Goal: Information Seeking & Learning: Learn about a topic

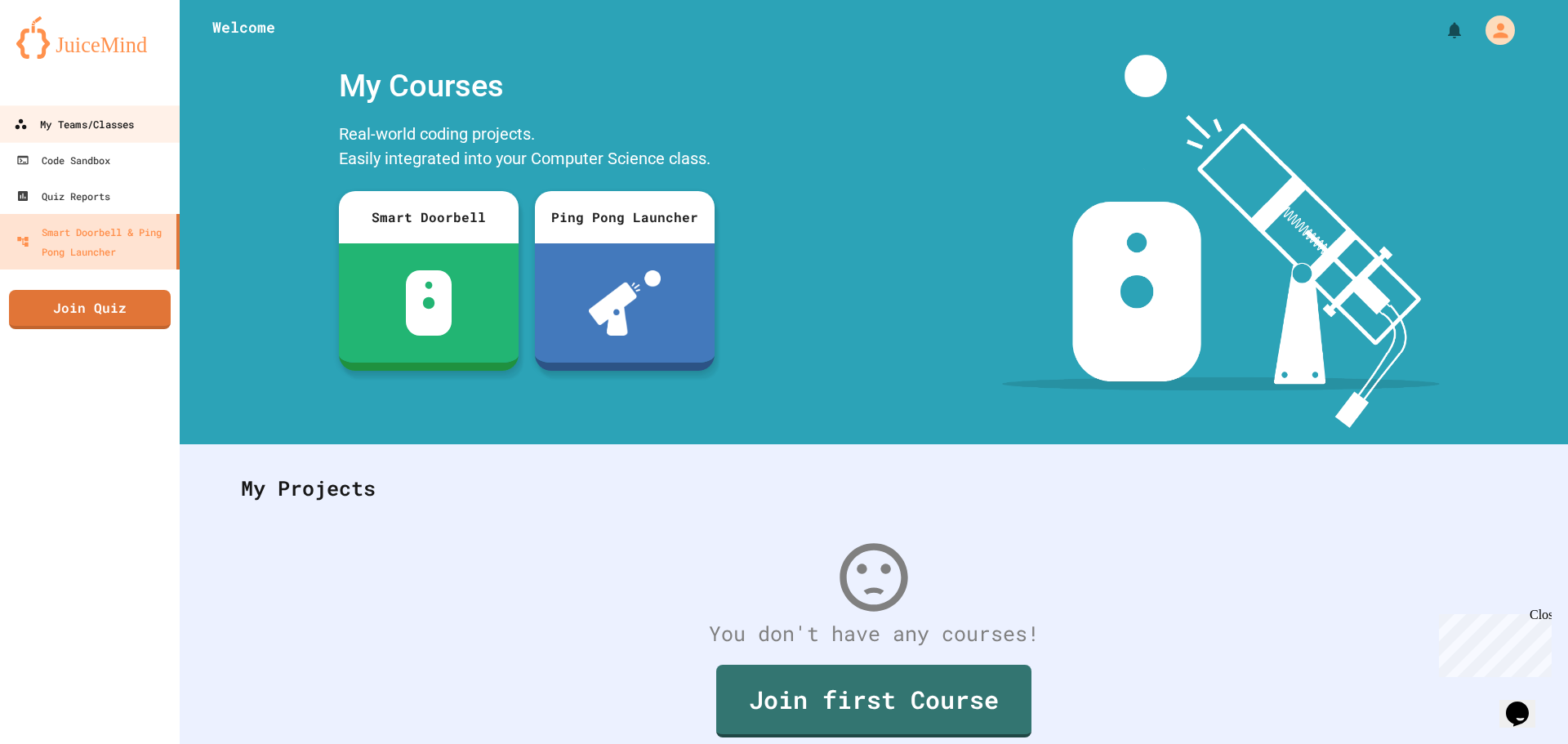
click at [114, 112] on link "My Teams/Classes" at bounding box center [90, 124] width 186 height 37
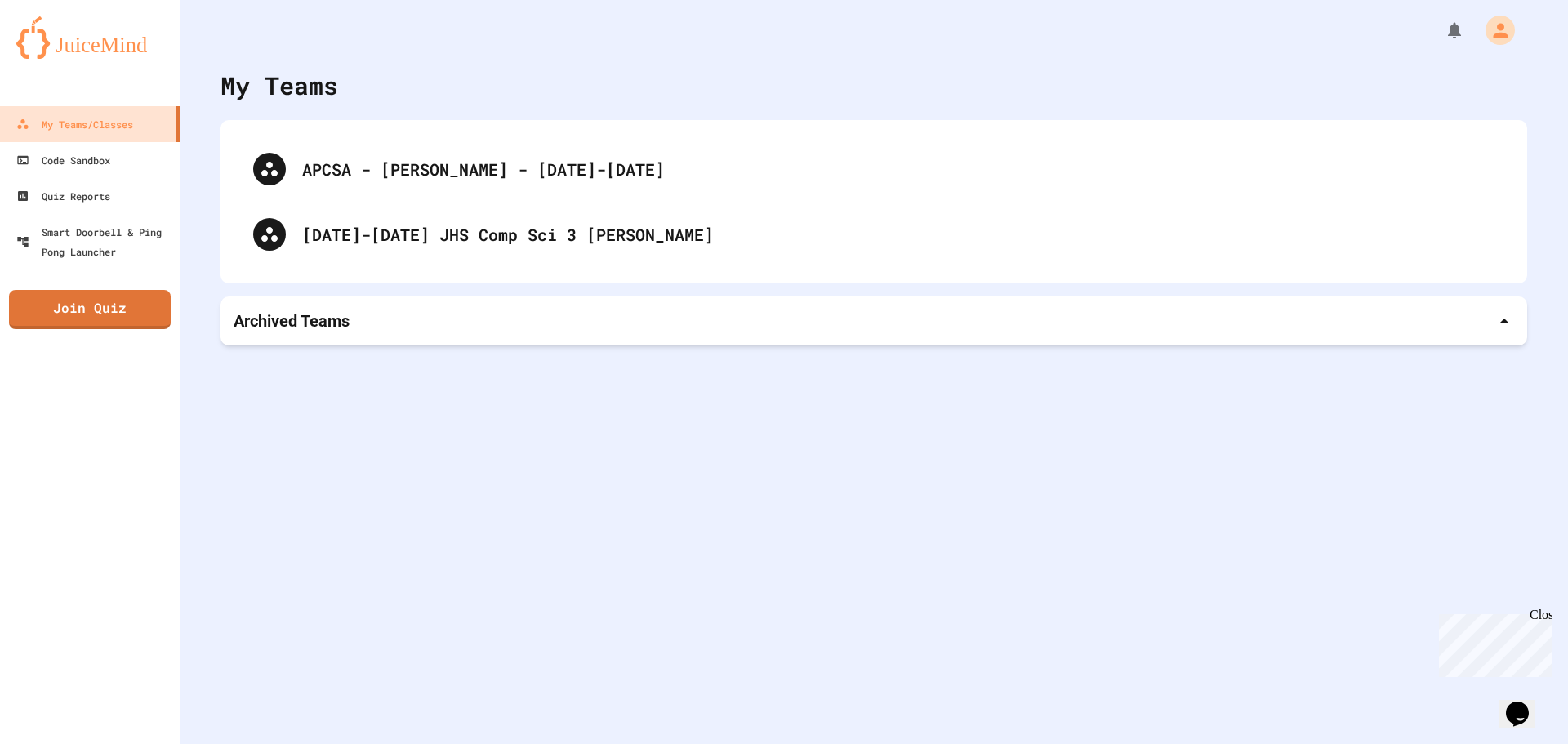
click at [634, 271] on div "APCSA - Schieffer - 2024-2025 2025-2026 JHS Comp Sci 3 Kalathy" at bounding box center [874, 201] width 1307 height 163
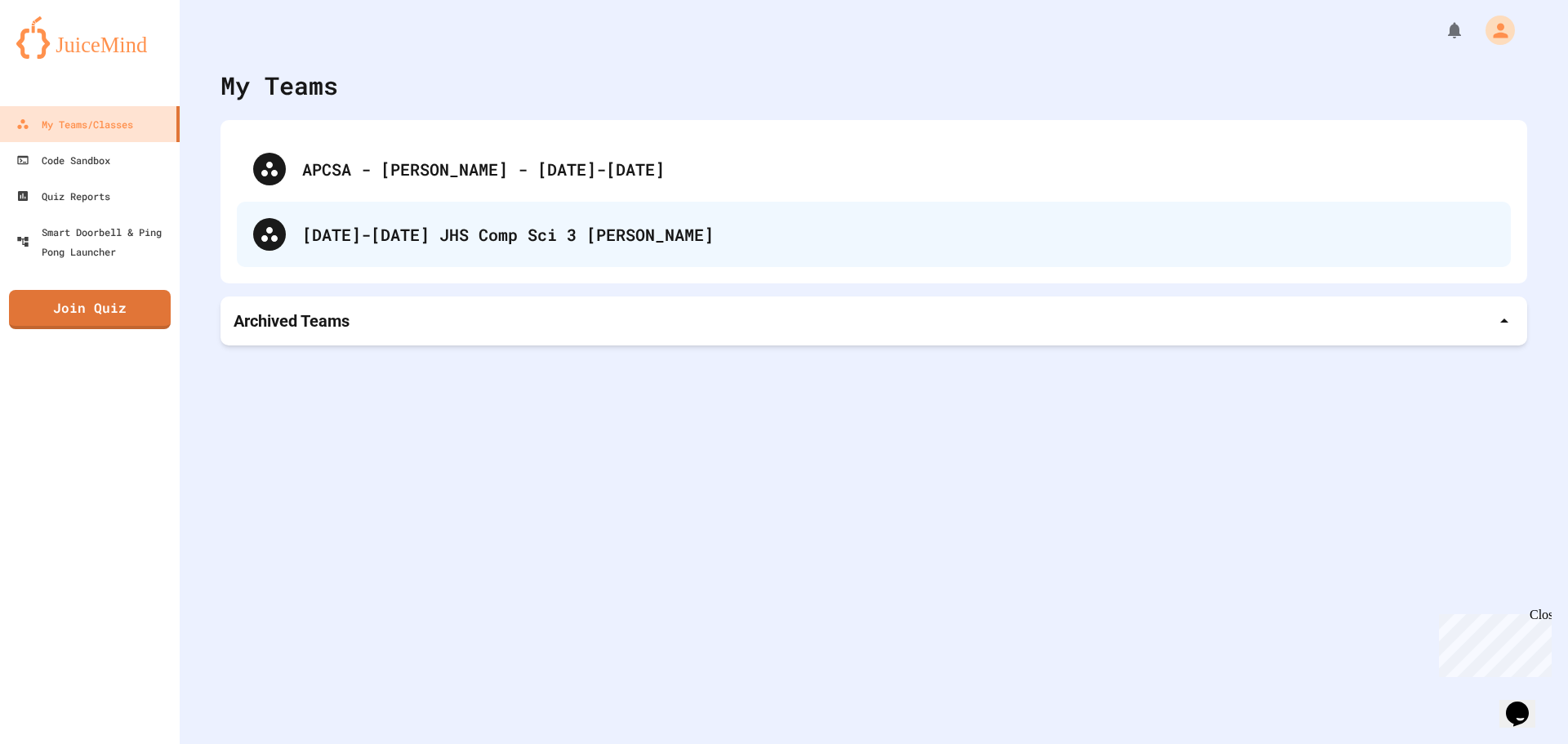
click at [633, 246] on div "[DATE]-[DATE] JHS Comp Sci 3 [PERSON_NAME]" at bounding box center [874, 233] width 1274 height 65
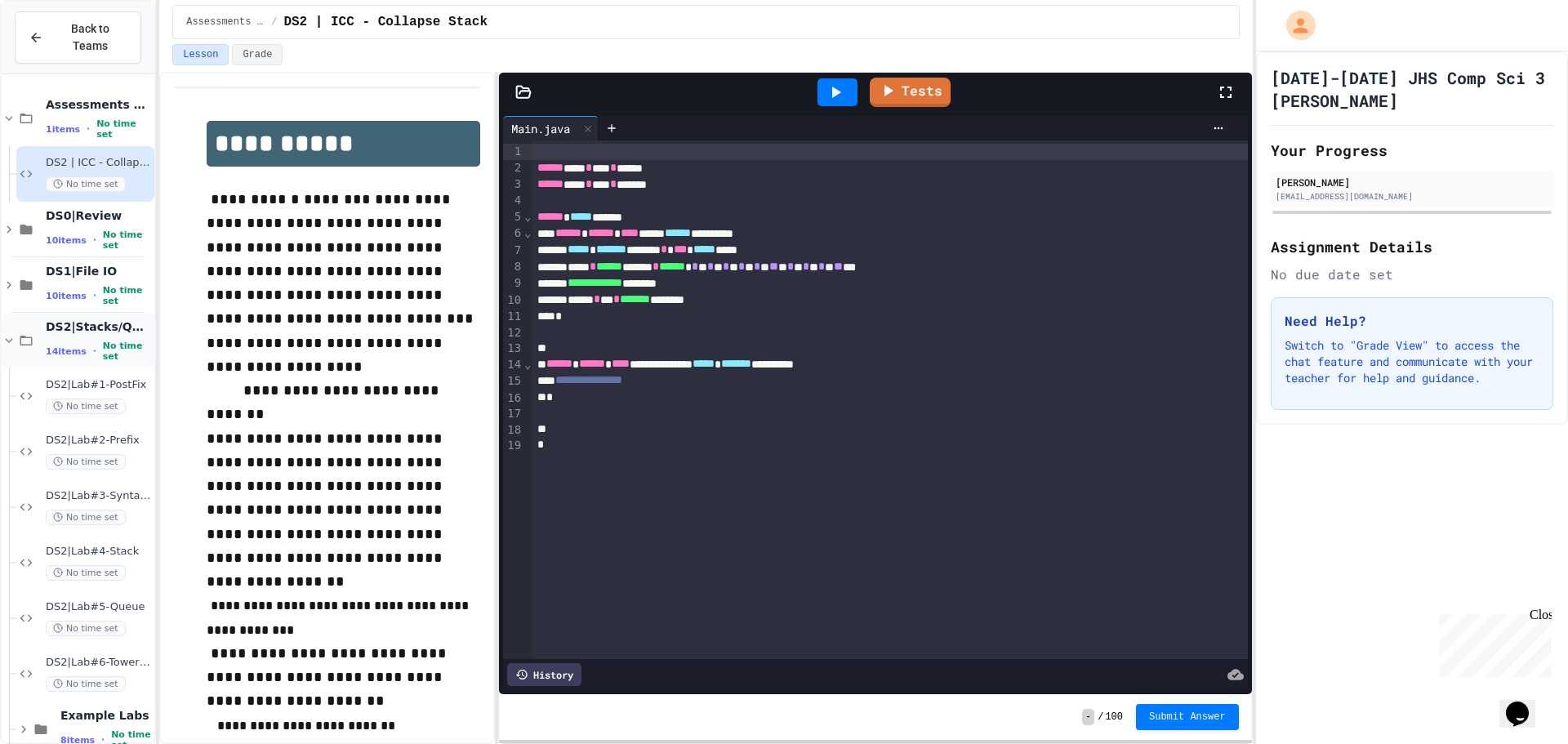
click at [65, 346] on span "14 items" at bounding box center [66, 351] width 41 height 11
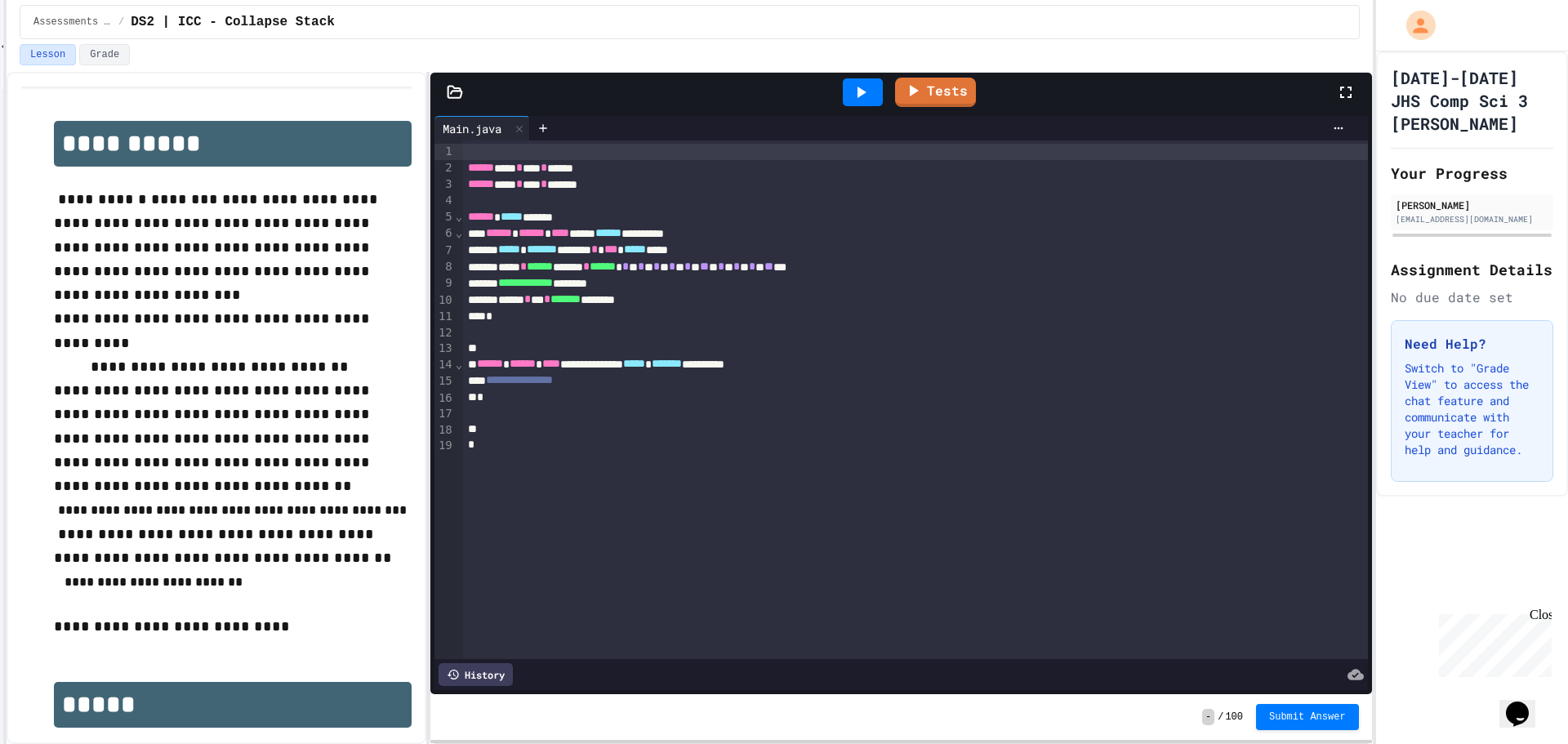
click at [1567, 461] on div "**********" at bounding box center [784, 372] width 1568 height 744
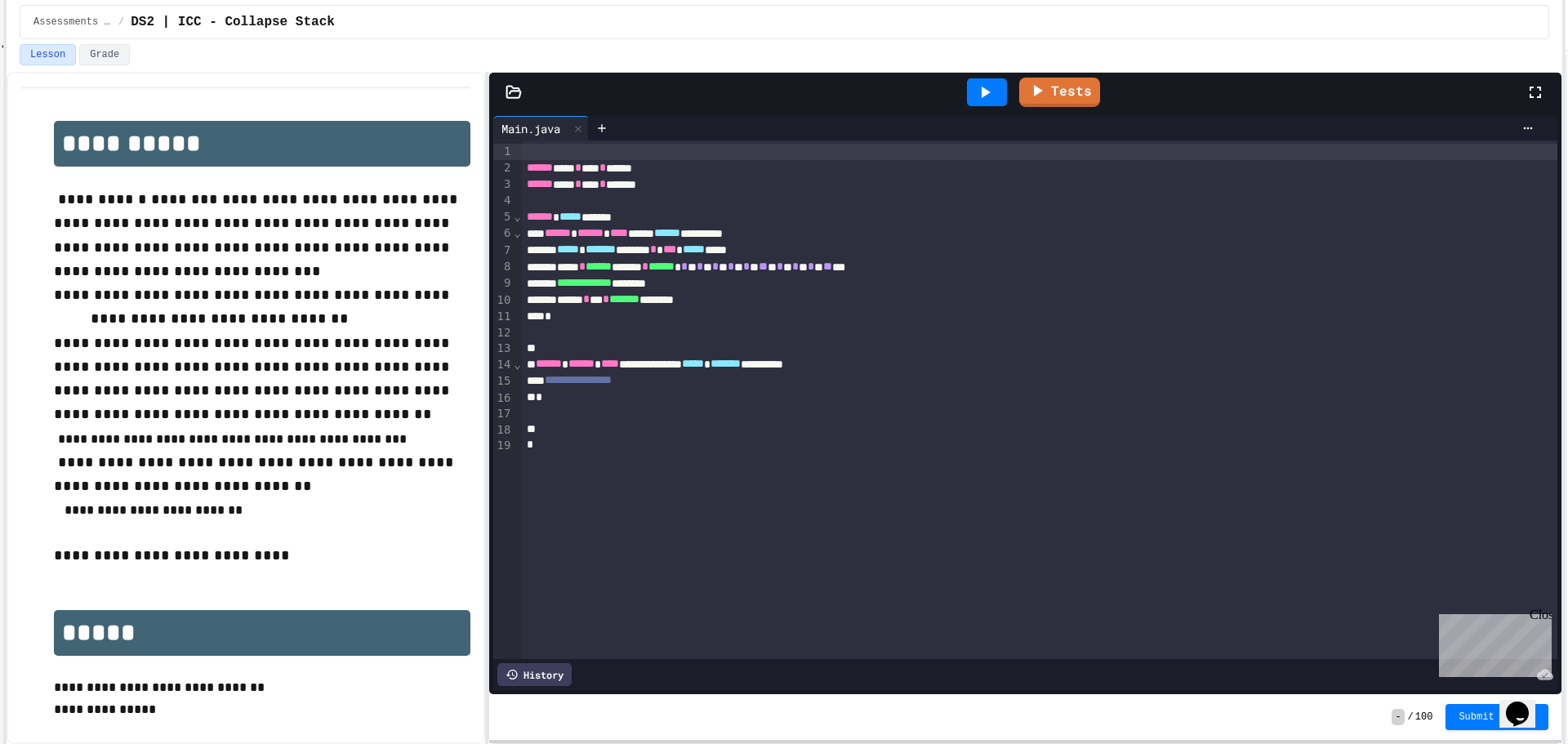
scroll to position [195, 0]
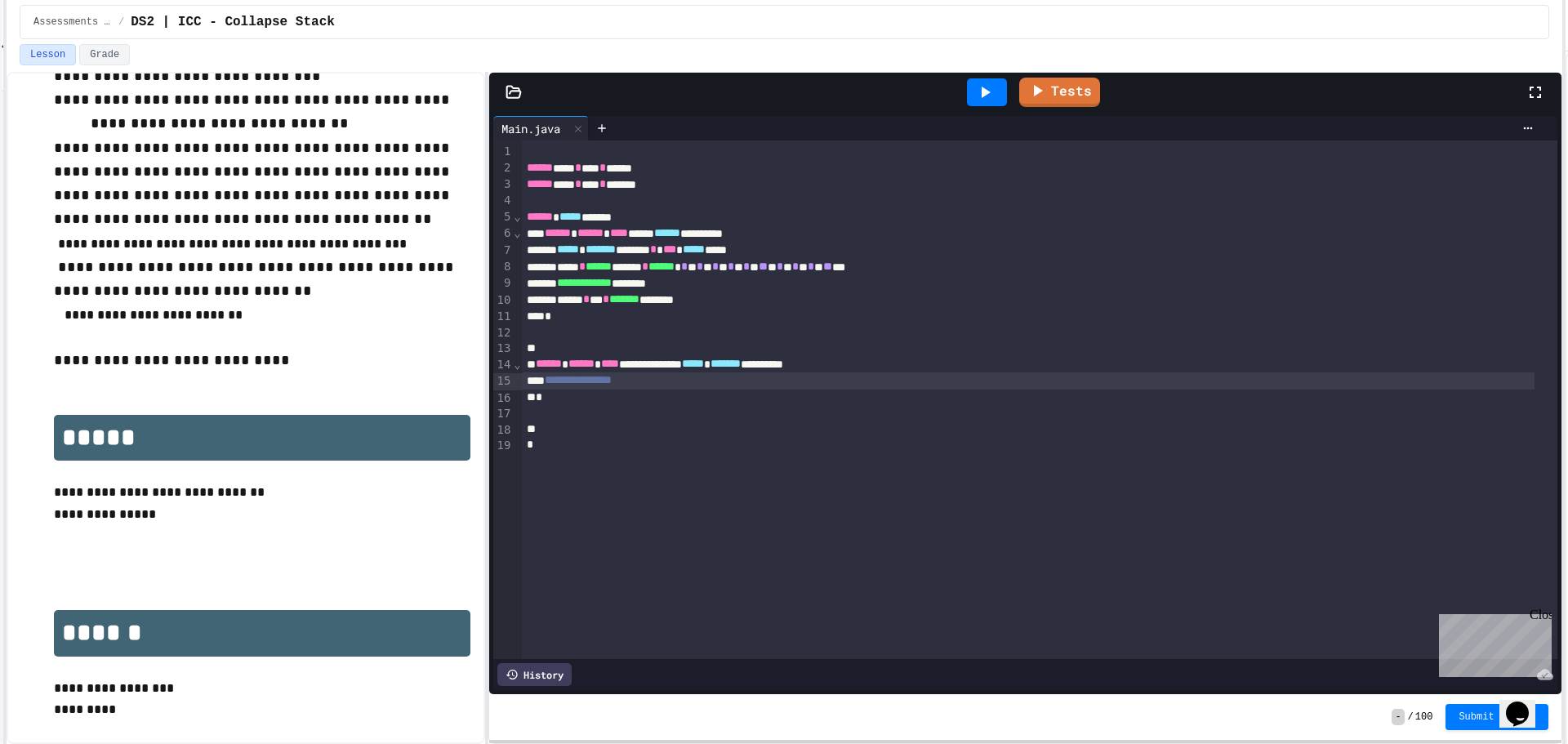
click at [794, 380] on div "**********" at bounding box center [1028, 381] width 1013 height 16
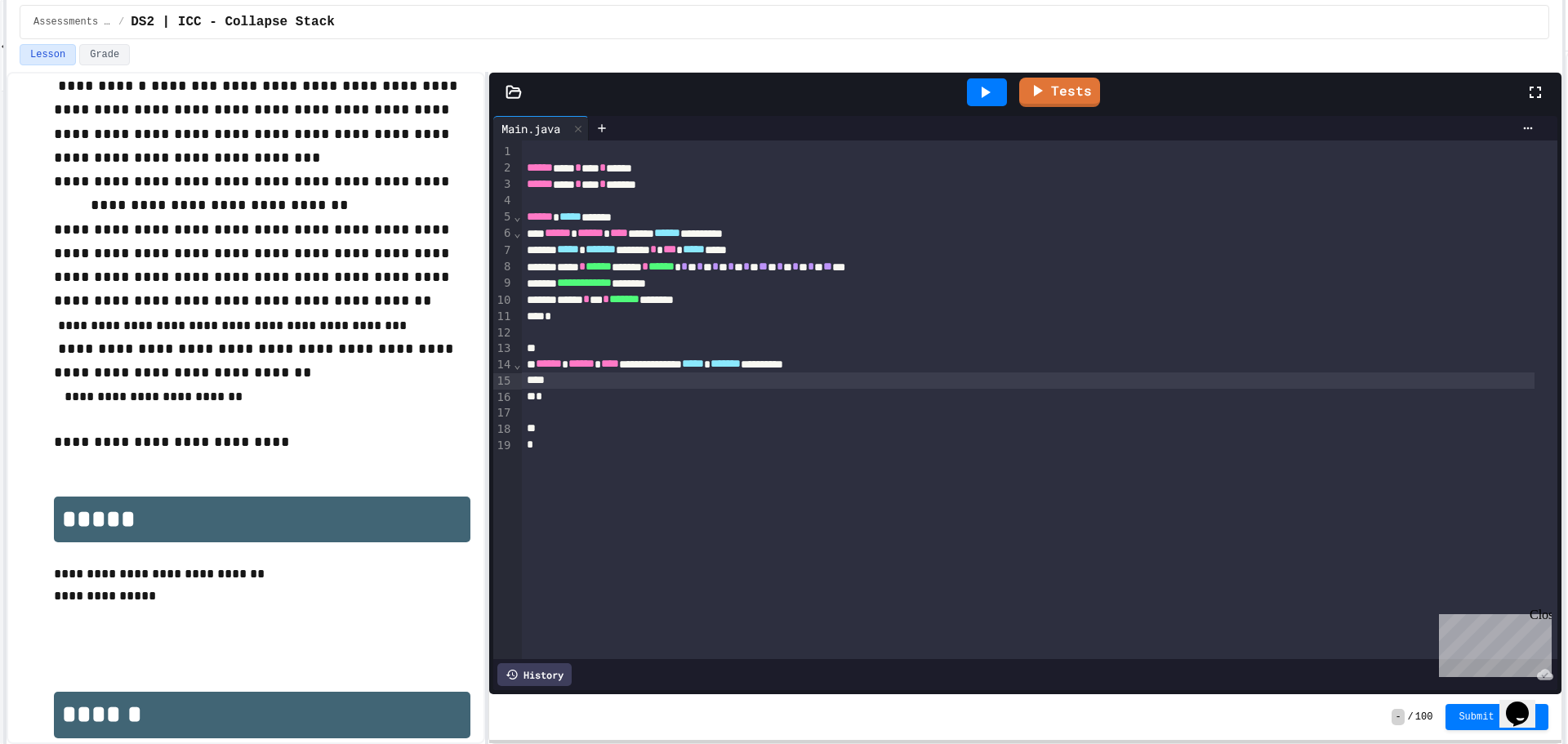
scroll to position [0, 0]
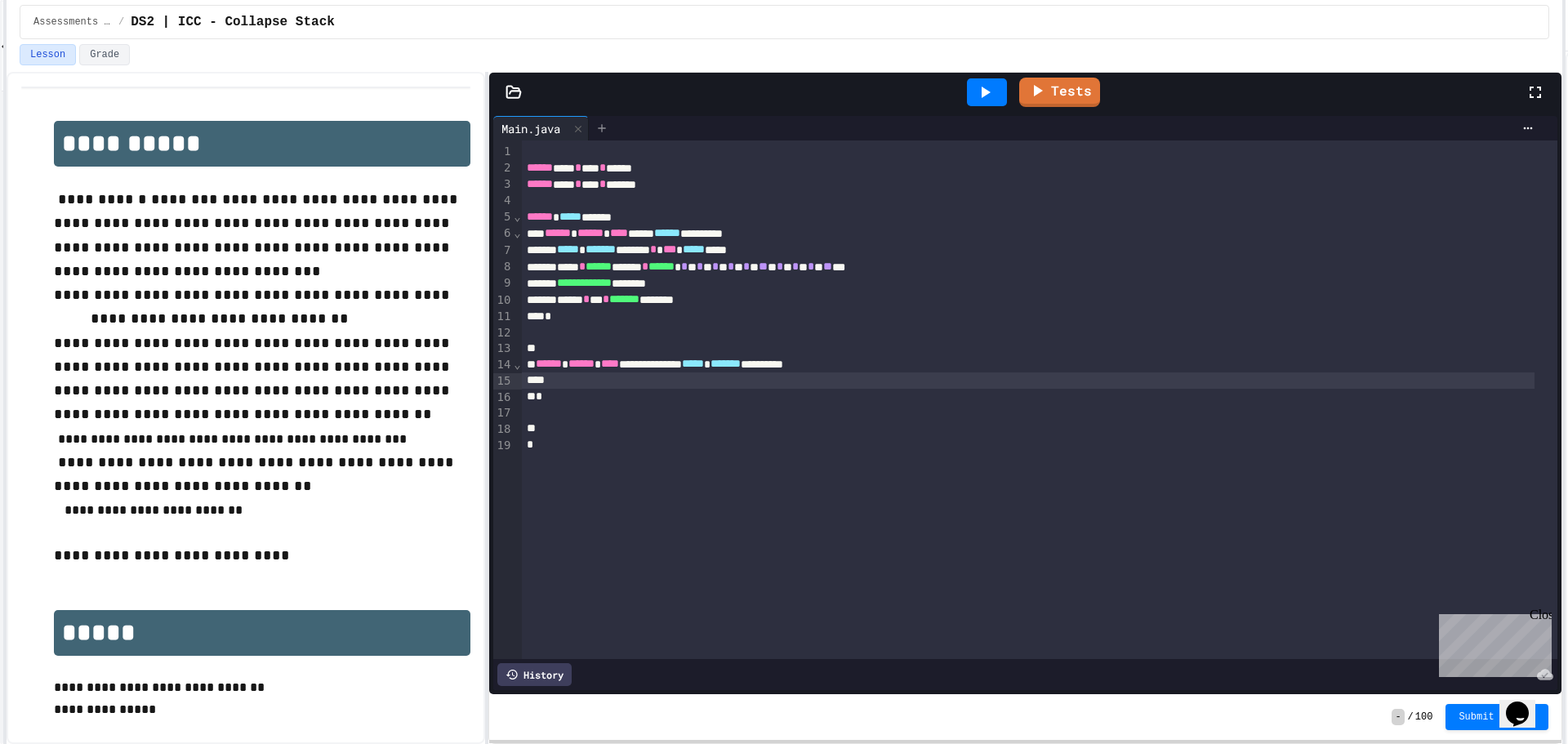
click at [608, 125] on icon at bounding box center [602, 128] width 13 height 13
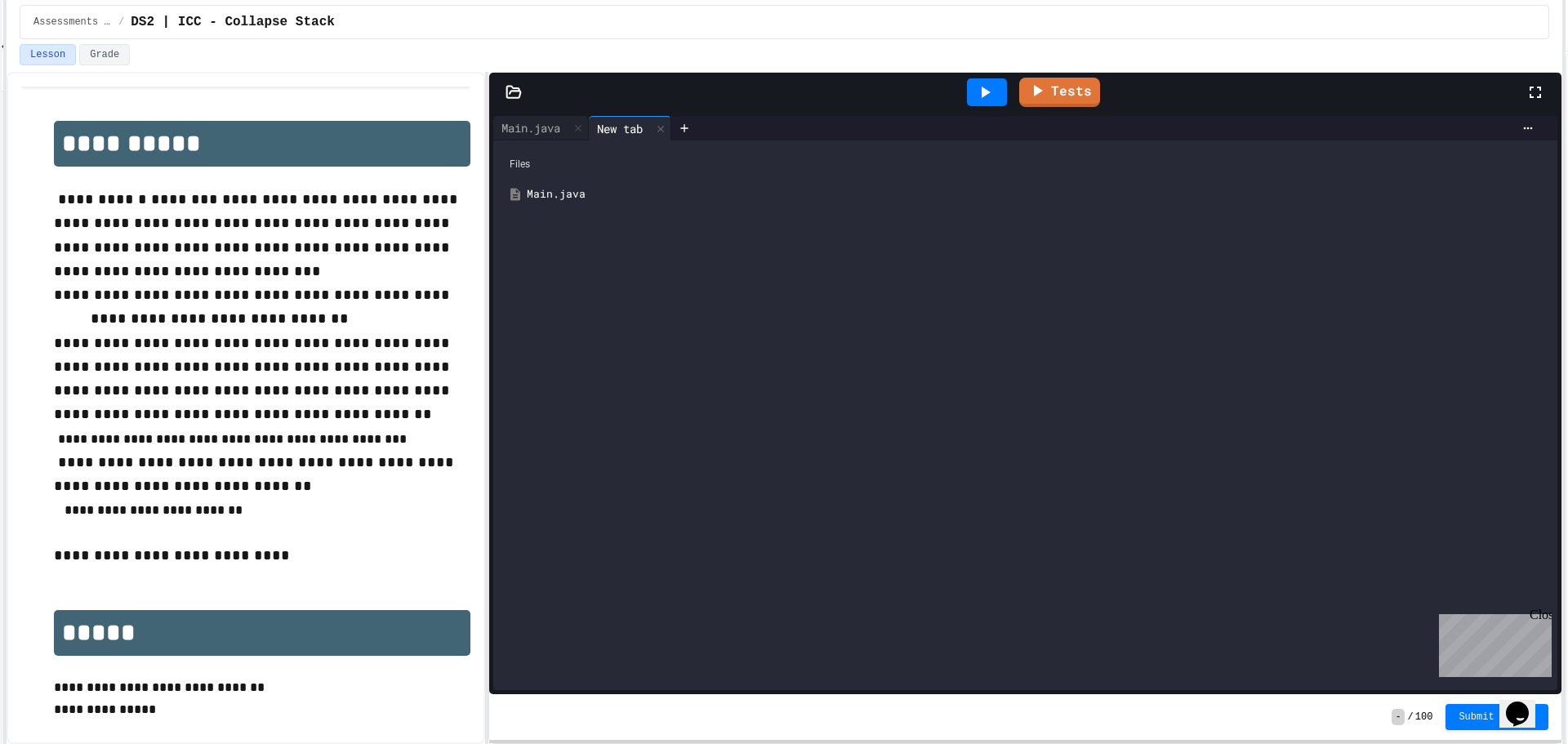
click at [656, 126] on div at bounding box center [660, 129] width 19 height 24
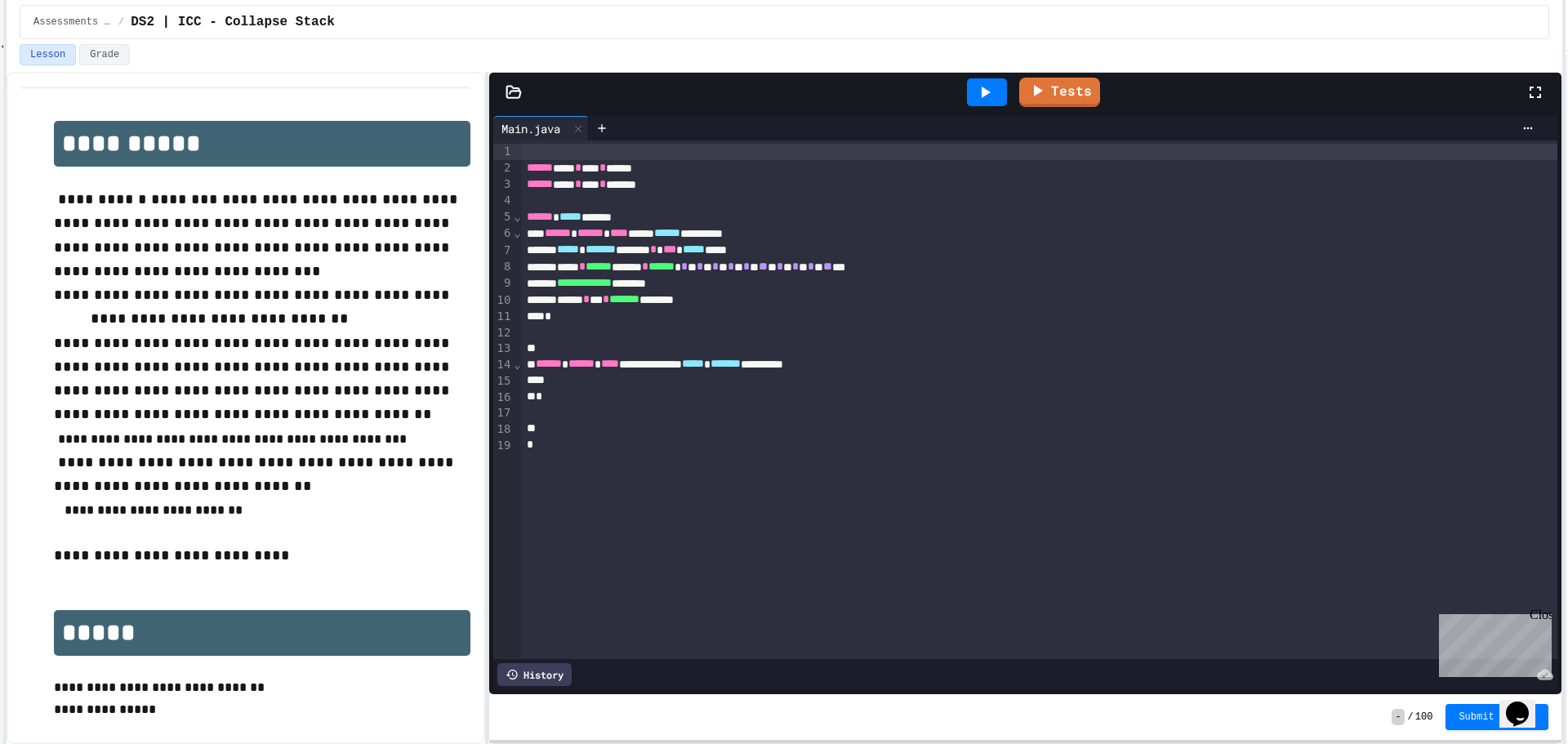
click at [632, 157] on div at bounding box center [1040, 152] width 1036 height 16
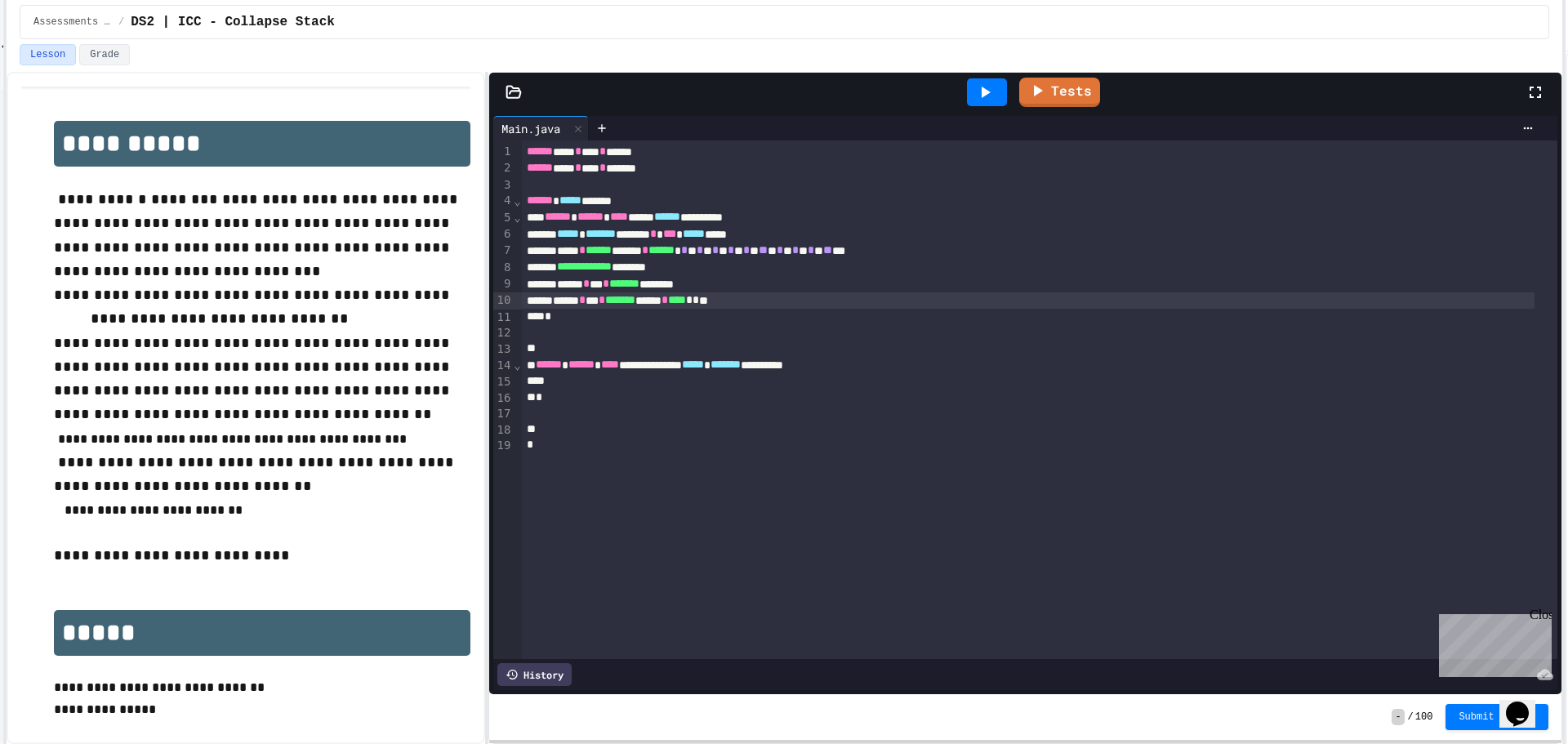
click at [978, 89] on icon at bounding box center [984, 92] width 19 height 19
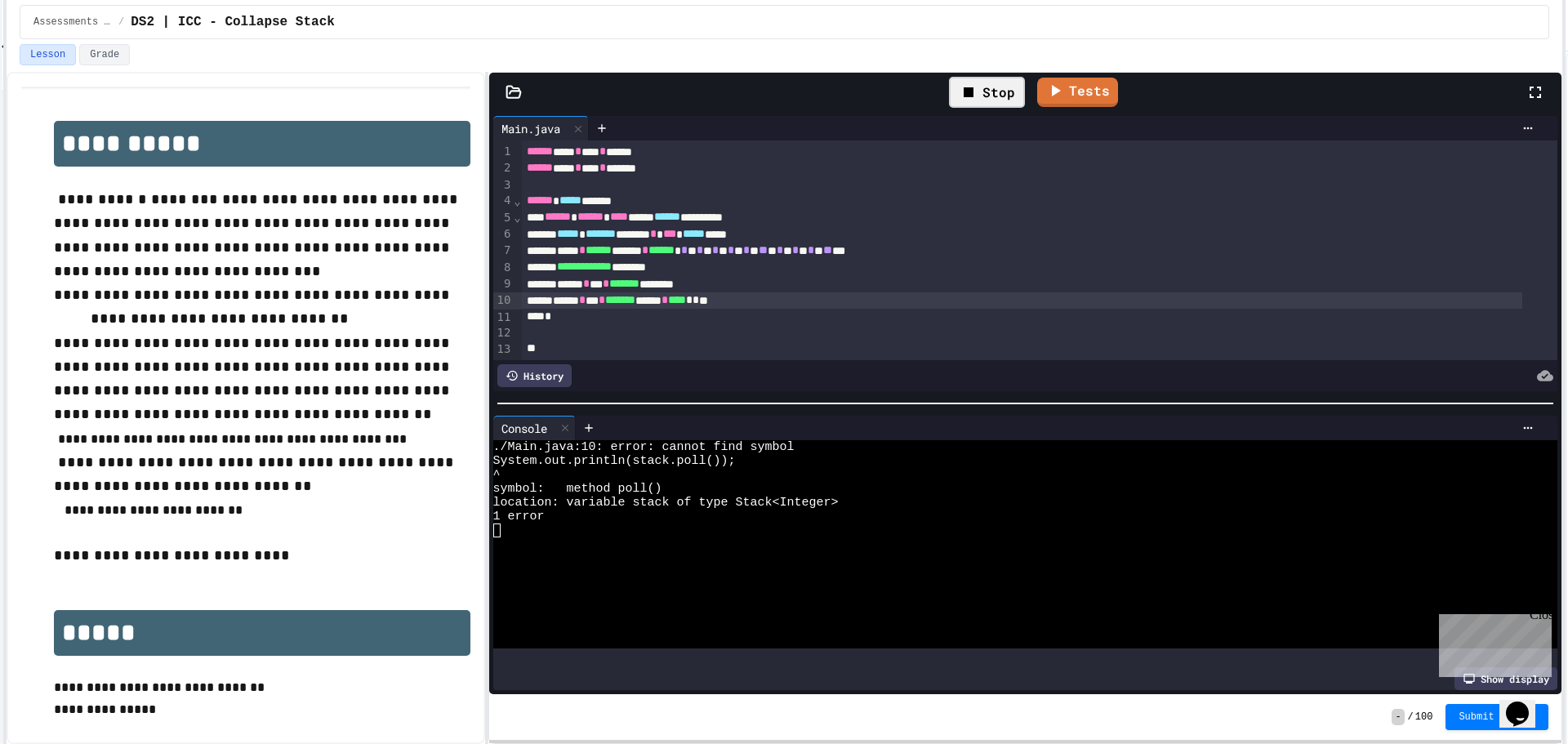
click at [998, 93] on div "Stop" at bounding box center [987, 92] width 76 height 31
click at [758, 297] on div "****** * *** * ******* ****** * **** * * **" at bounding box center [1022, 300] width 1000 height 16
click at [980, 95] on icon at bounding box center [984, 92] width 19 height 19
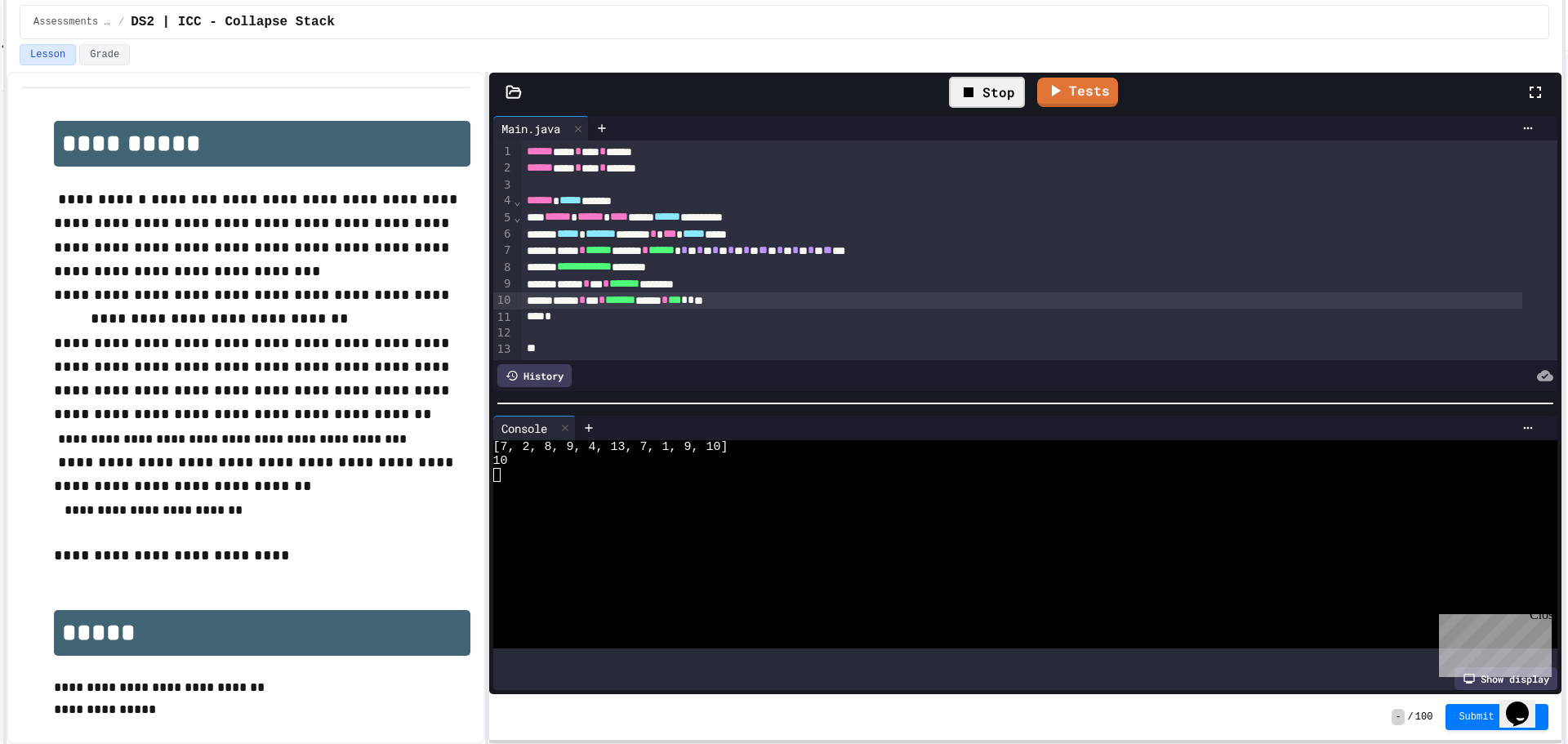
click at [977, 93] on icon at bounding box center [968, 92] width 19 height 19
drag, startPoint x: 750, startPoint y: 301, endPoint x: 684, endPoint y: 300, distance: 66.0
click at [1006, 80] on div at bounding box center [988, 92] width 40 height 27
click at [973, 74] on div "Stop" at bounding box center [987, 92] width 92 height 48
click at [975, 87] on icon at bounding box center [968, 92] width 19 height 19
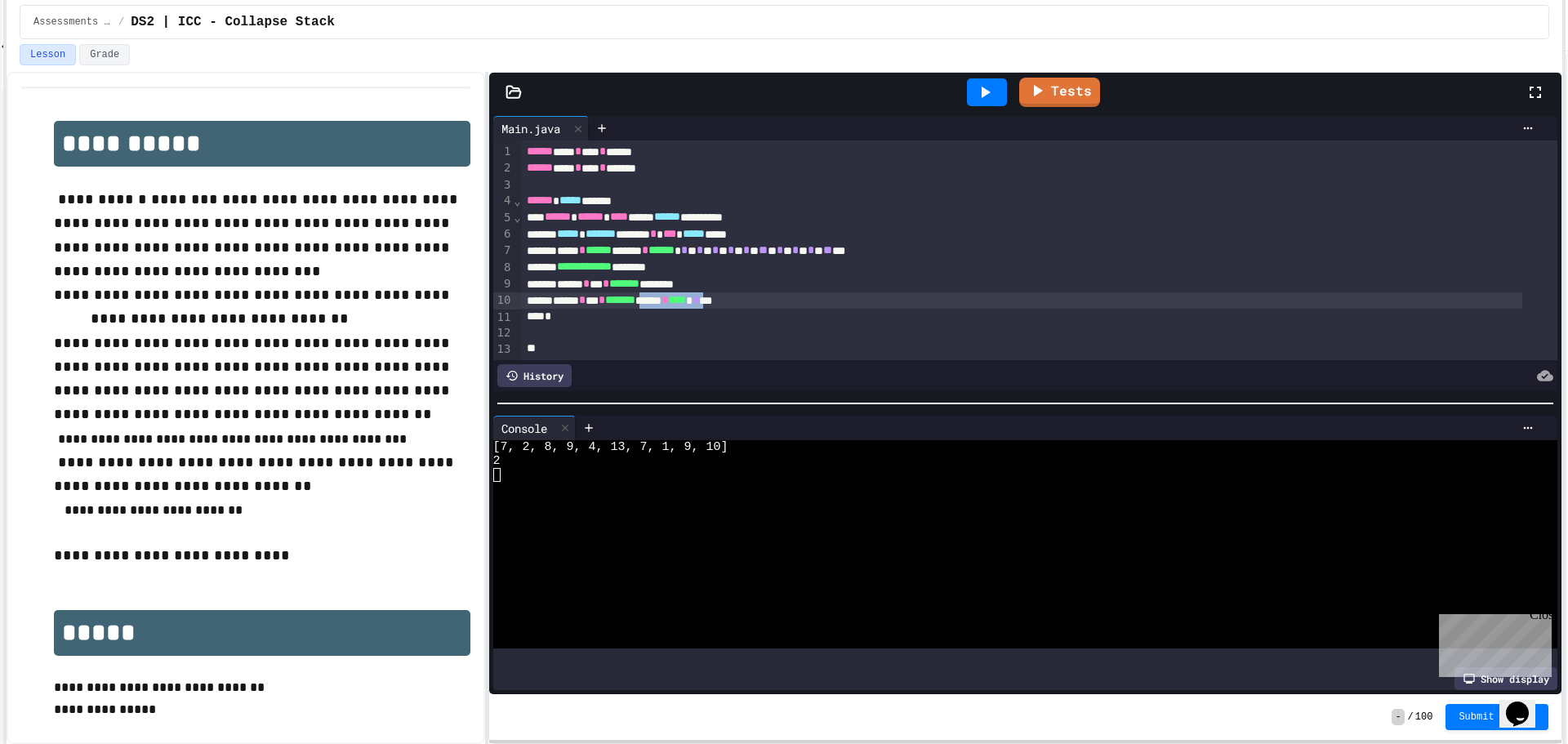
drag, startPoint x: 764, startPoint y: 300, endPoint x: 680, endPoint y: 295, distance: 84.1
click at [680, 295] on div "****** * *** * ******* ****** * **** * * ***" at bounding box center [1022, 300] width 1000 height 16
drag, startPoint x: 757, startPoint y: 302, endPoint x: 504, endPoint y: 299, distance: 253.0
click at [504, 299] on div "**********" at bounding box center [1026, 250] width 1065 height 220
click at [990, 110] on div at bounding box center [988, 92] width 57 height 44
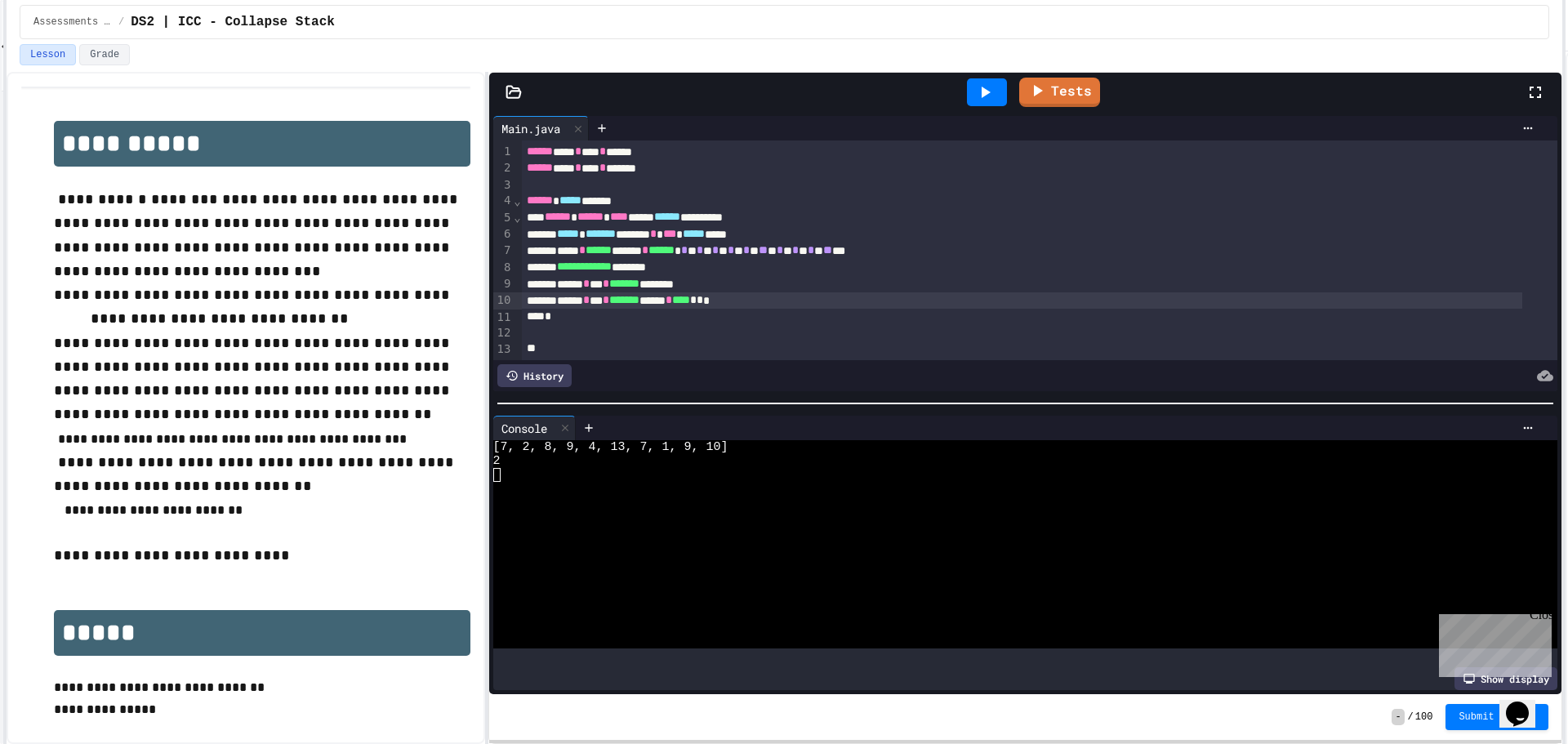
click at [987, 93] on icon at bounding box center [987, 92] width 9 height 11
click at [841, 297] on div "****** * *** * ******* * ***** * **** ** *" at bounding box center [1022, 300] width 1000 height 16
click at [981, 87] on div "Stop" at bounding box center [987, 92] width 76 height 31
click at [981, 87] on icon at bounding box center [984, 92] width 19 height 19
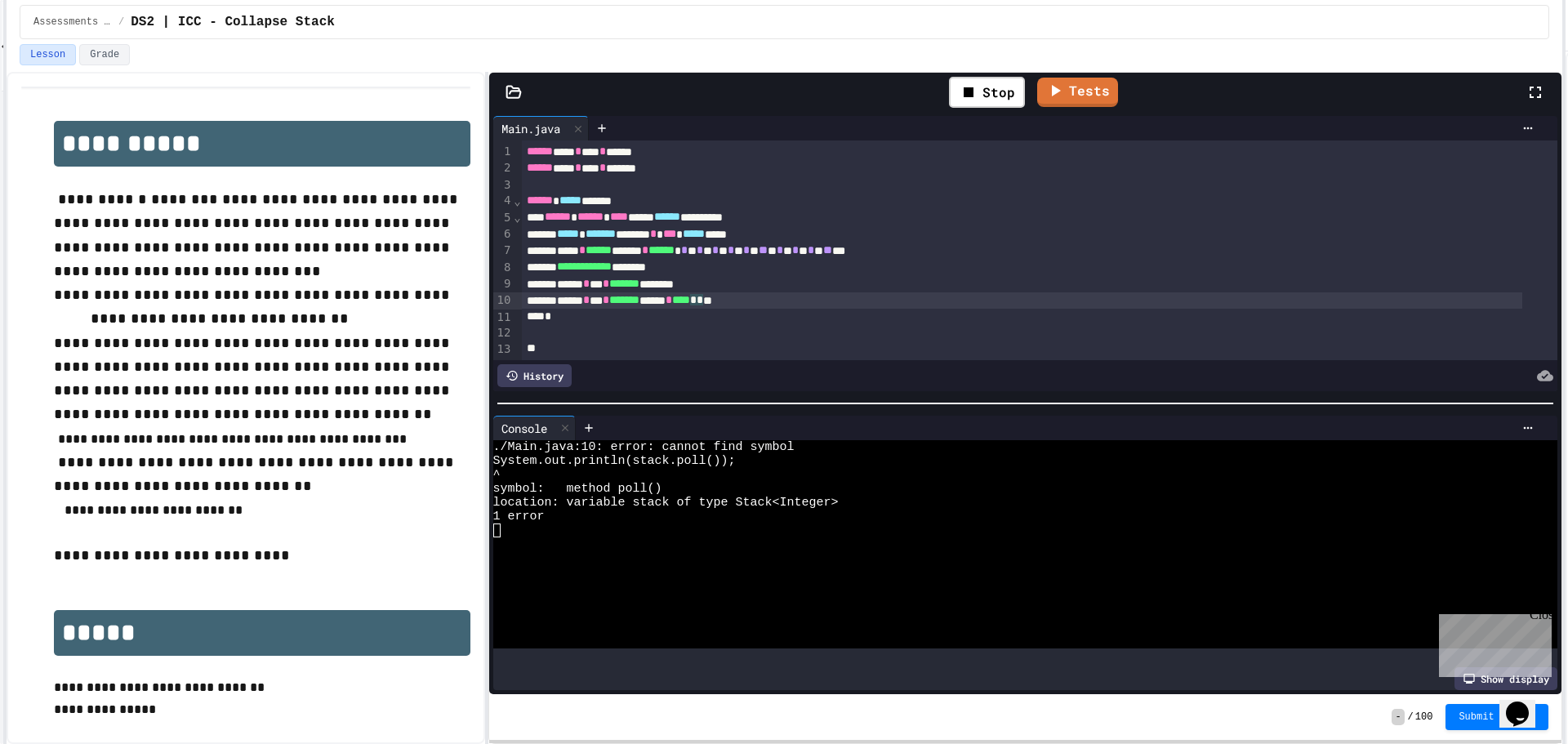
click at [690, 300] on span "****" at bounding box center [681, 299] width 18 height 11
click at [981, 93] on div "Stop" at bounding box center [987, 92] width 76 height 31
click at [983, 87] on icon at bounding box center [984, 92] width 19 height 19
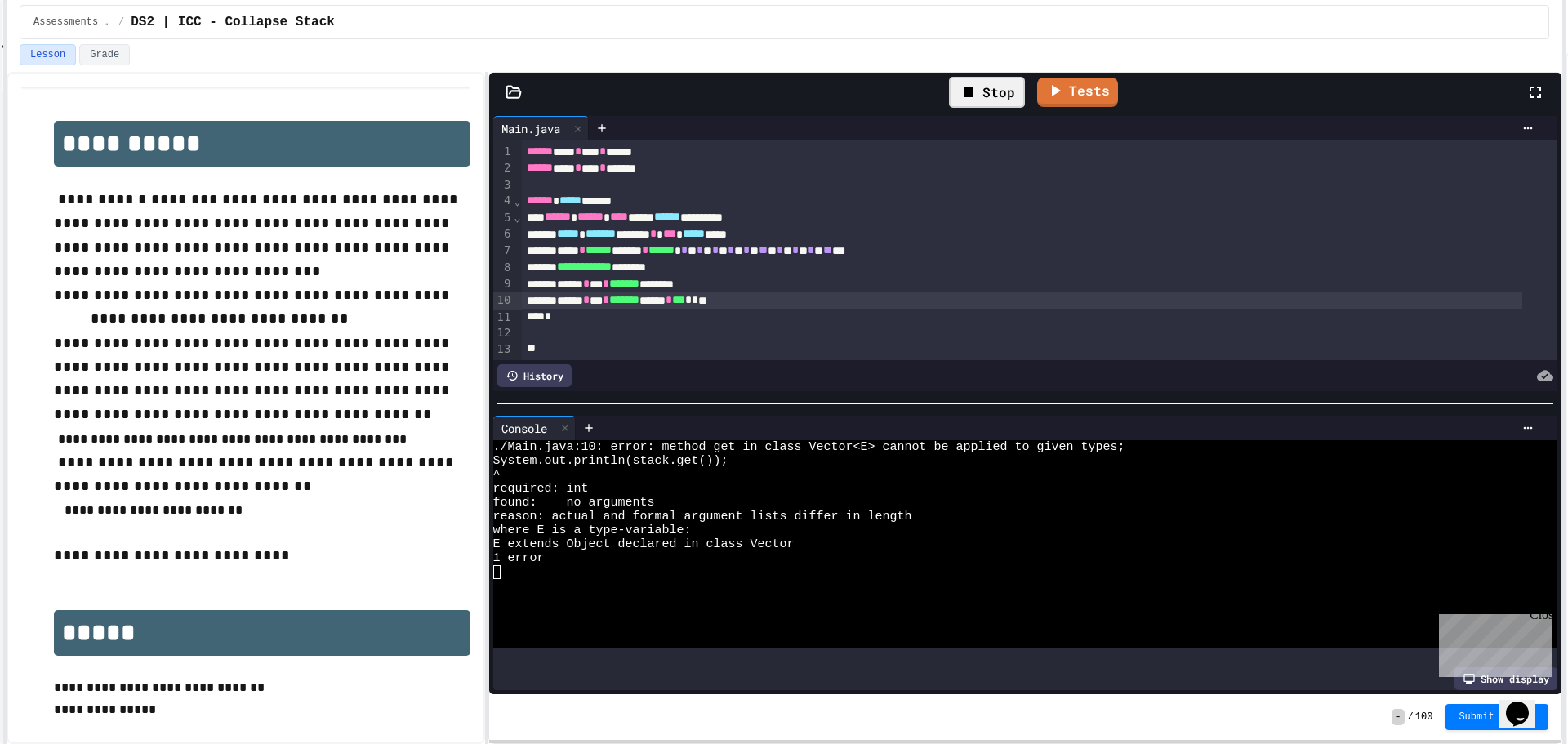
click at [983, 87] on div "Stop" at bounding box center [987, 92] width 76 height 31
click at [692, 296] on span "*" at bounding box center [688, 299] width 6 height 11
click at [1003, 87] on div at bounding box center [988, 92] width 40 height 27
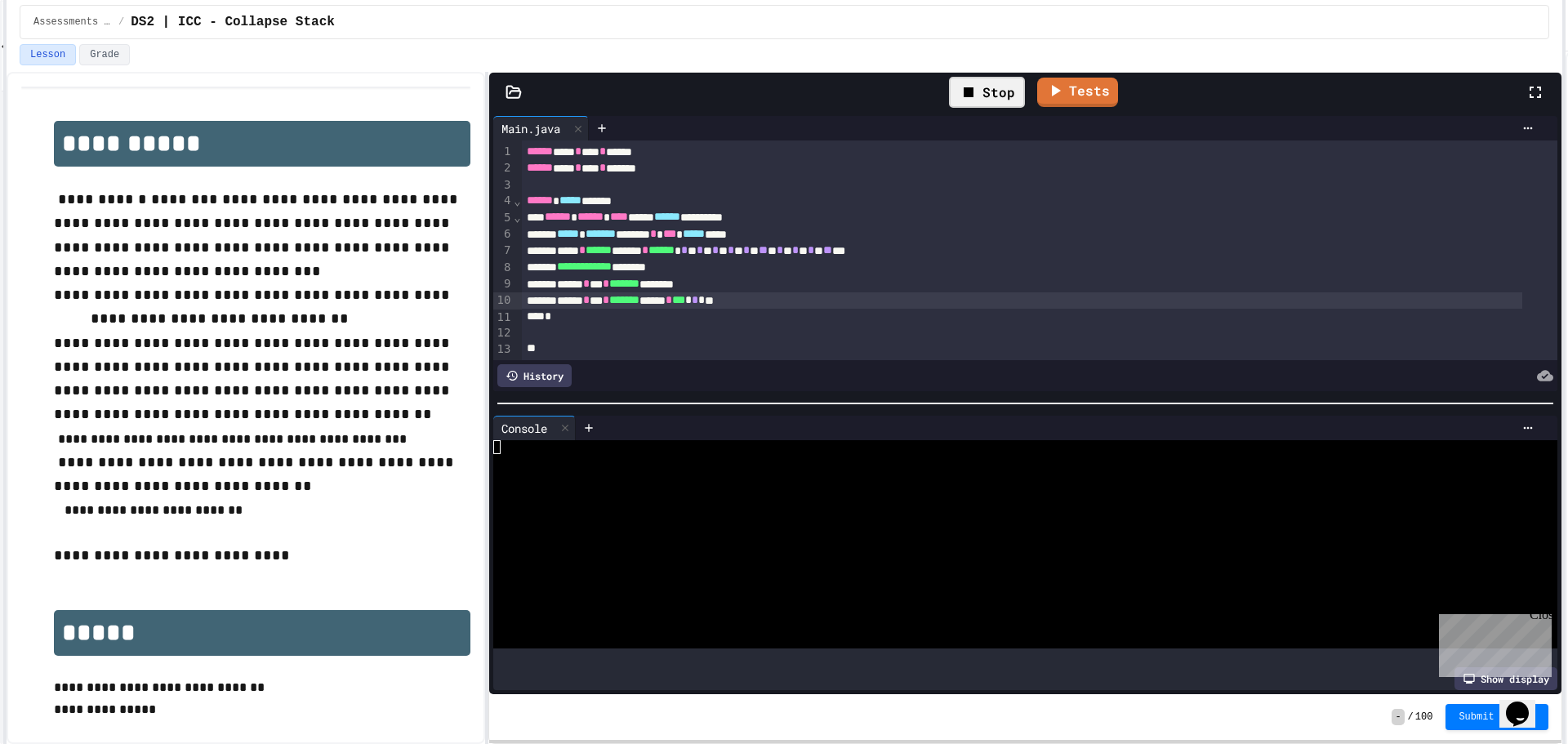
click at [990, 85] on div "Stop" at bounding box center [987, 92] width 76 height 31
click at [990, 85] on icon at bounding box center [984, 92] width 19 height 19
click at [1002, 90] on div "Stop" at bounding box center [987, 92] width 76 height 31
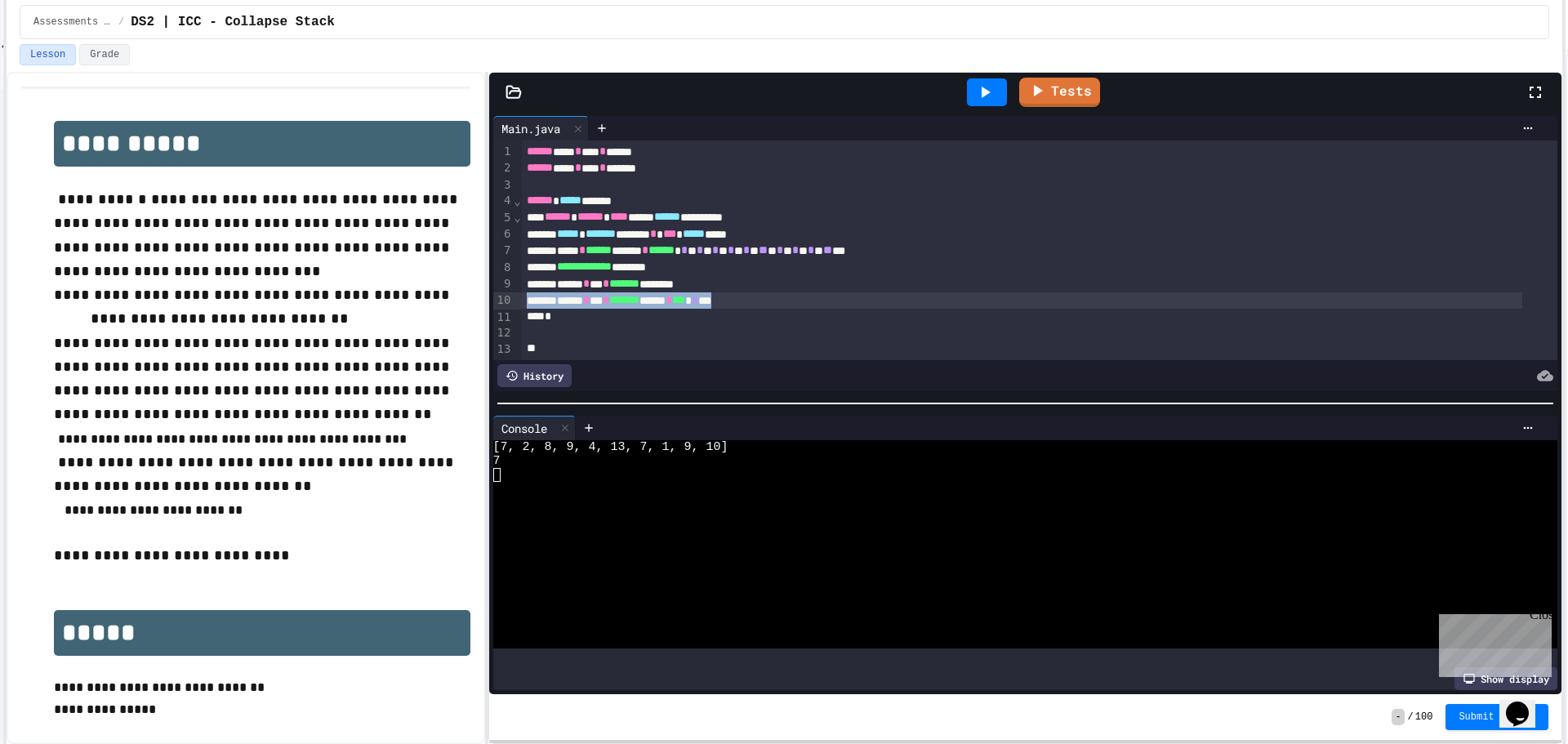
drag, startPoint x: 774, startPoint y: 300, endPoint x: 473, endPoint y: 300, distance: 301.0
click at [473, 300] on div "**********" at bounding box center [784, 408] width 1556 height 672
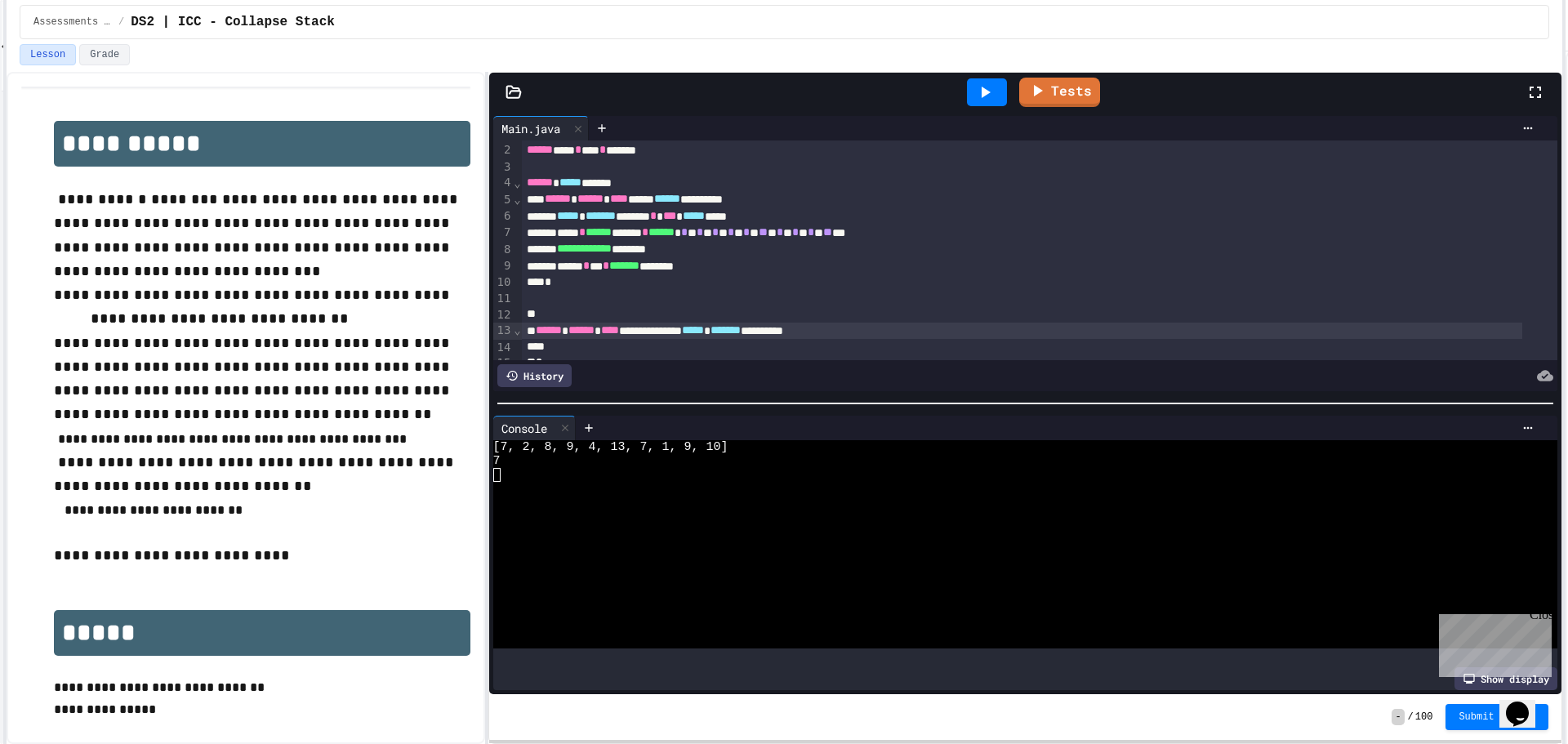
scroll to position [35, 0]
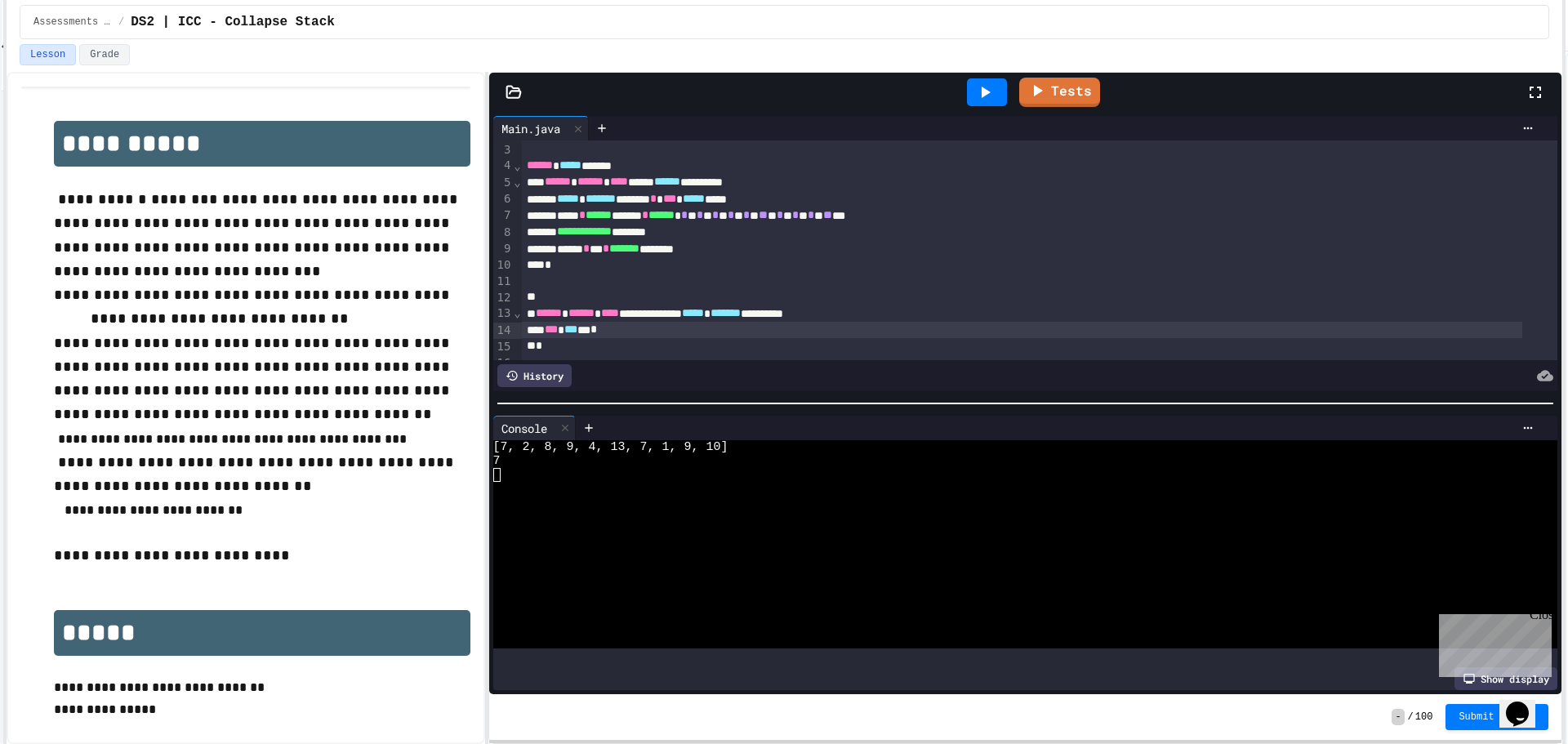
click at [597, 328] on span "*" at bounding box center [593, 329] width 6 height 11
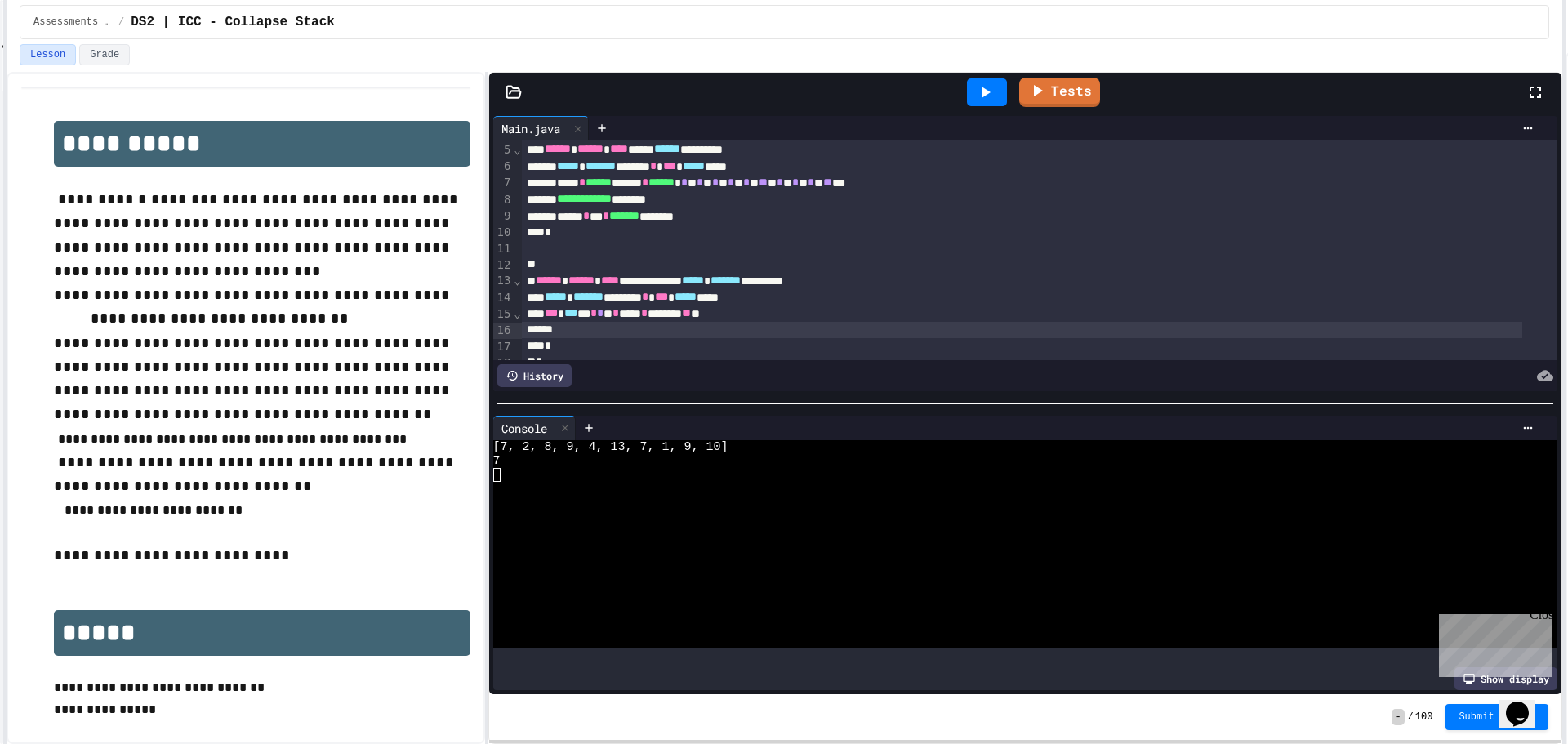
scroll to position [148, 0]
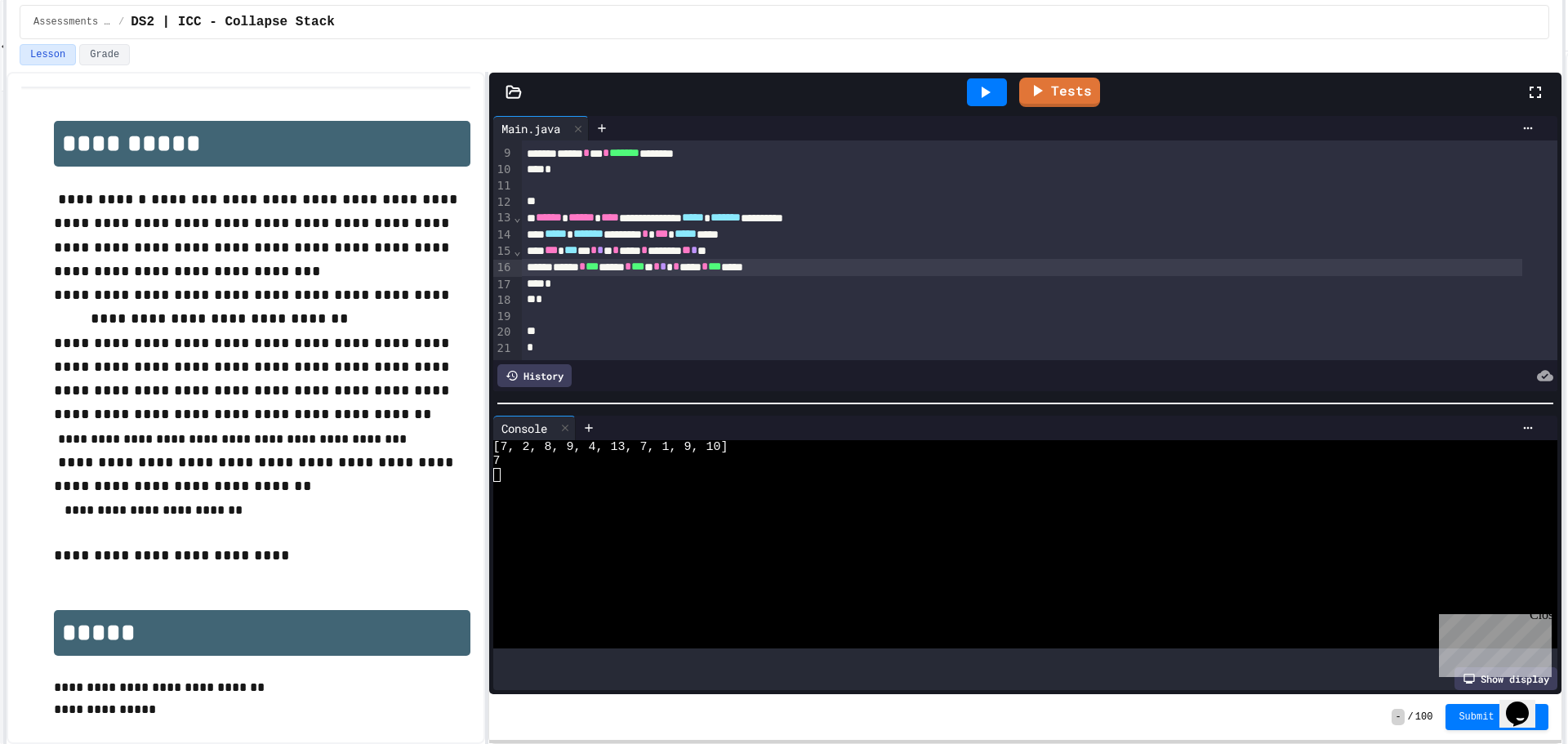
click at [649, 276] on div "*" at bounding box center [1022, 285] width 1000 height 16
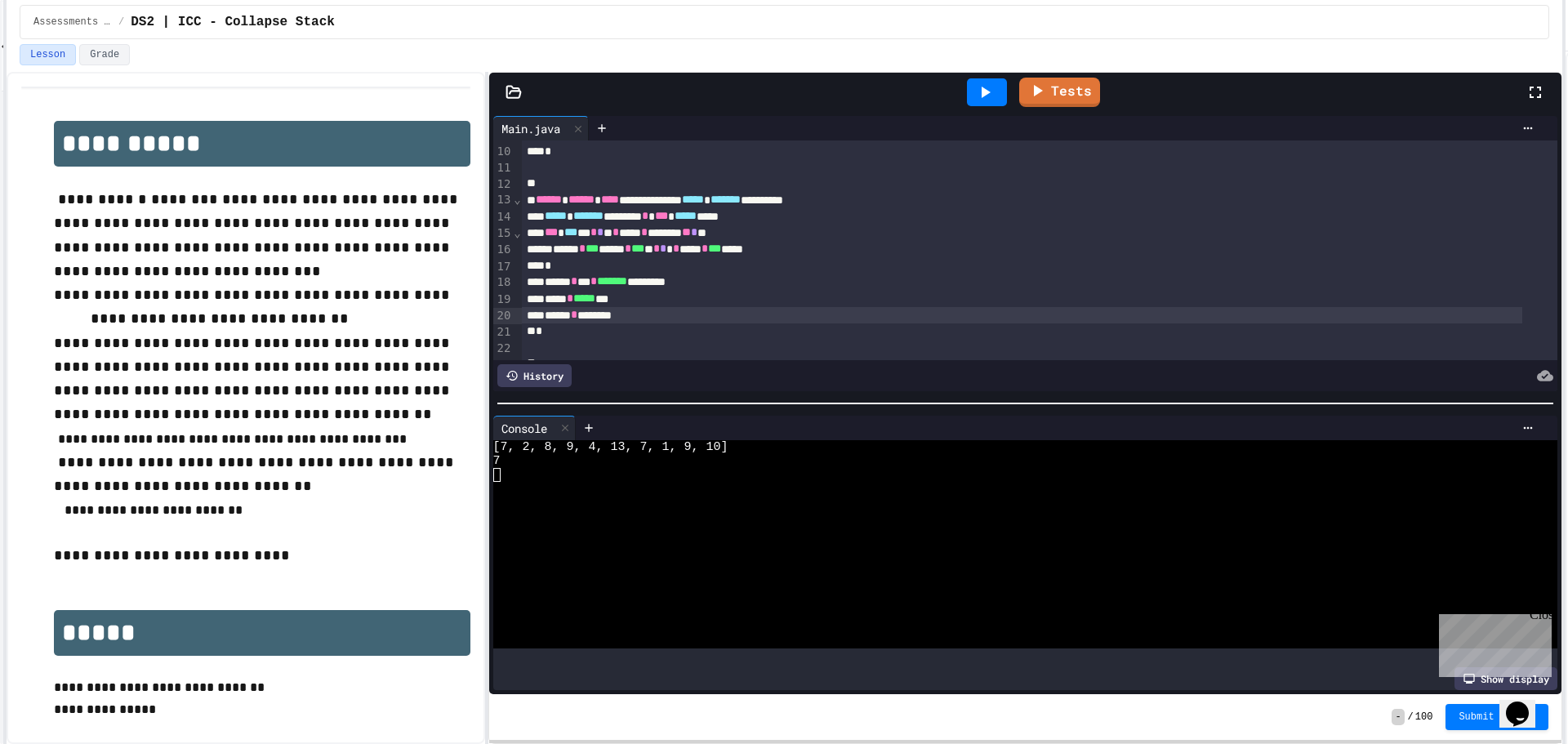
click at [997, 102] on div at bounding box center [988, 92] width 40 height 27
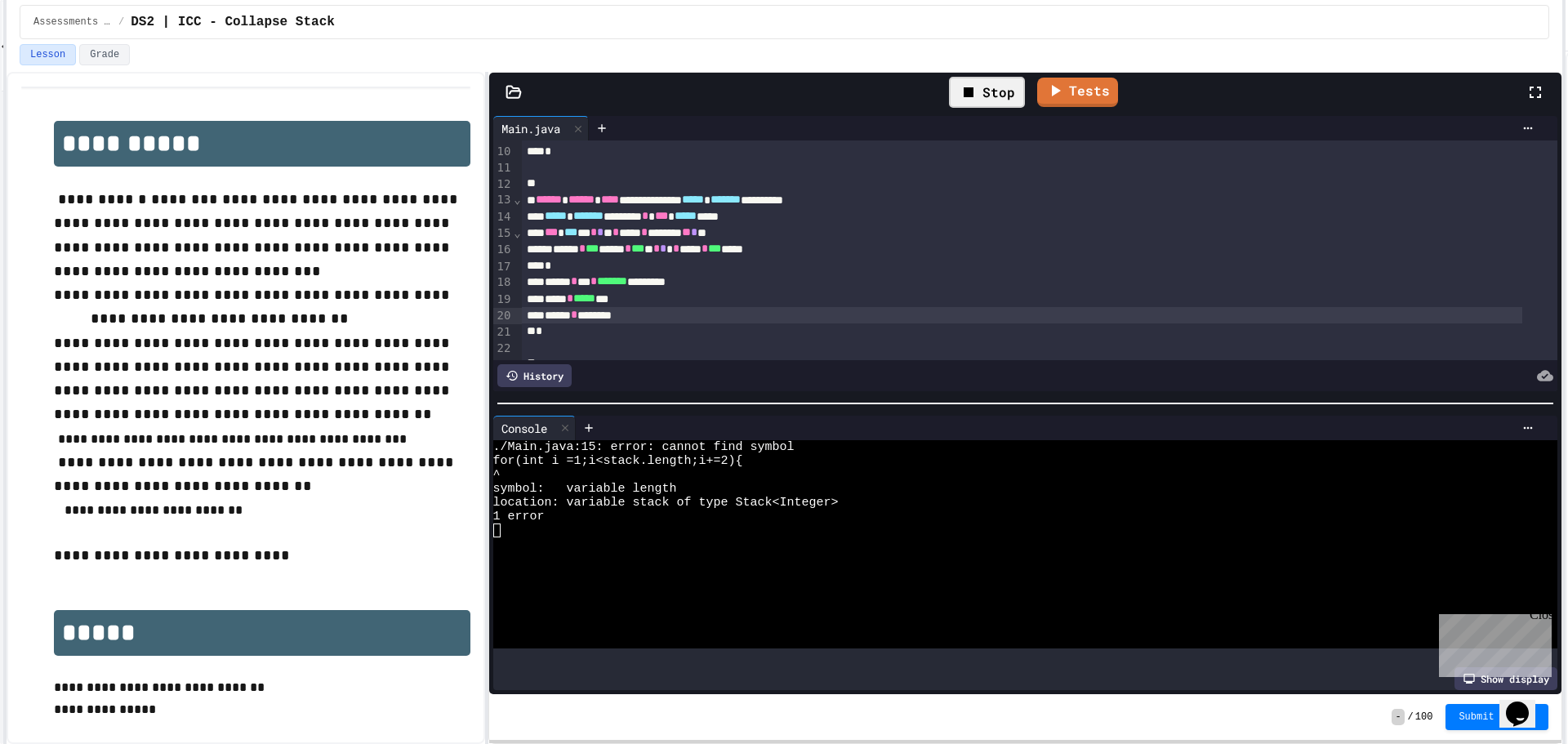
click at [992, 88] on div "Stop" at bounding box center [987, 92] width 76 height 31
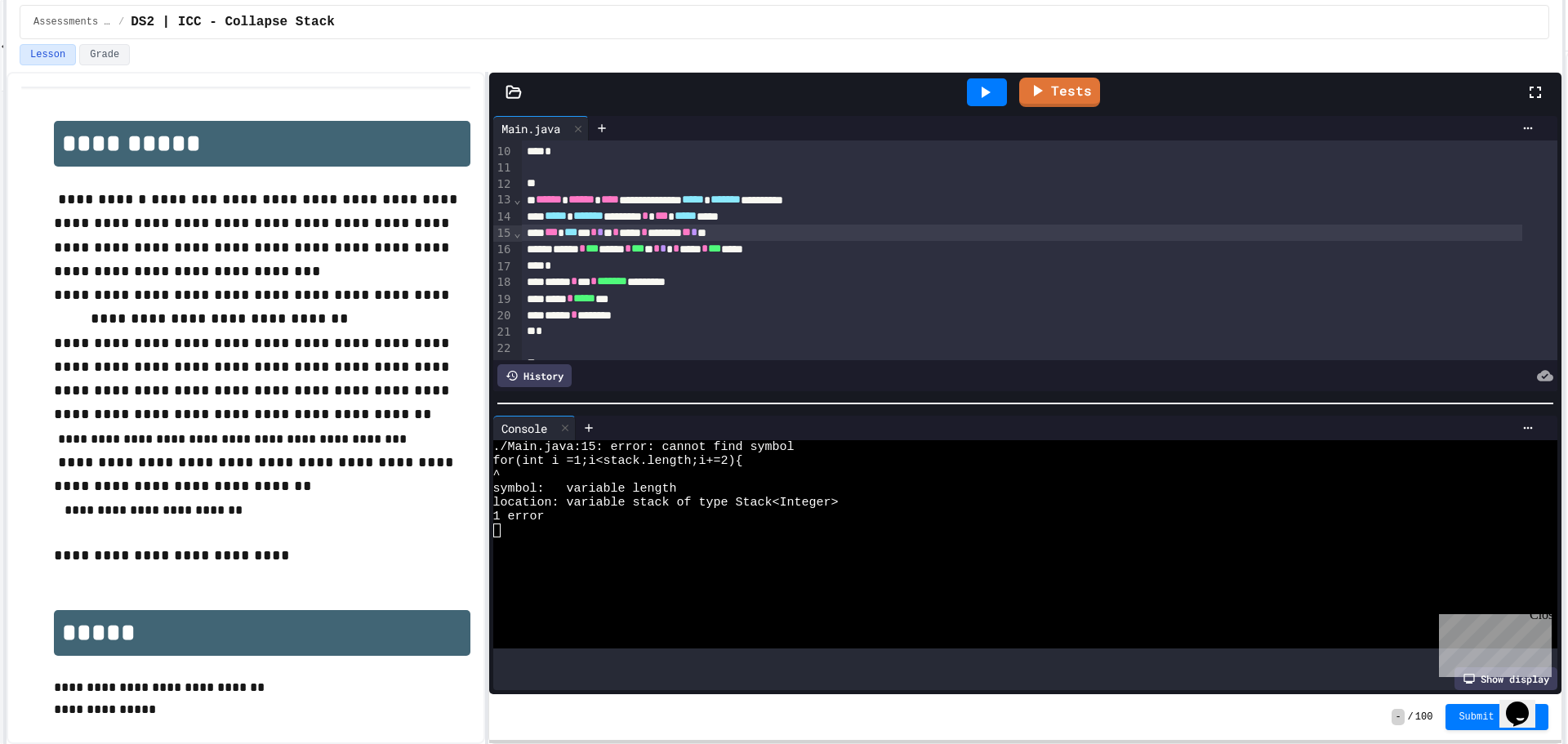
click at [720, 232] on div "*** * *** * * * ** * ***** * ******** ** * **" at bounding box center [1022, 232] width 1000 height 16
click at [986, 98] on icon at bounding box center [984, 92] width 19 height 19
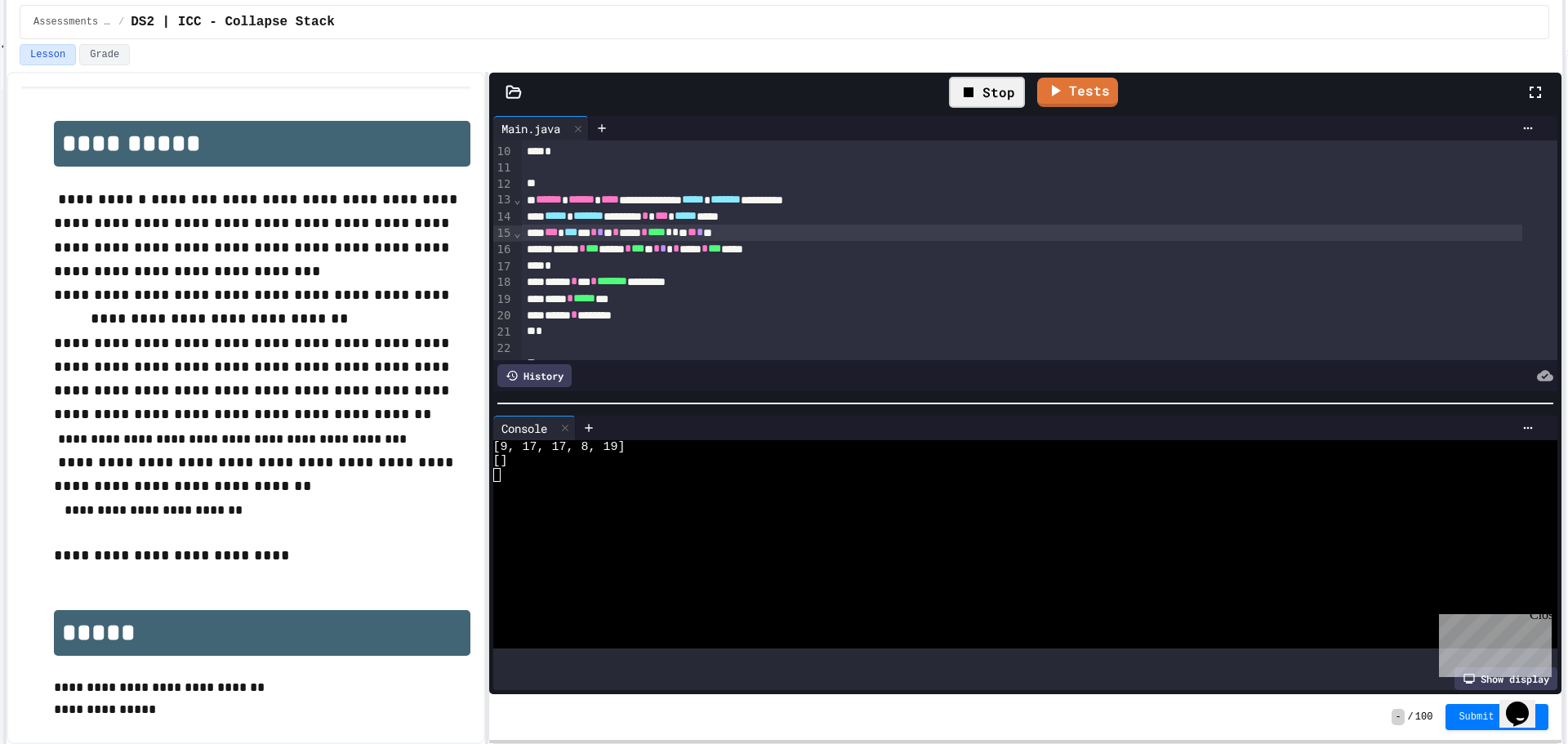
click at [978, 92] on icon at bounding box center [968, 92] width 19 height 19
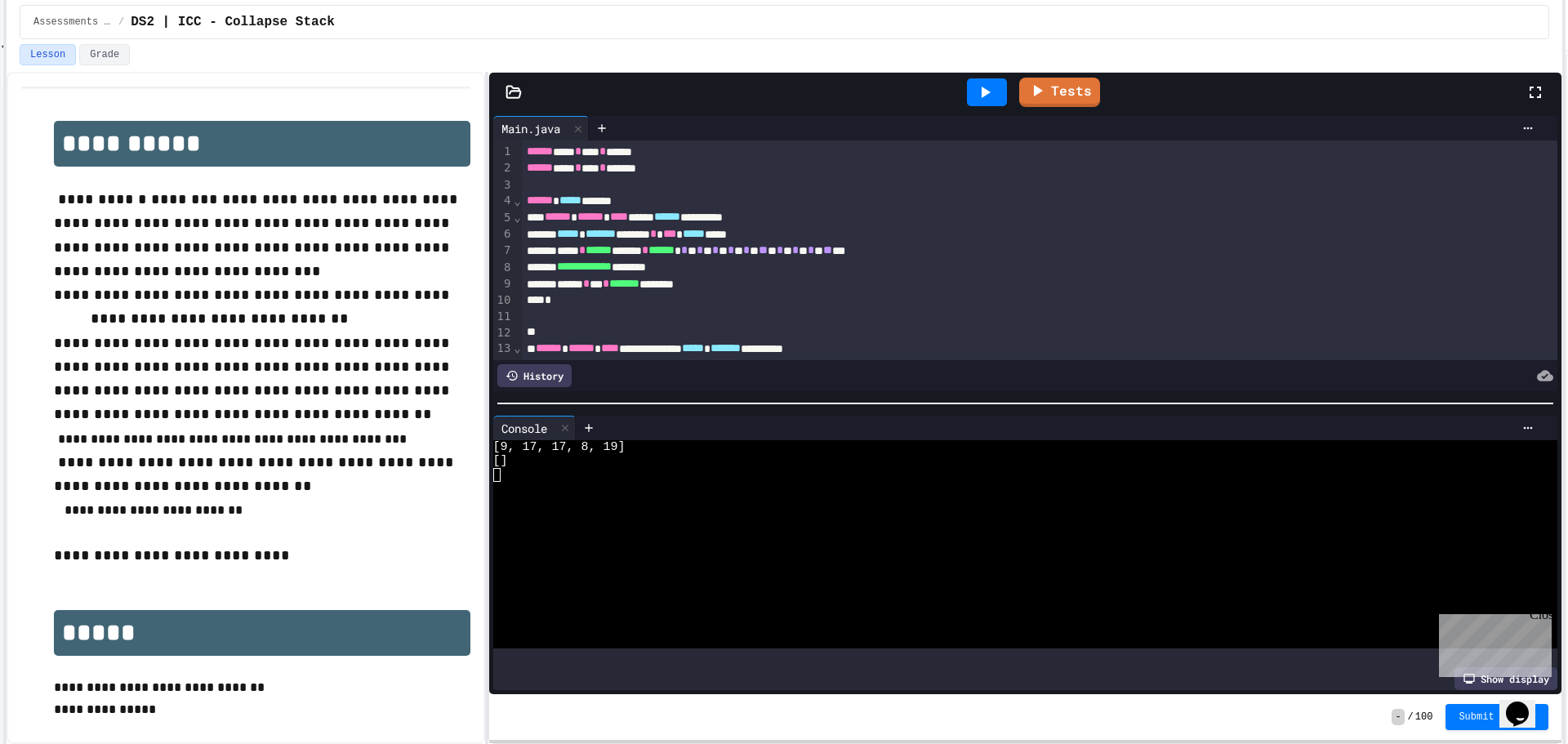
click at [992, 75] on div at bounding box center [988, 92] width 57 height 44
click at [989, 90] on icon at bounding box center [984, 92] width 19 height 19
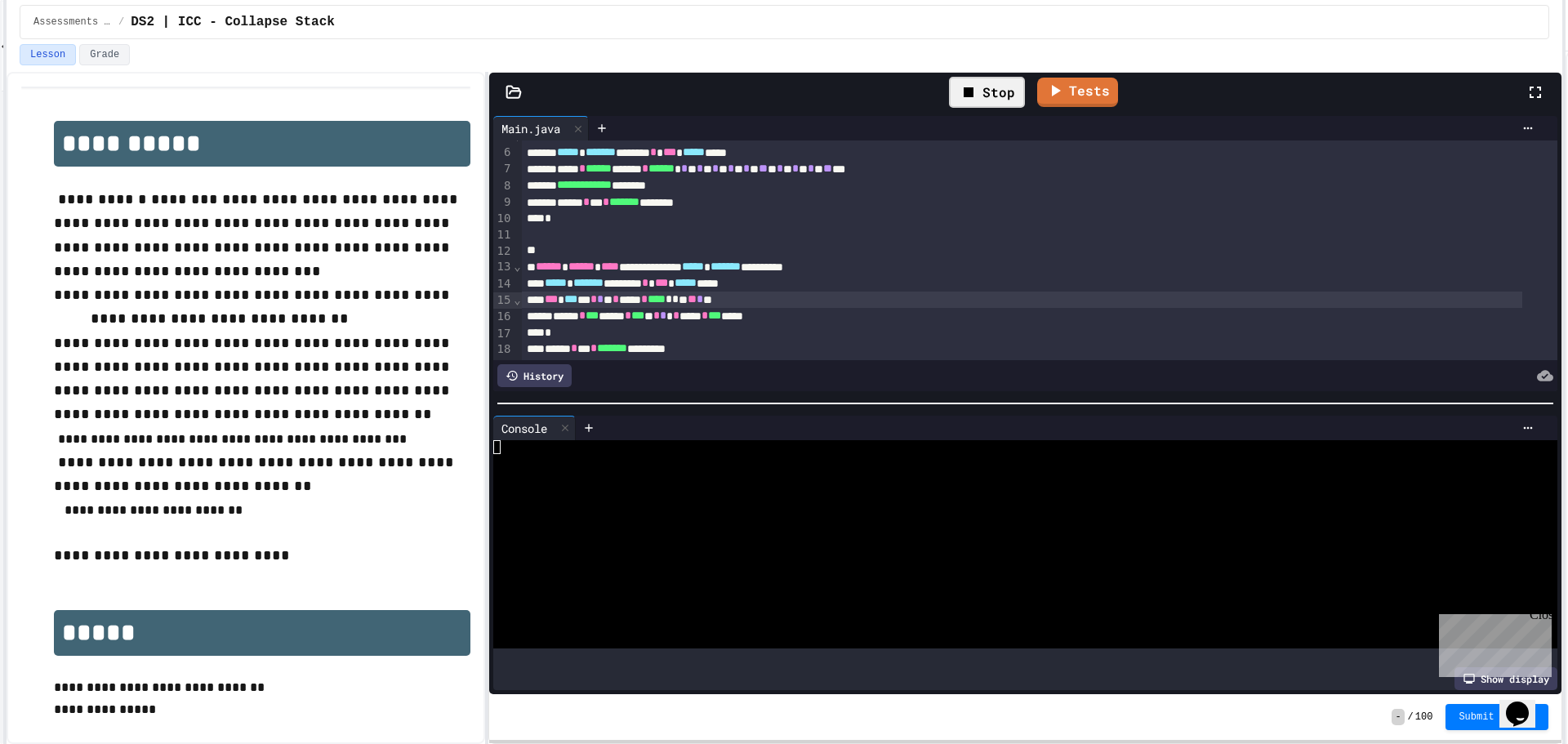
scroll to position [163, 0]
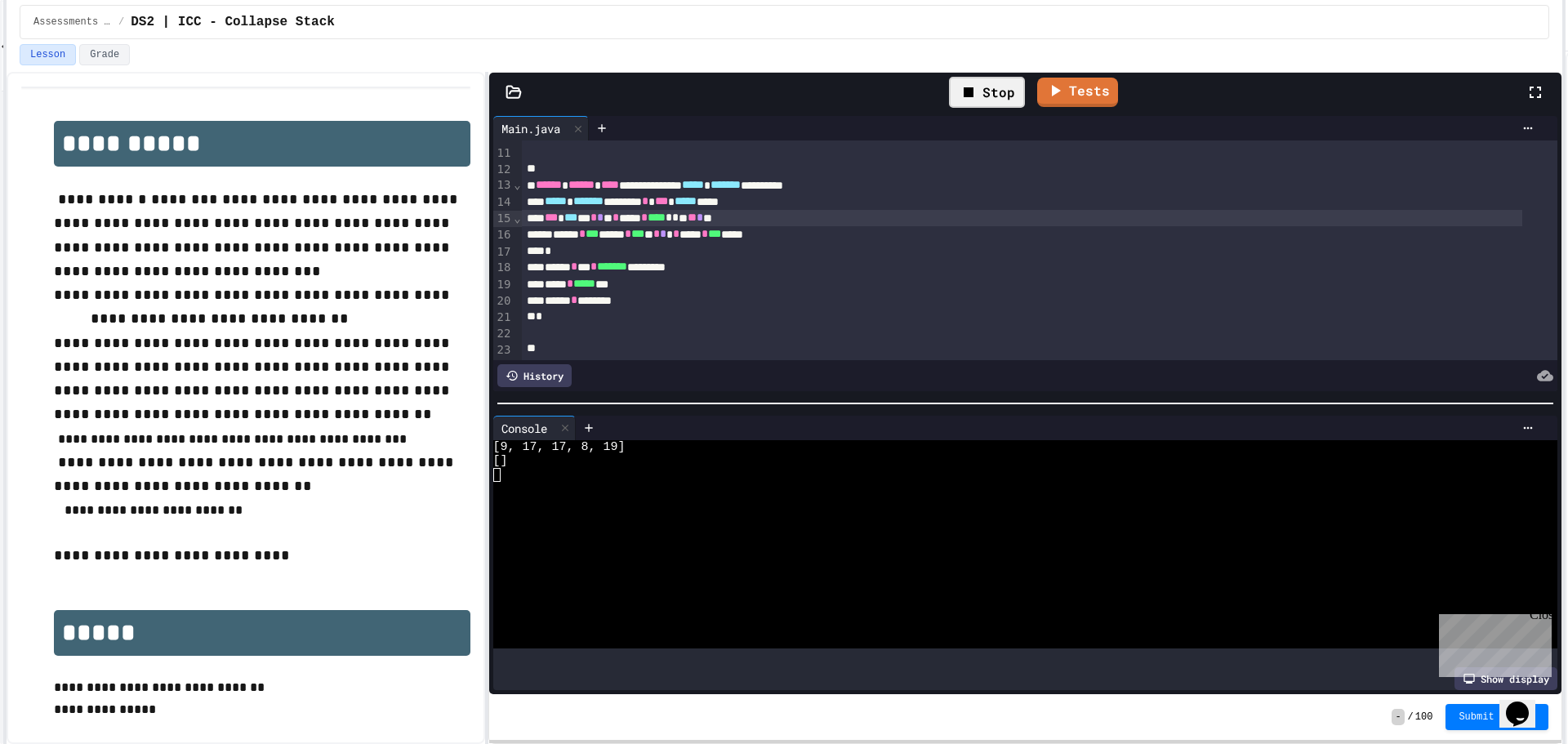
click at [958, 95] on div "Stop" at bounding box center [987, 92] width 76 height 31
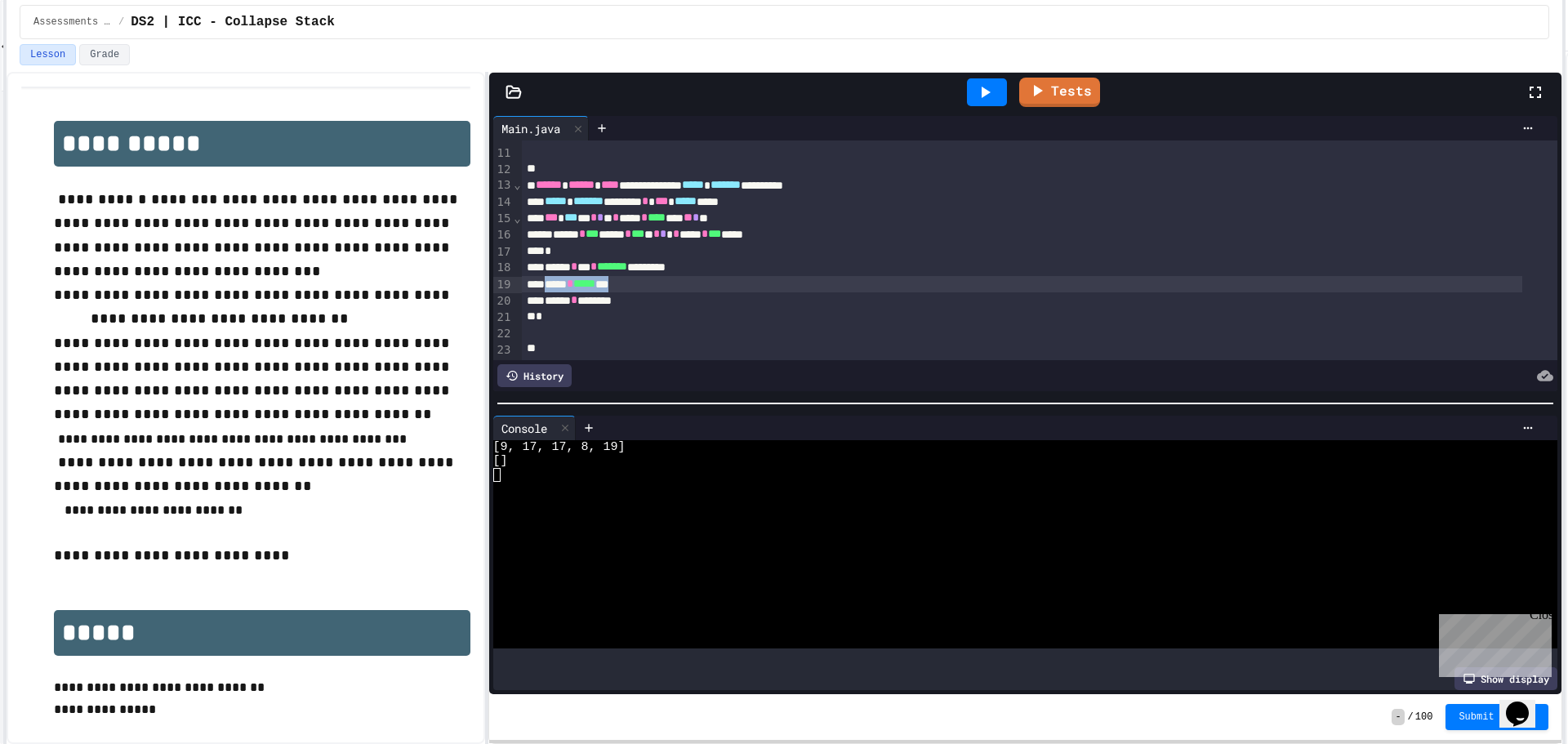
drag, startPoint x: 650, startPoint y: 285, endPoint x: 550, endPoint y: 286, distance: 100.0
click at [550, 286] on div "***** * ***** ***" at bounding box center [1022, 285] width 1000 height 16
click at [773, 280] on div "***** * ***** ***" at bounding box center [1022, 285] width 1000 height 16
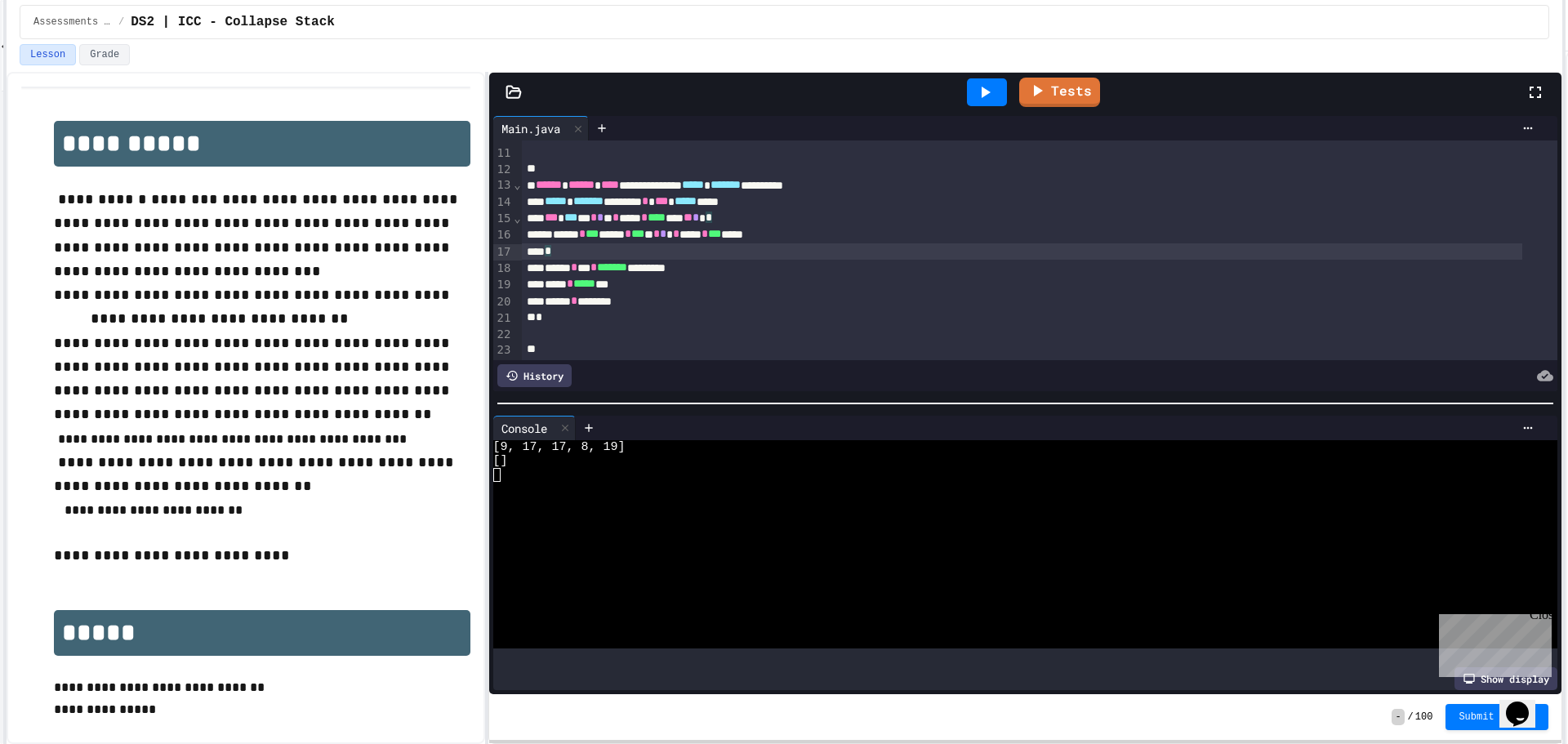
click at [734, 250] on div "*" at bounding box center [1022, 252] width 1000 height 16
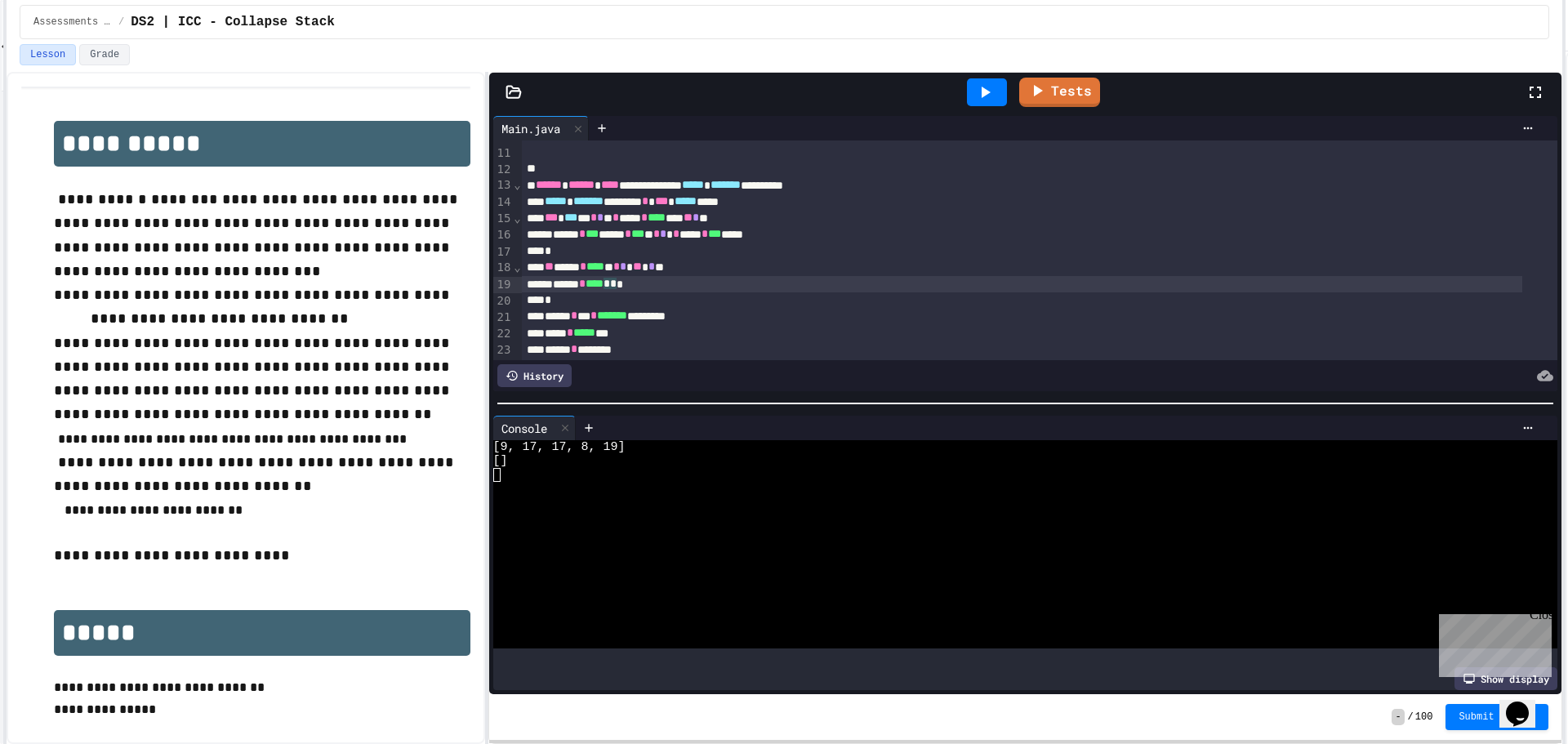
click at [990, 95] on icon at bounding box center [984, 92] width 19 height 19
click at [998, 94] on div "Stop" at bounding box center [987, 92] width 76 height 31
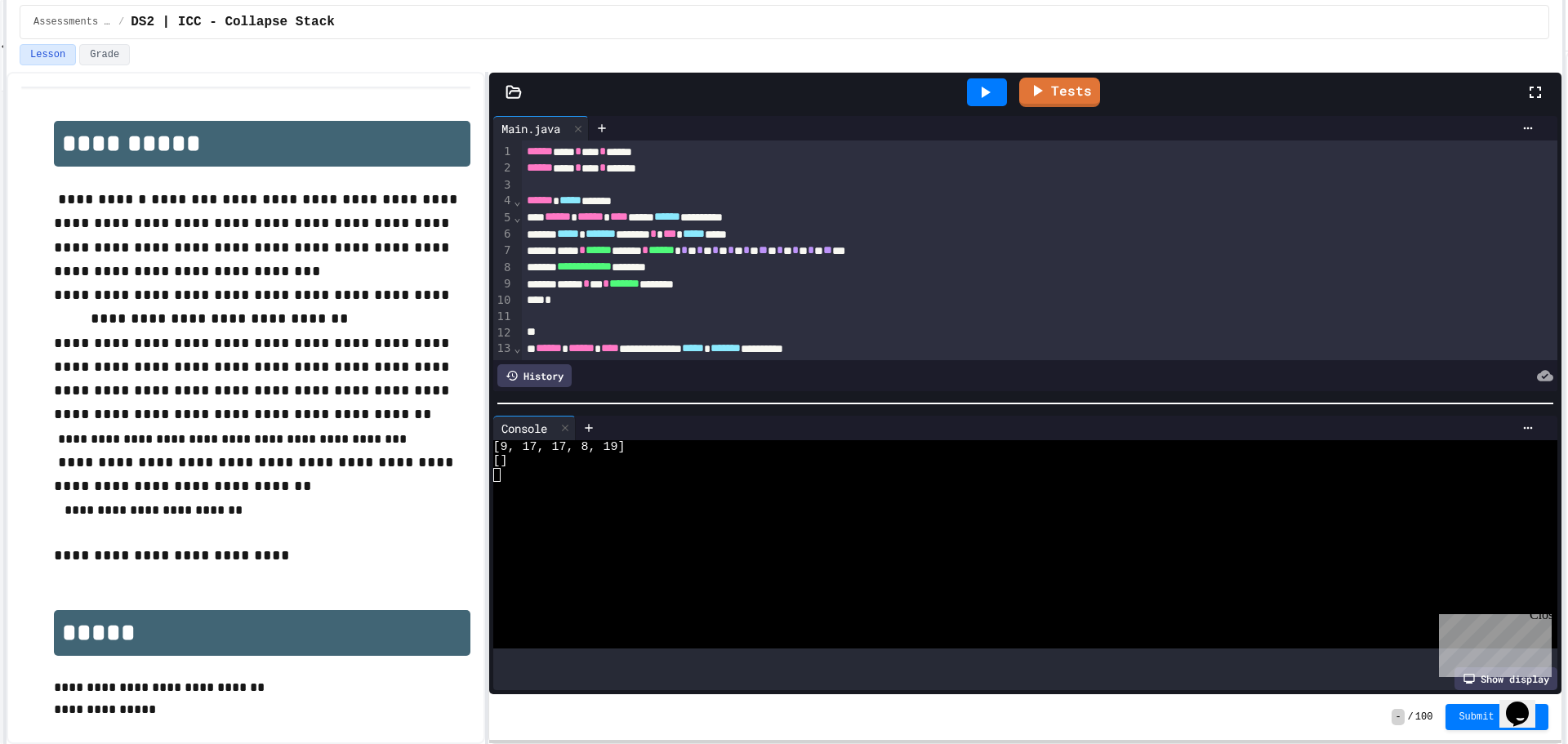
scroll to position [81, 0]
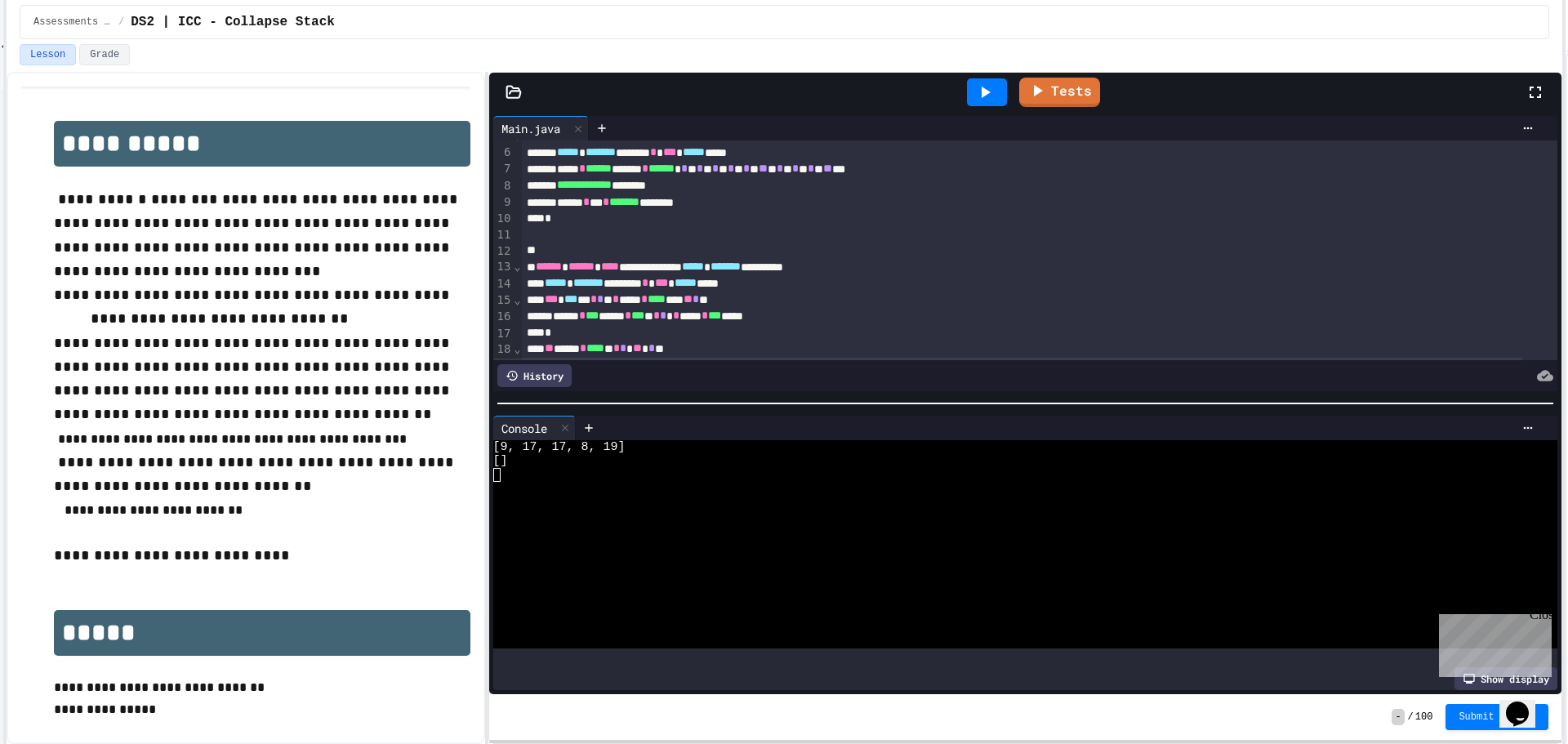
click at [832, 166] on span "**" at bounding box center [828, 168] width 9 height 11
click at [999, 87] on div at bounding box center [988, 92] width 40 height 27
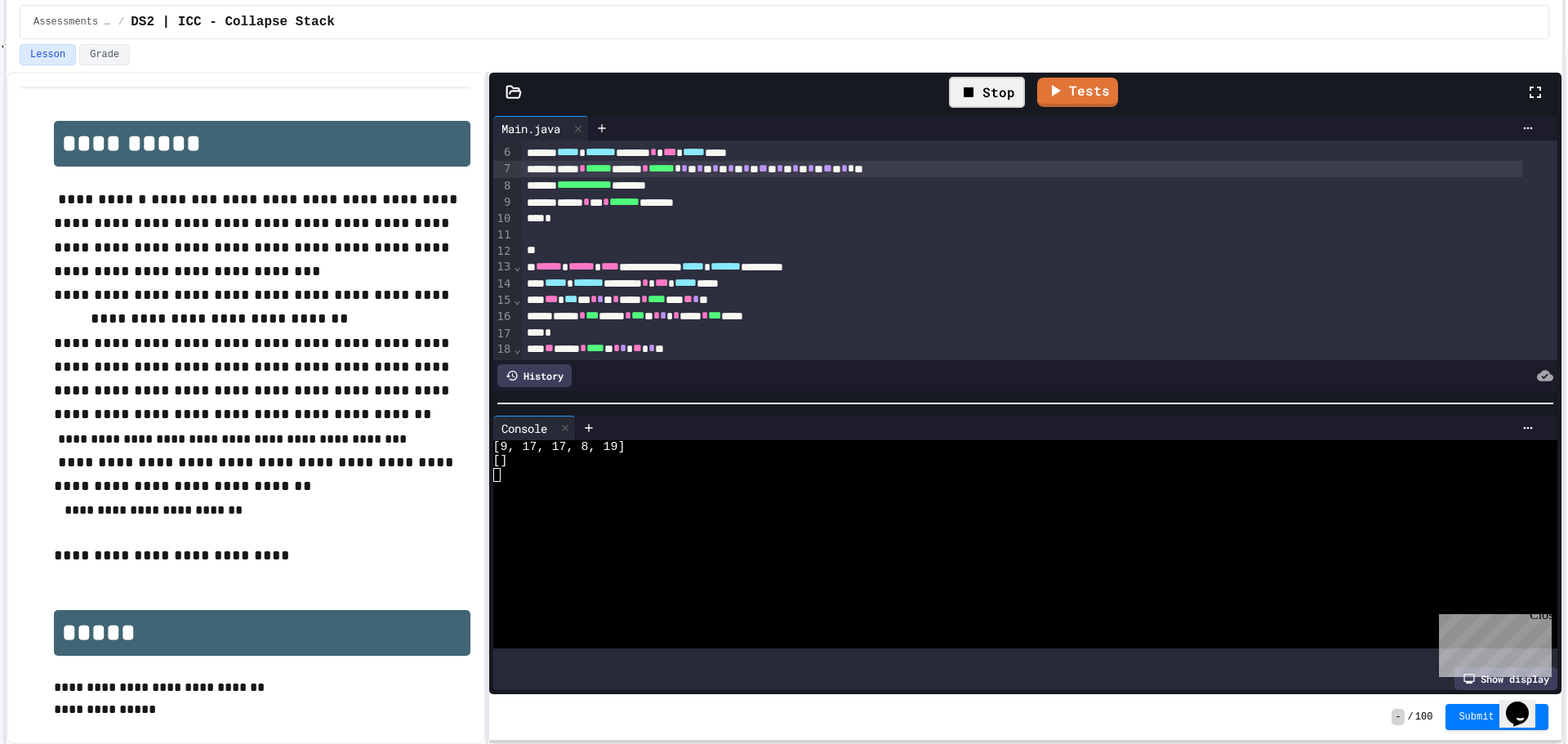
click at [990, 80] on div "Stop" at bounding box center [987, 92] width 76 height 31
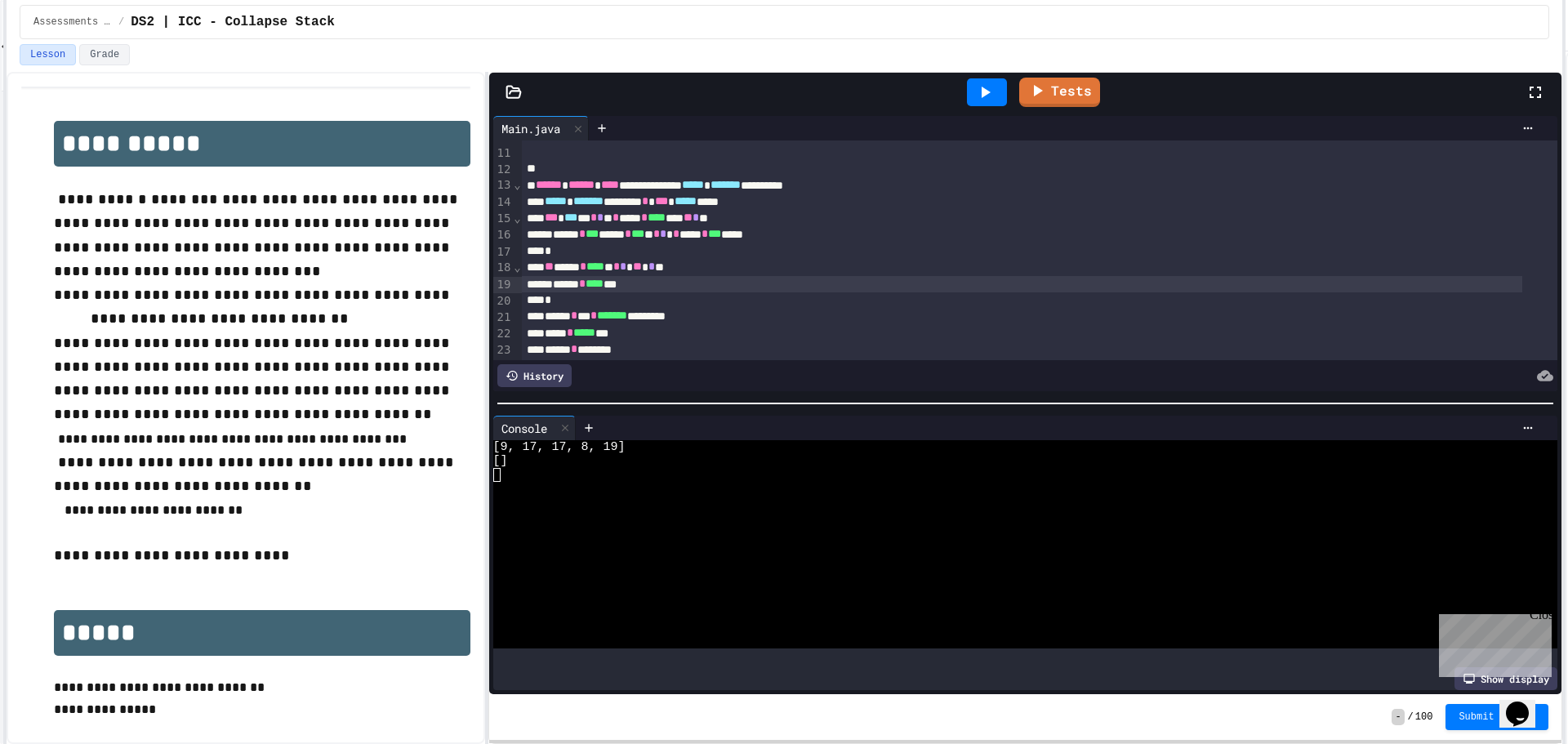
click at [558, 284] on div "****** * **** ***" at bounding box center [1022, 285] width 1000 height 16
click at [569, 283] on div "****** * **** ***" at bounding box center [1022, 285] width 1000 height 16
click at [603, 286] on span "****" at bounding box center [595, 283] width 18 height 11
drag, startPoint x: 975, startPoint y: 97, endPoint x: 975, endPoint y: 86, distance: 11.0
click at [975, 96] on div at bounding box center [988, 92] width 40 height 27
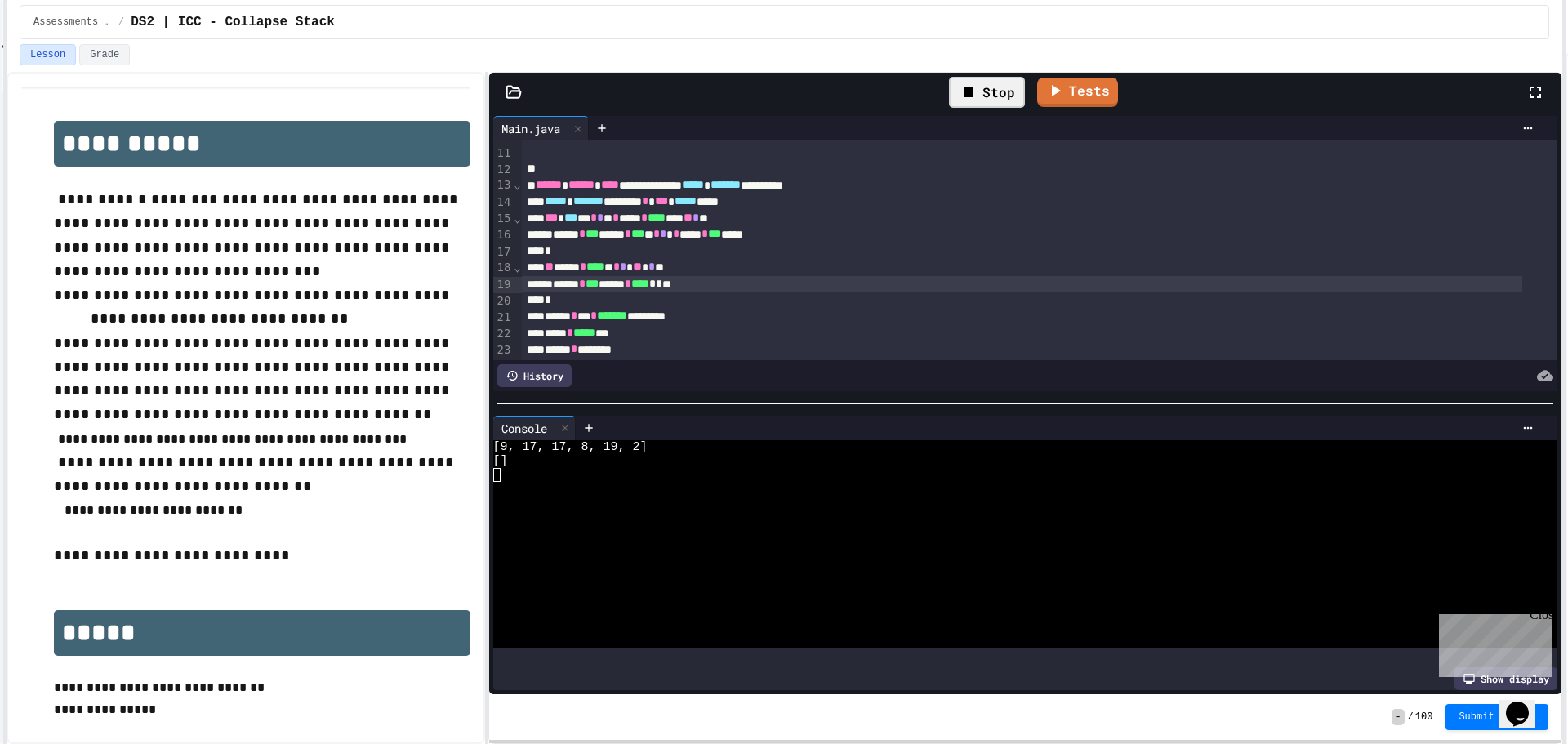
click at [976, 90] on icon at bounding box center [968, 92] width 19 height 19
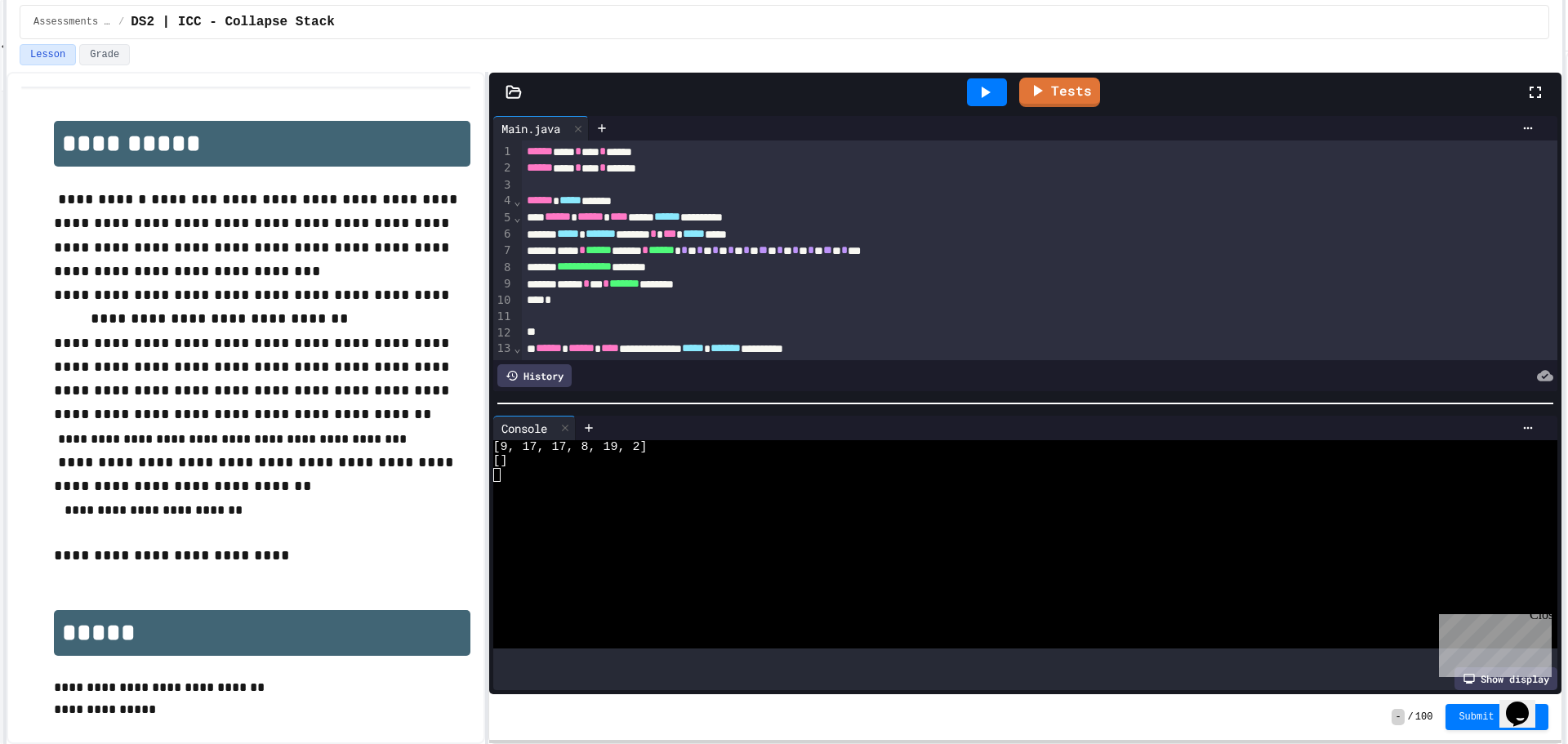
click at [848, 252] on span "*" at bounding box center [844, 250] width 6 height 11
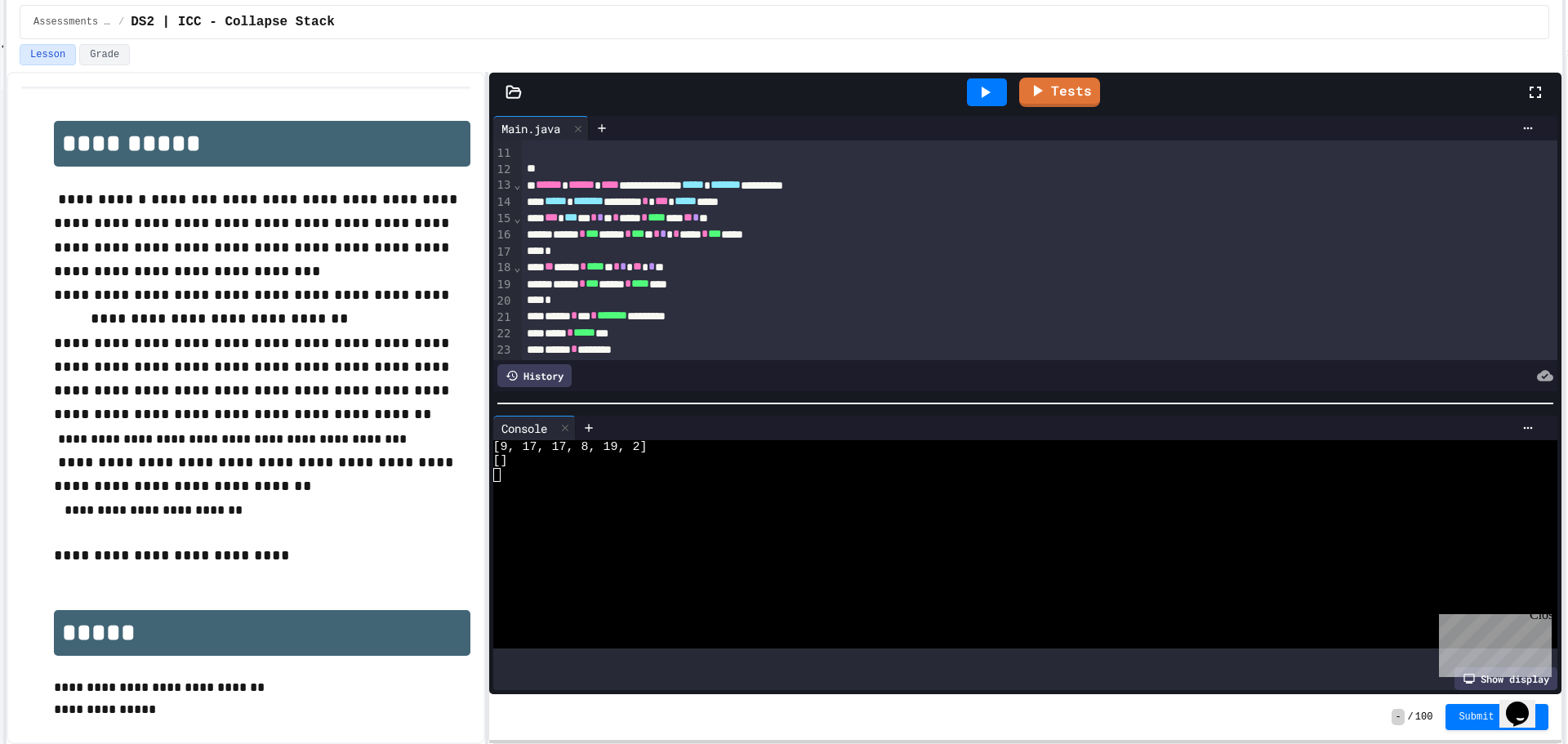
scroll to position [245, 0]
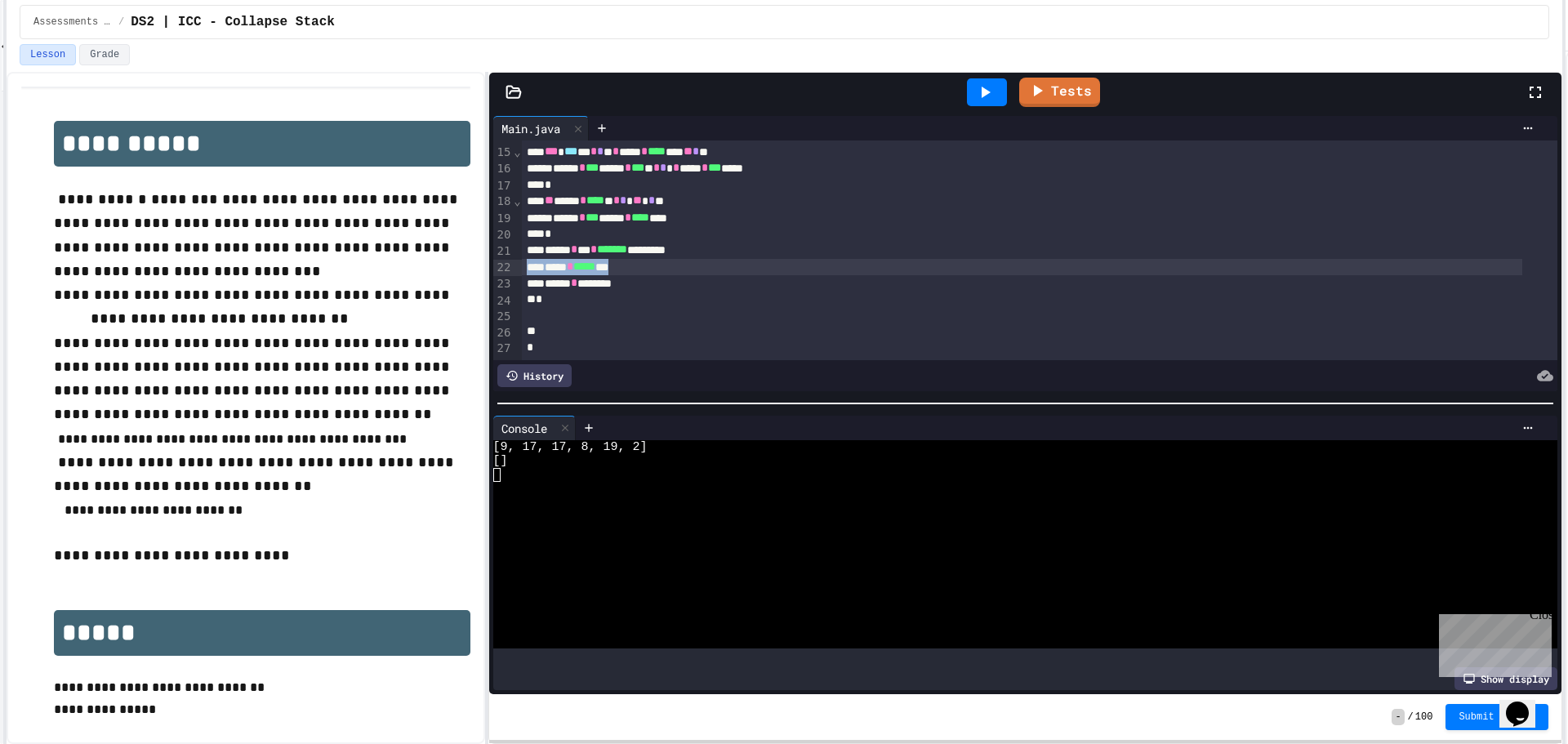
drag, startPoint x: 648, startPoint y: 251, endPoint x: 520, endPoint y: 253, distance: 128.0
click at [522, 259] on div "***** * ***** ***" at bounding box center [1022, 267] width 1000 height 16
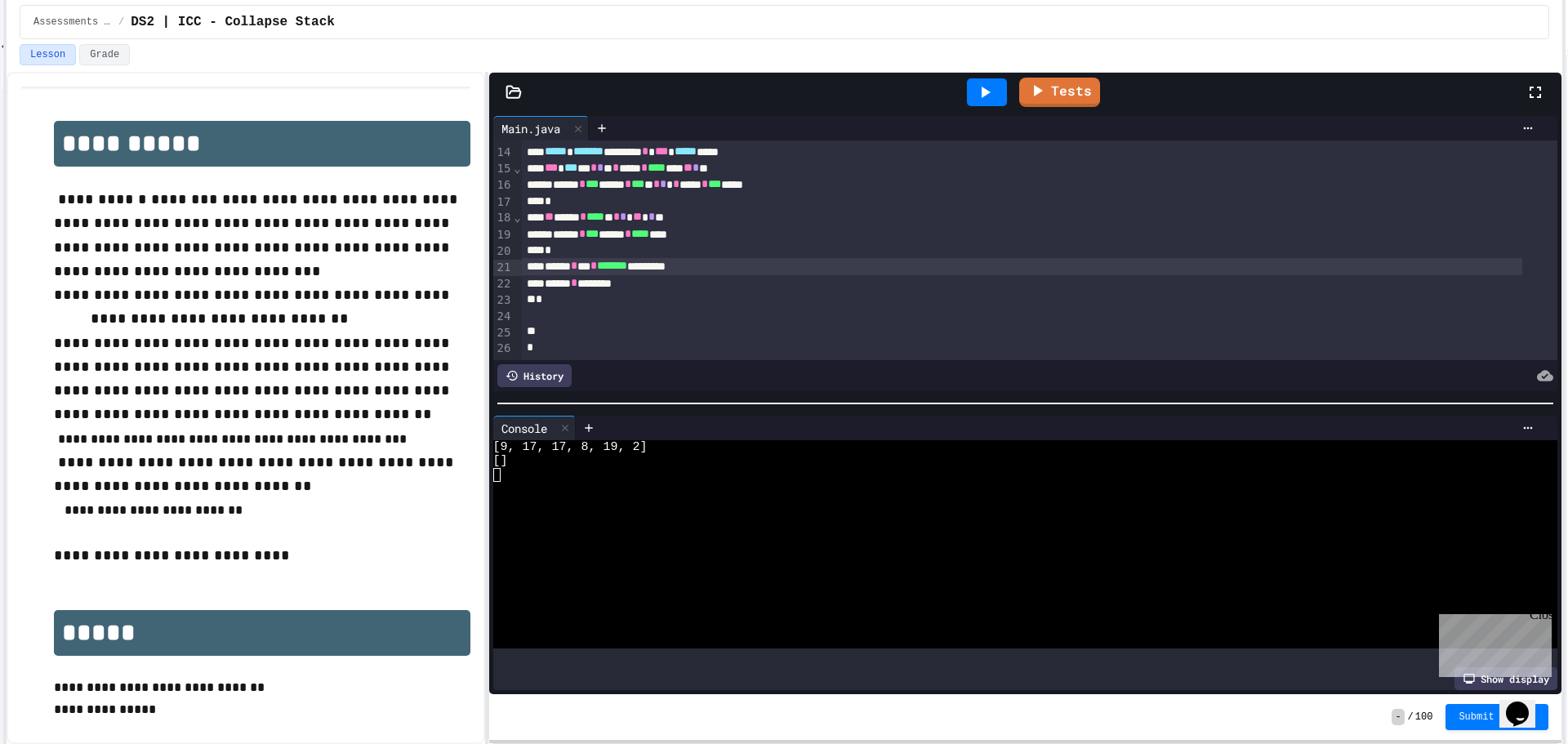
click at [985, 94] on icon at bounding box center [987, 92] width 9 height 11
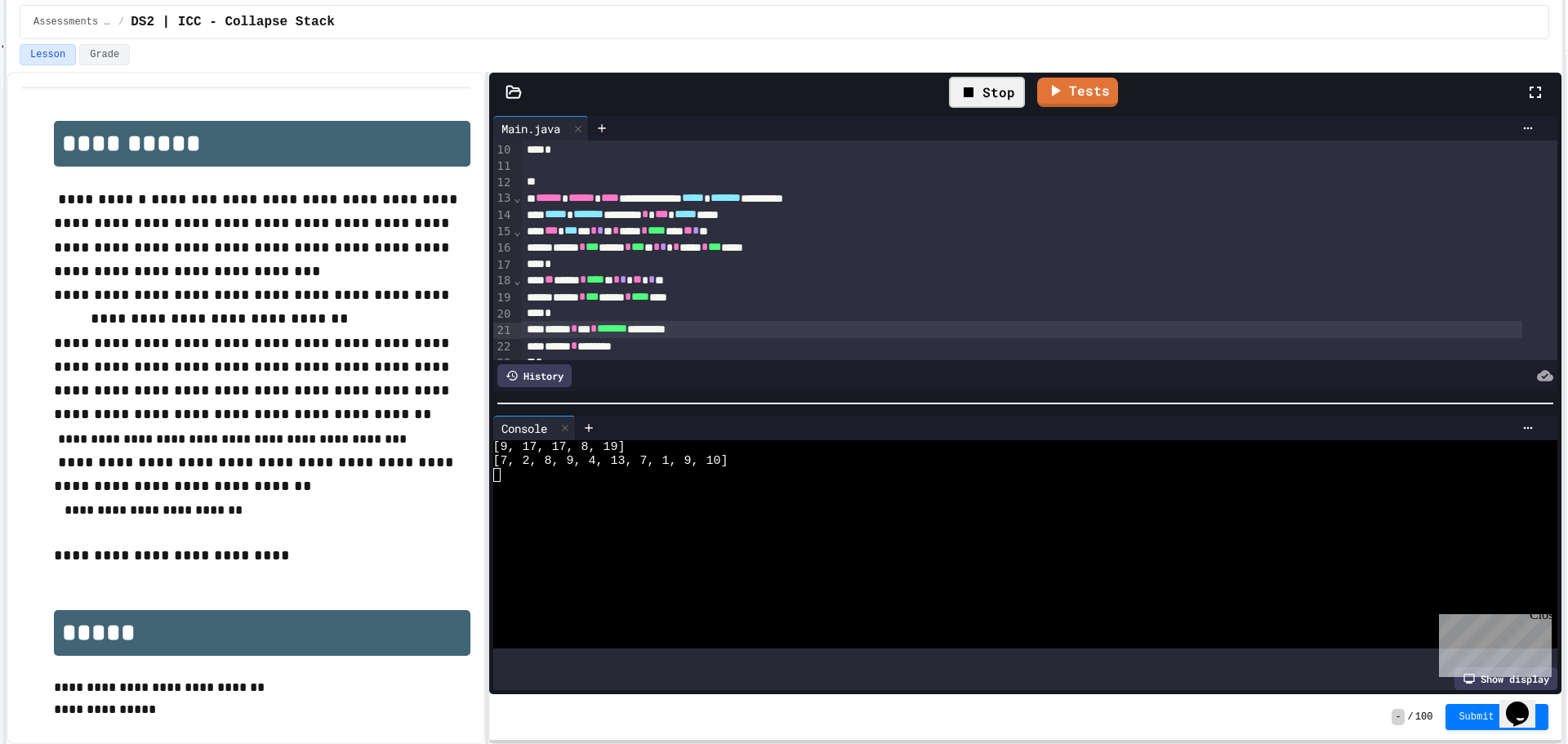
scroll to position [69, 0]
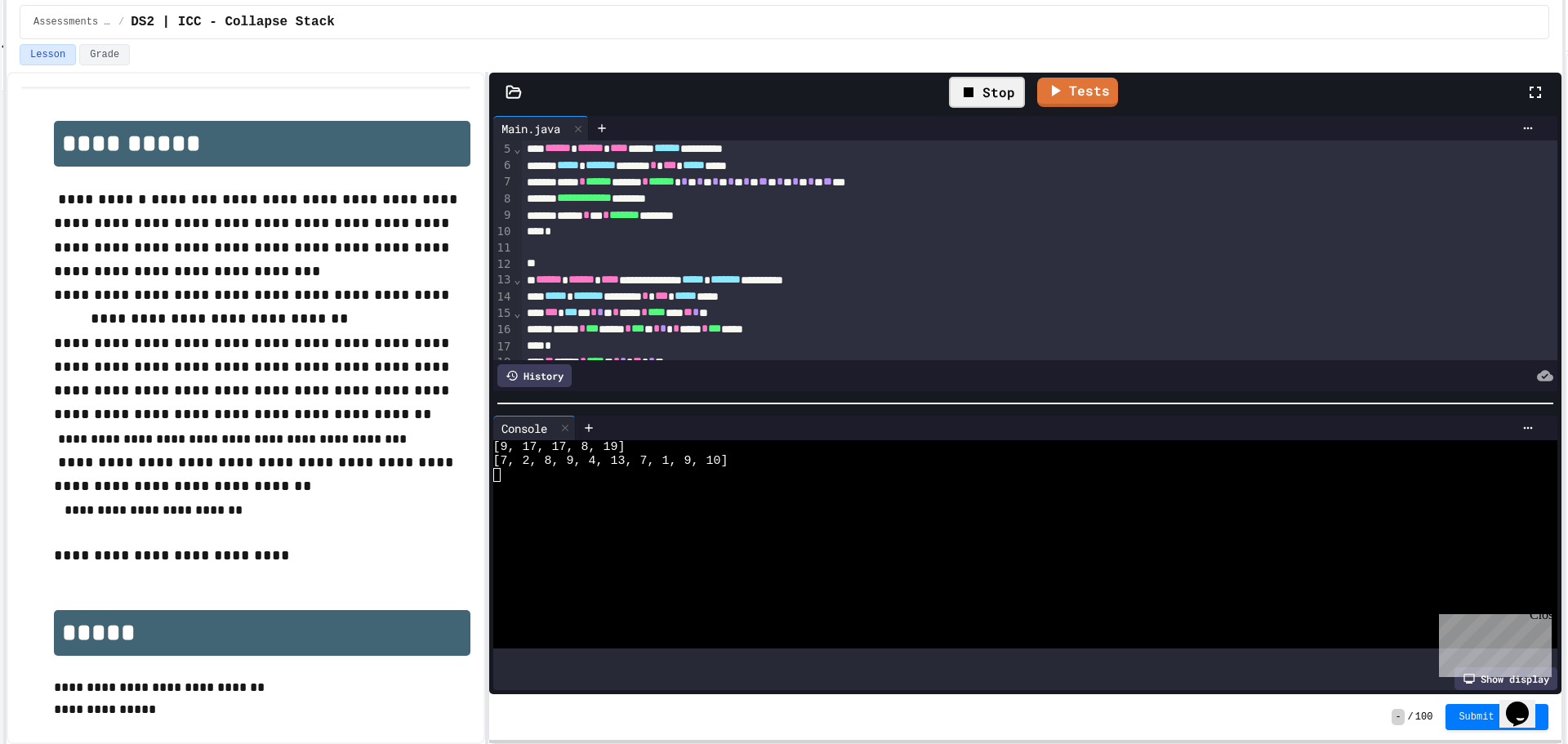
click at [972, 92] on icon at bounding box center [968, 92] width 10 height 10
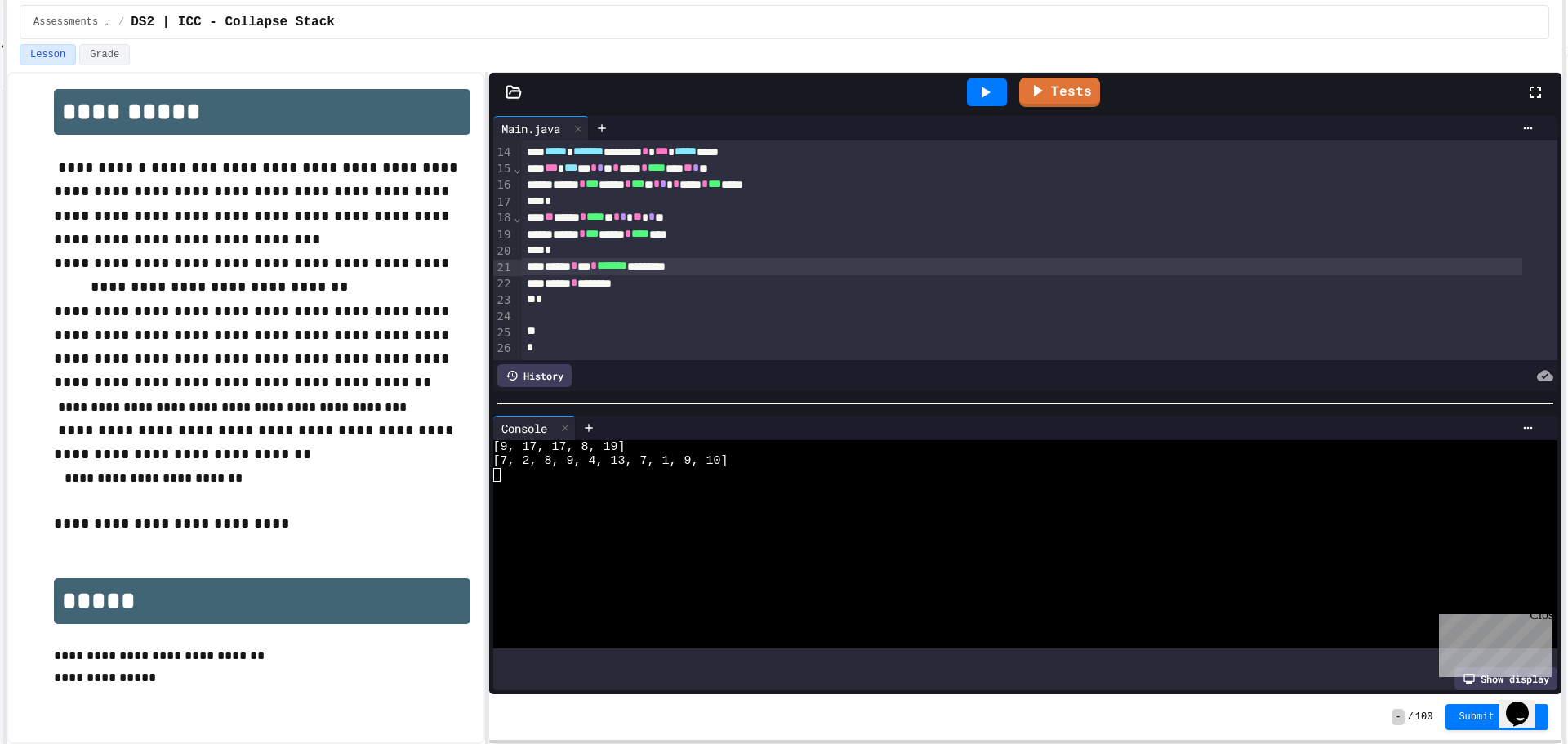
scroll to position [195, 0]
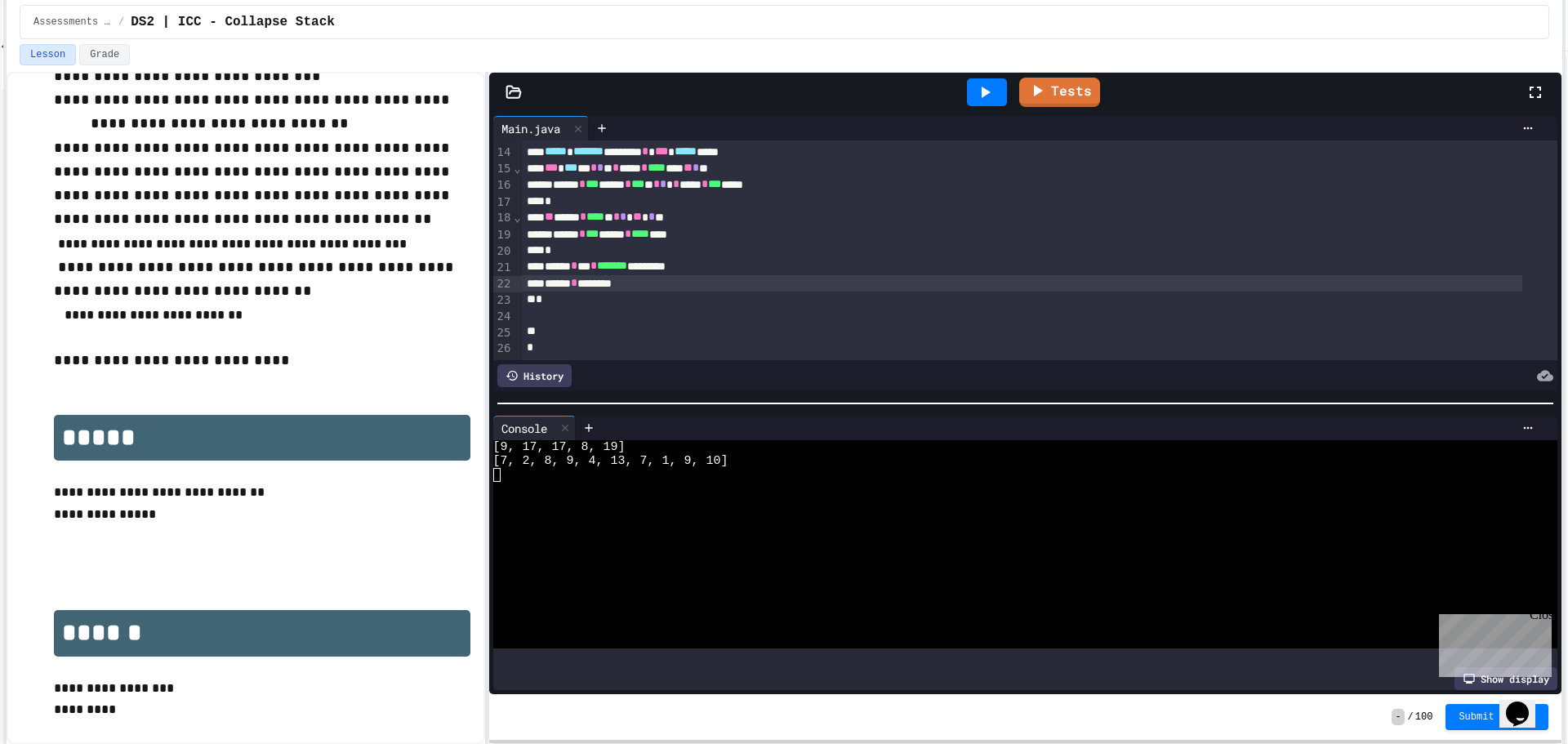
click at [656, 275] on div "***** * *******" at bounding box center [1022, 284] width 1000 height 16
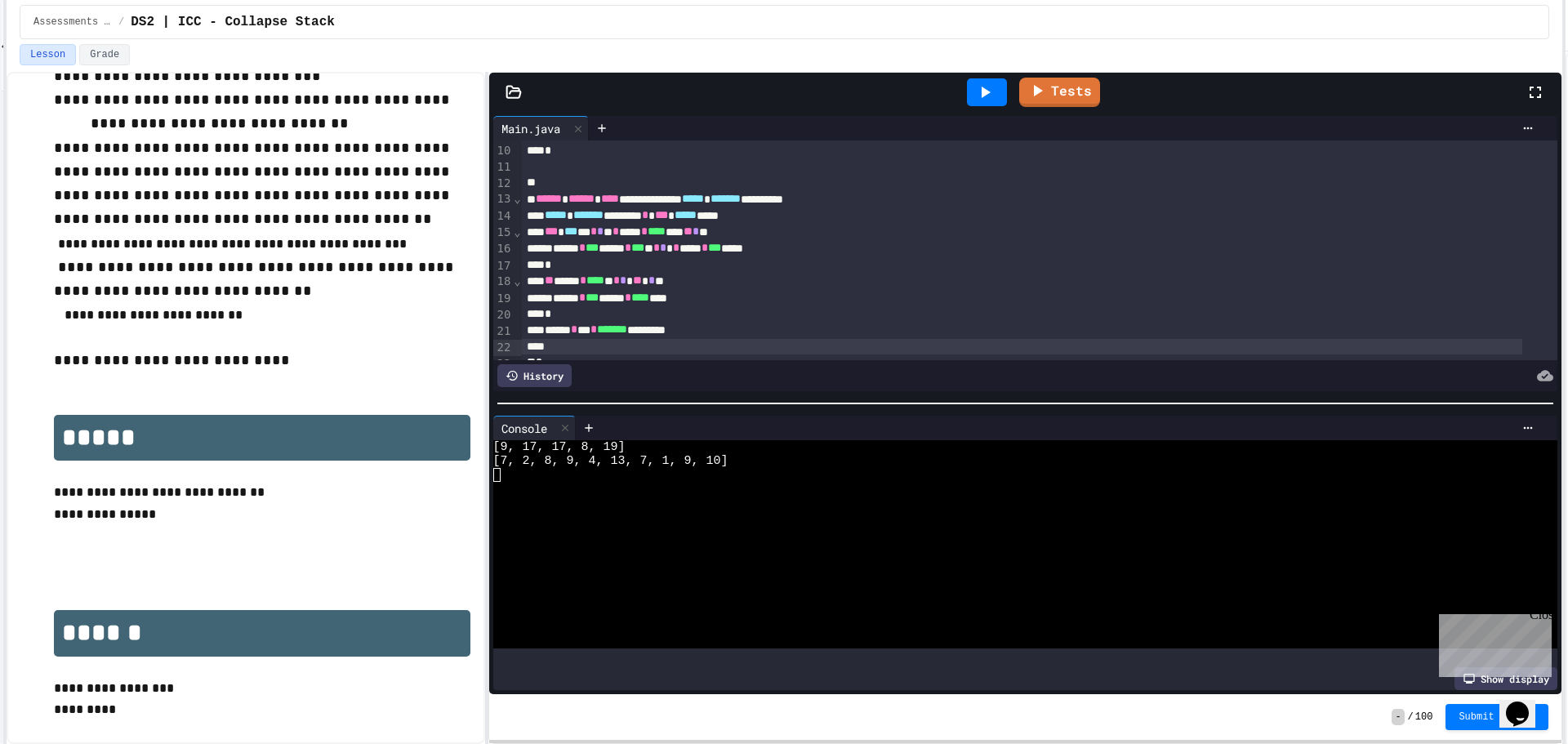
scroll to position [232, 0]
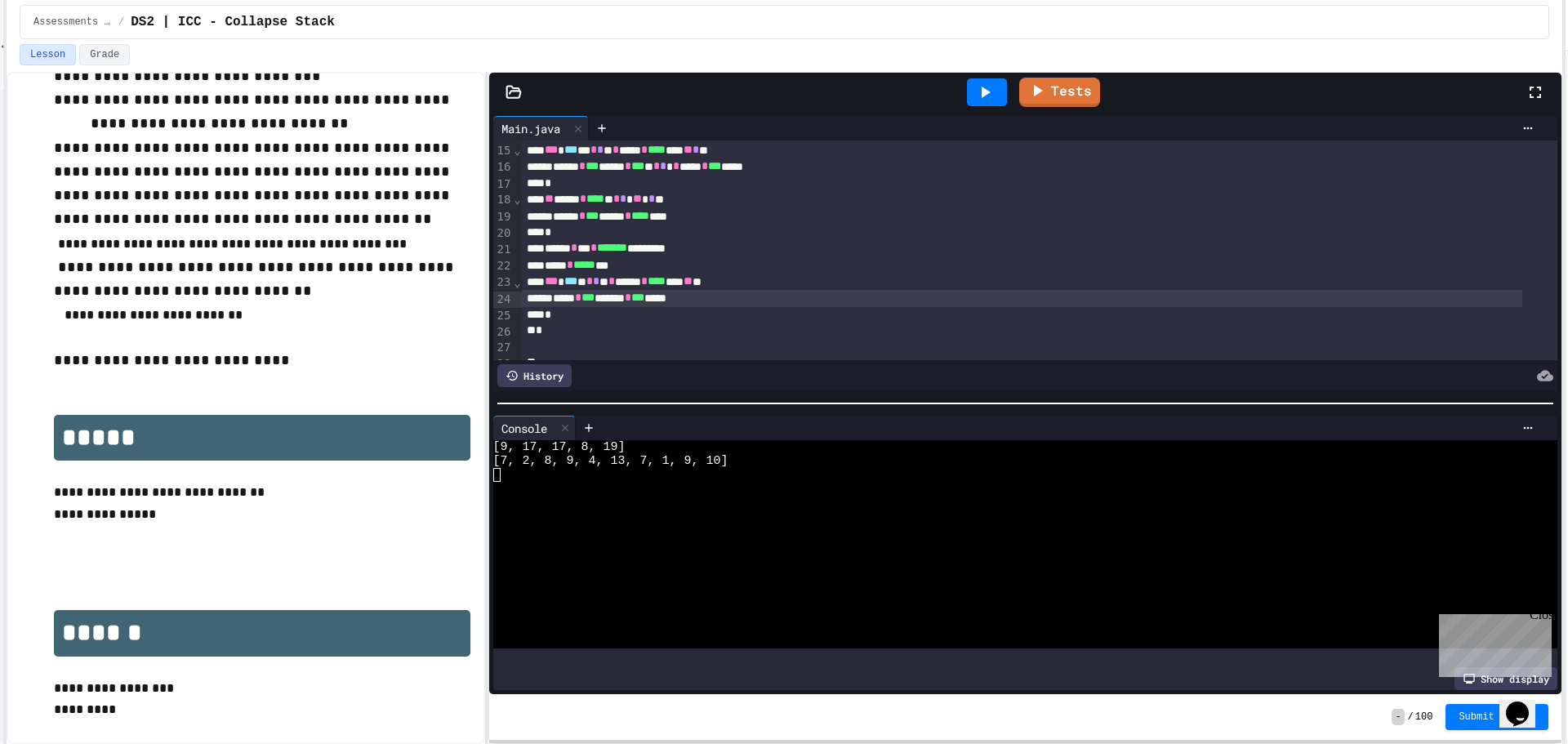
click at [990, 93] on icon at bounding box center [987, 92] width 9 height 11
click at [990, 92] on div "Stop" at bounding box center [987, 92] width 76 height 31
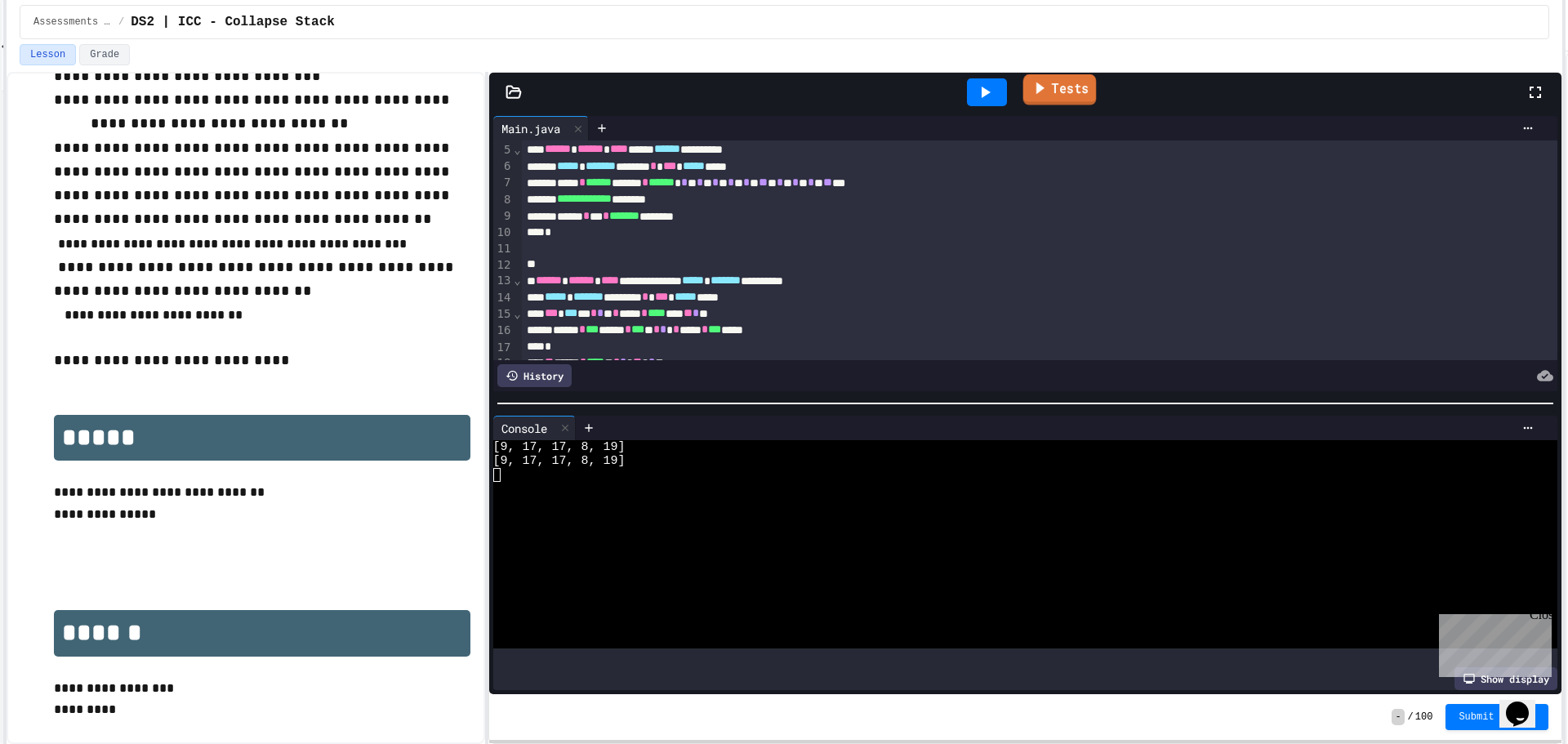
click at [1095, 95] on link "Tests" at bounding box center [1060, 90] width 73 height 31
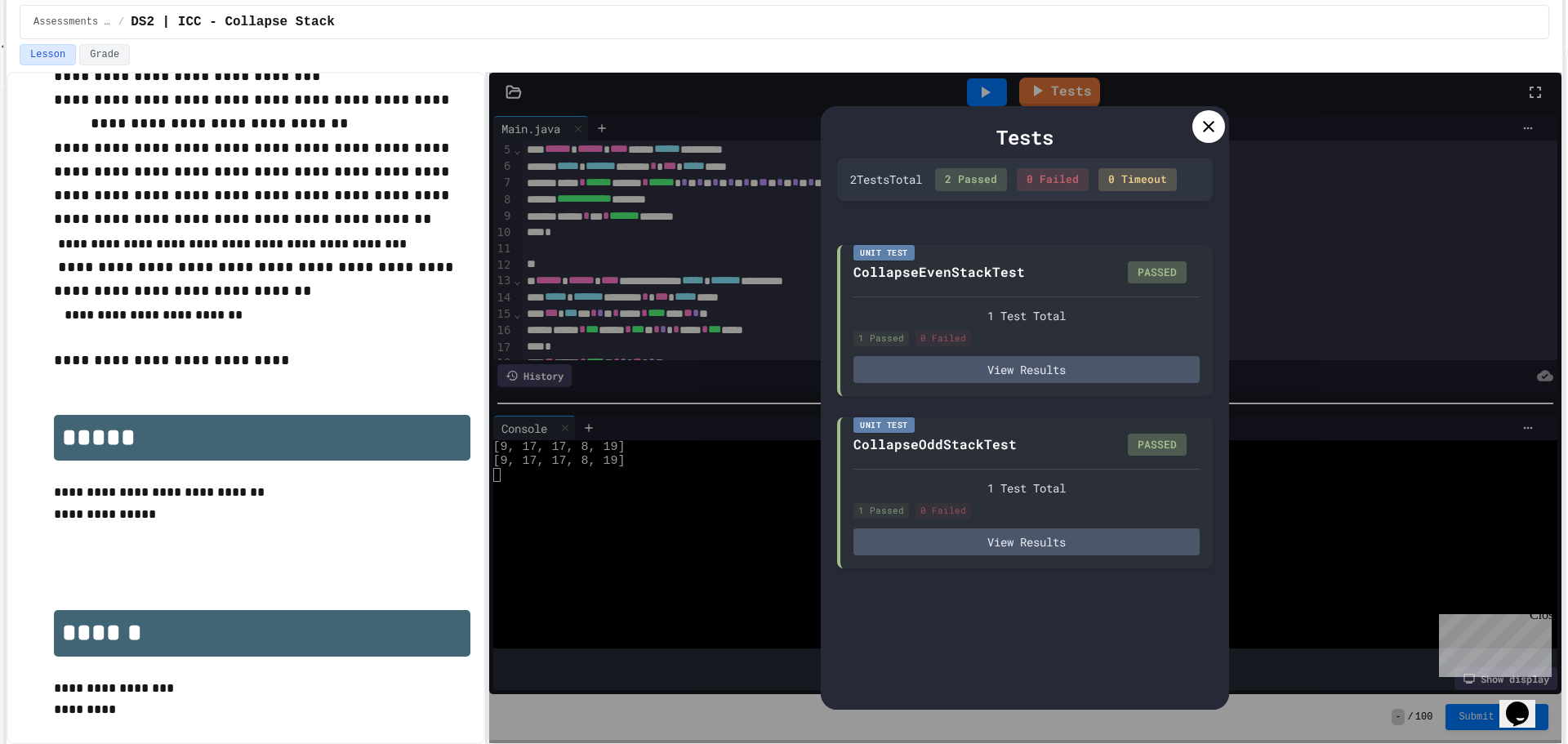
click at [1204, 138] on div at bounding box center [1209, 126] width 33 height 33
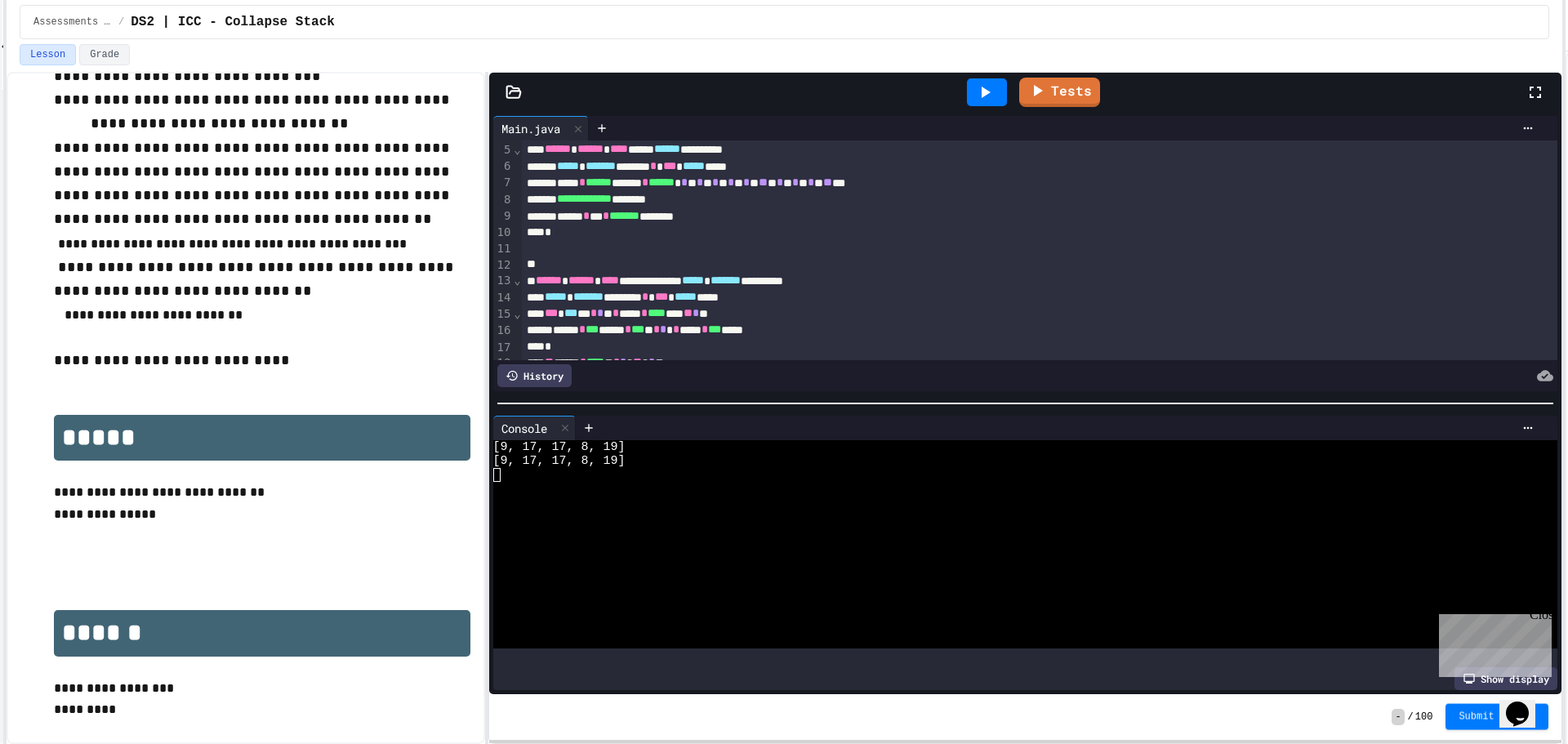
click at [1475, 713] on span "Submit Answer" at bounding box center [1498, 717] width 77 height 13
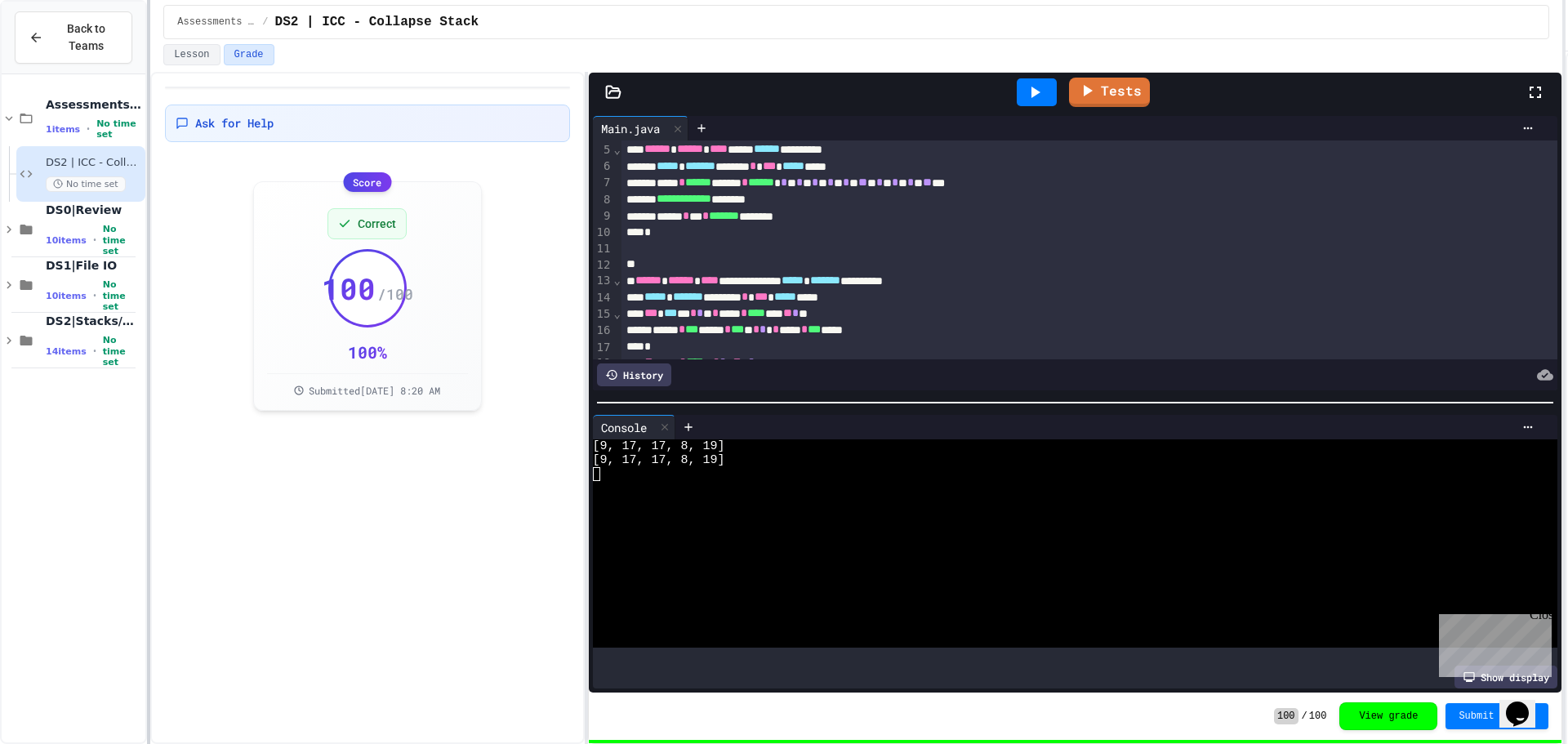
click at [150, 566] on div at bounding box center [149, 372] width 4 height 744
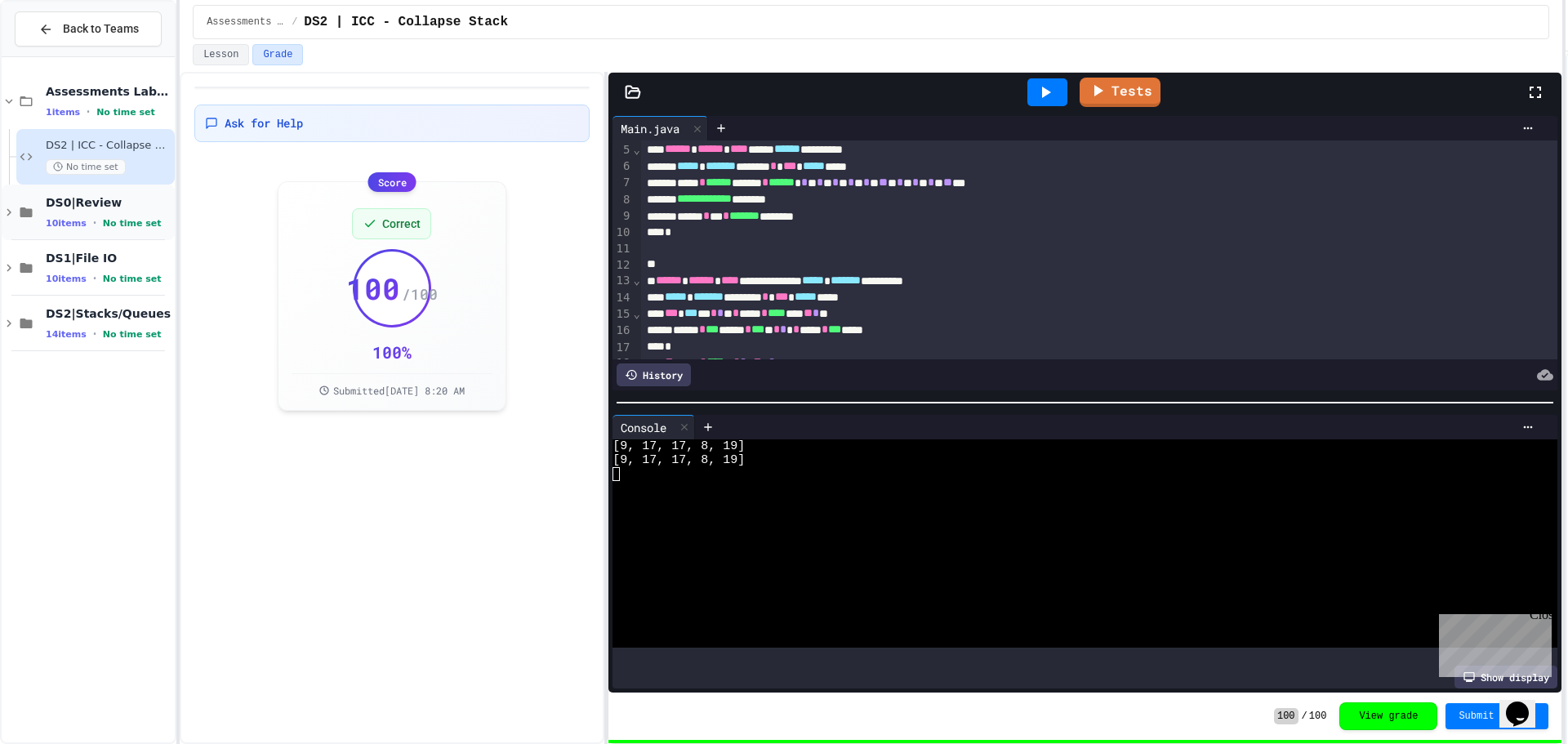
click at [125, 218] on span "No time set" at bounding box center [132, 223] width 59 height 11
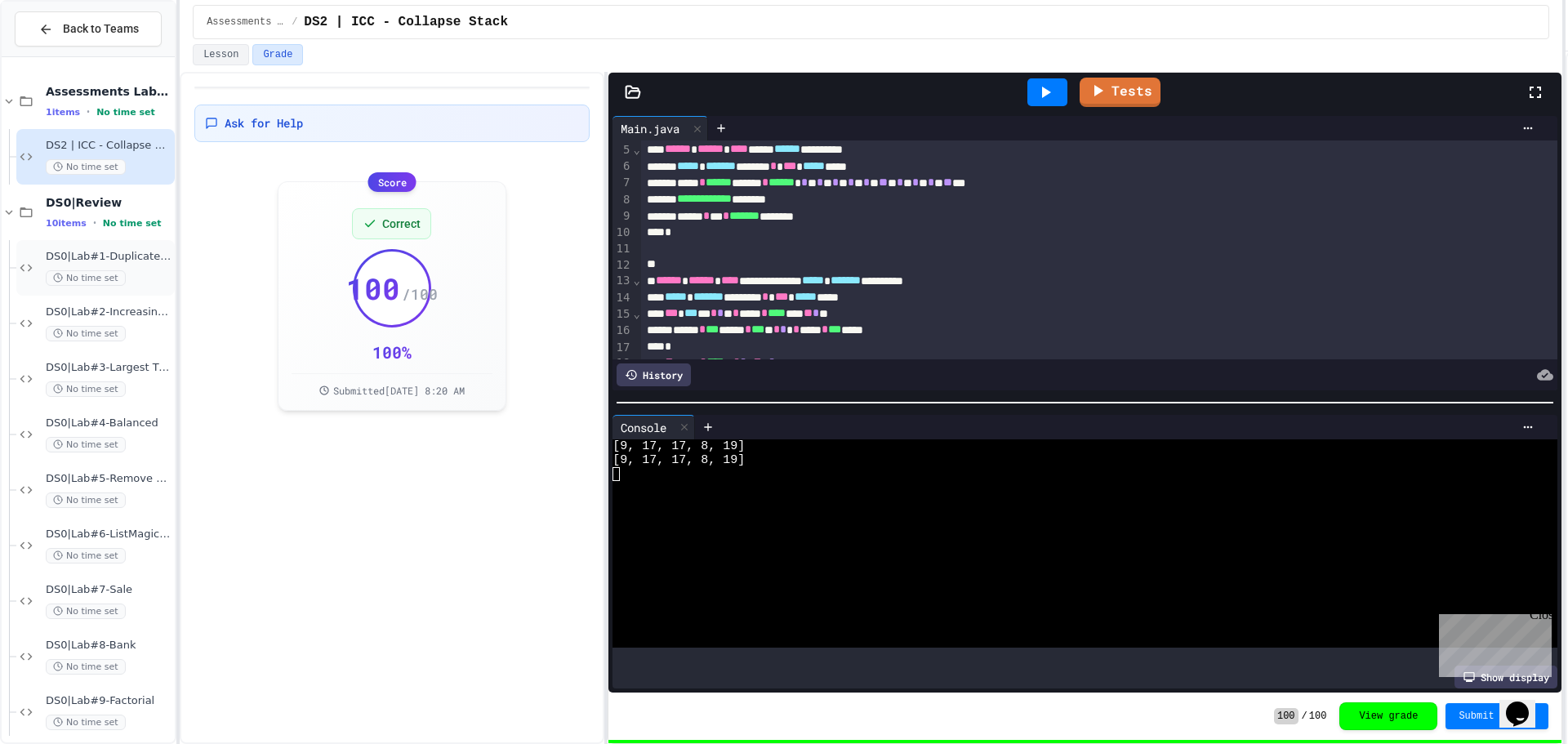
click at [111, 276] on span "No time set" at bounding box center [85, 277] width 80 height 16
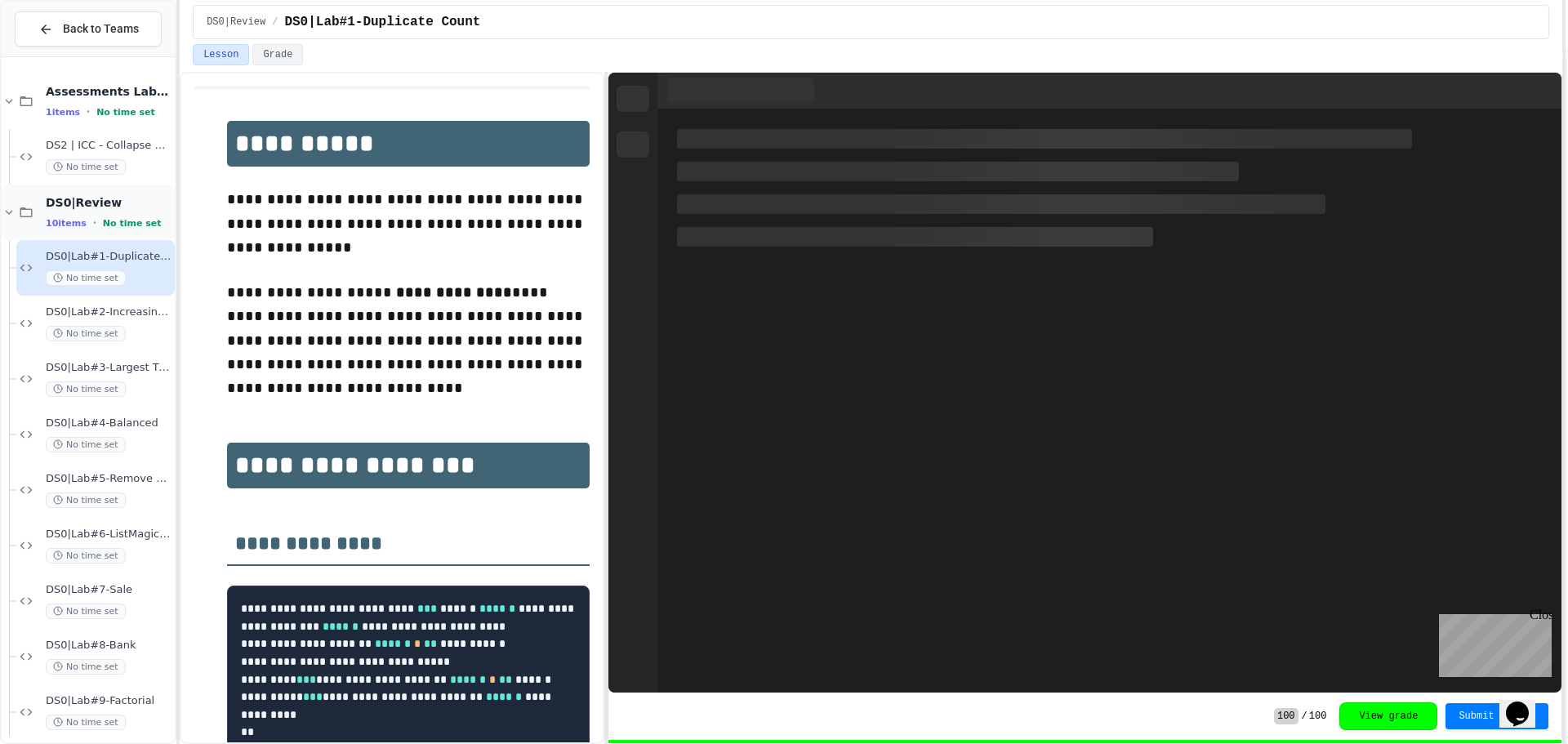
click at [15, 215] on icon at bounding box center [9, 212] width 15 height 15
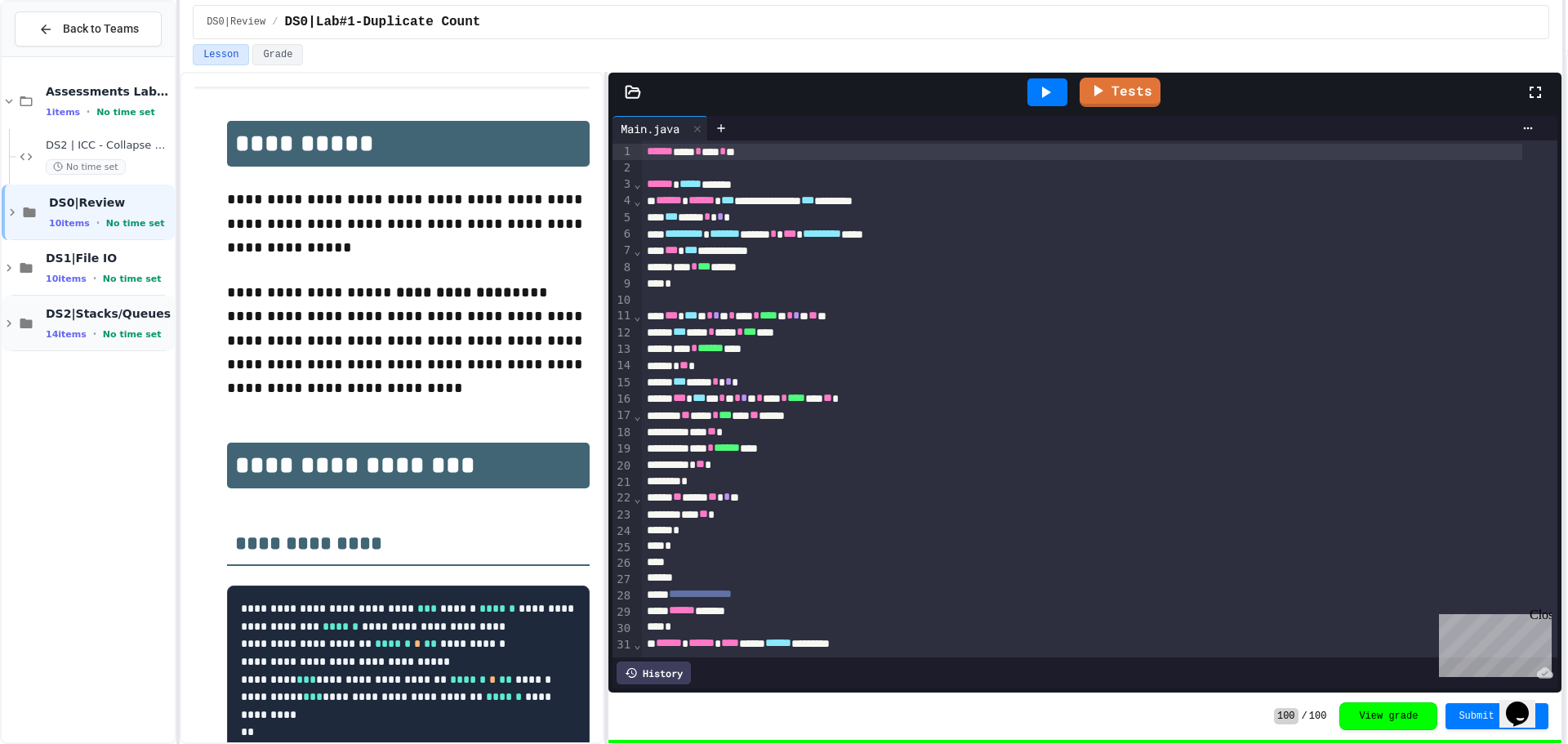
click at [9, 315] on div "DS2|Stacks/Queues 14 items • No time set" at bounding box center [88, 323] width 173 height 56
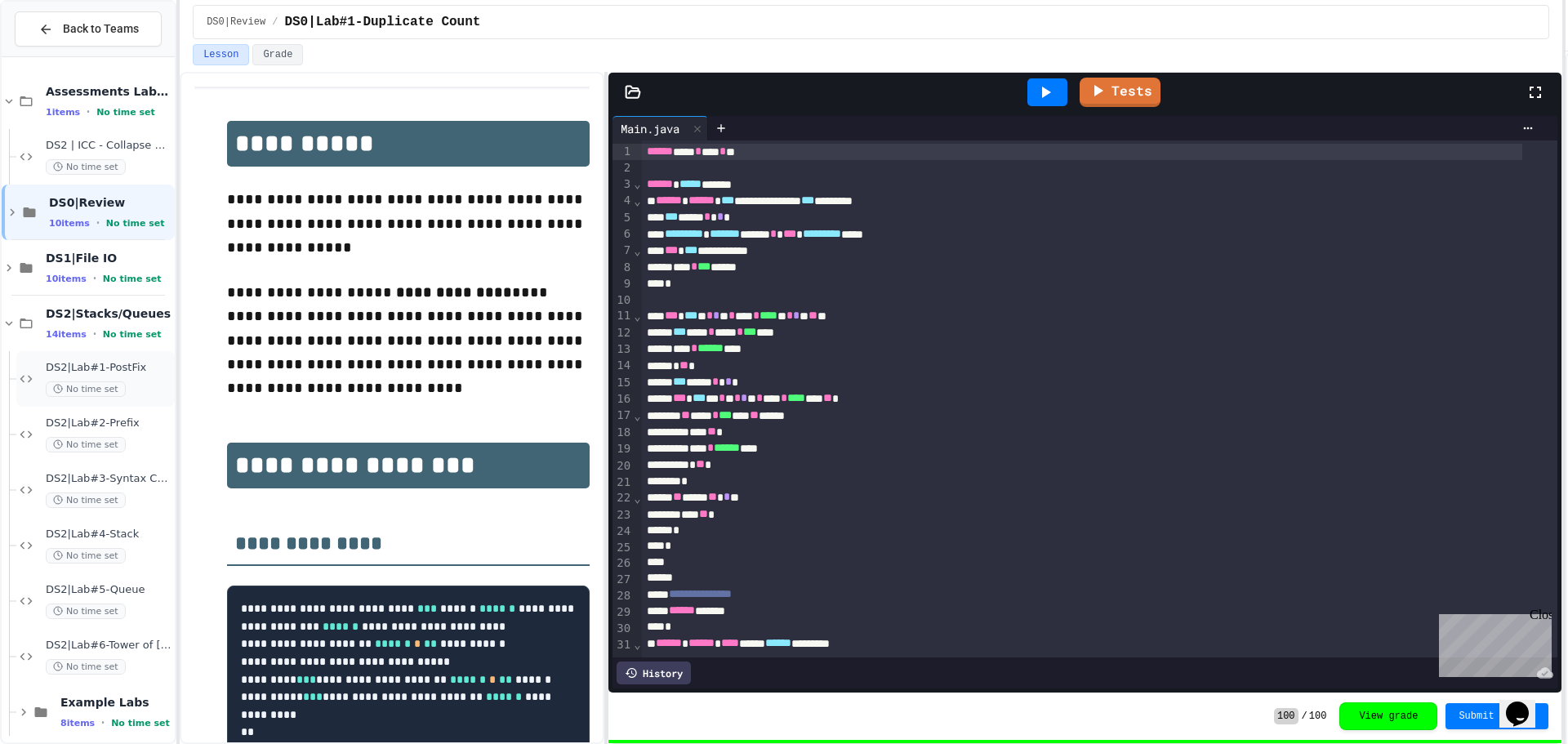
scroll to position [14, 0]
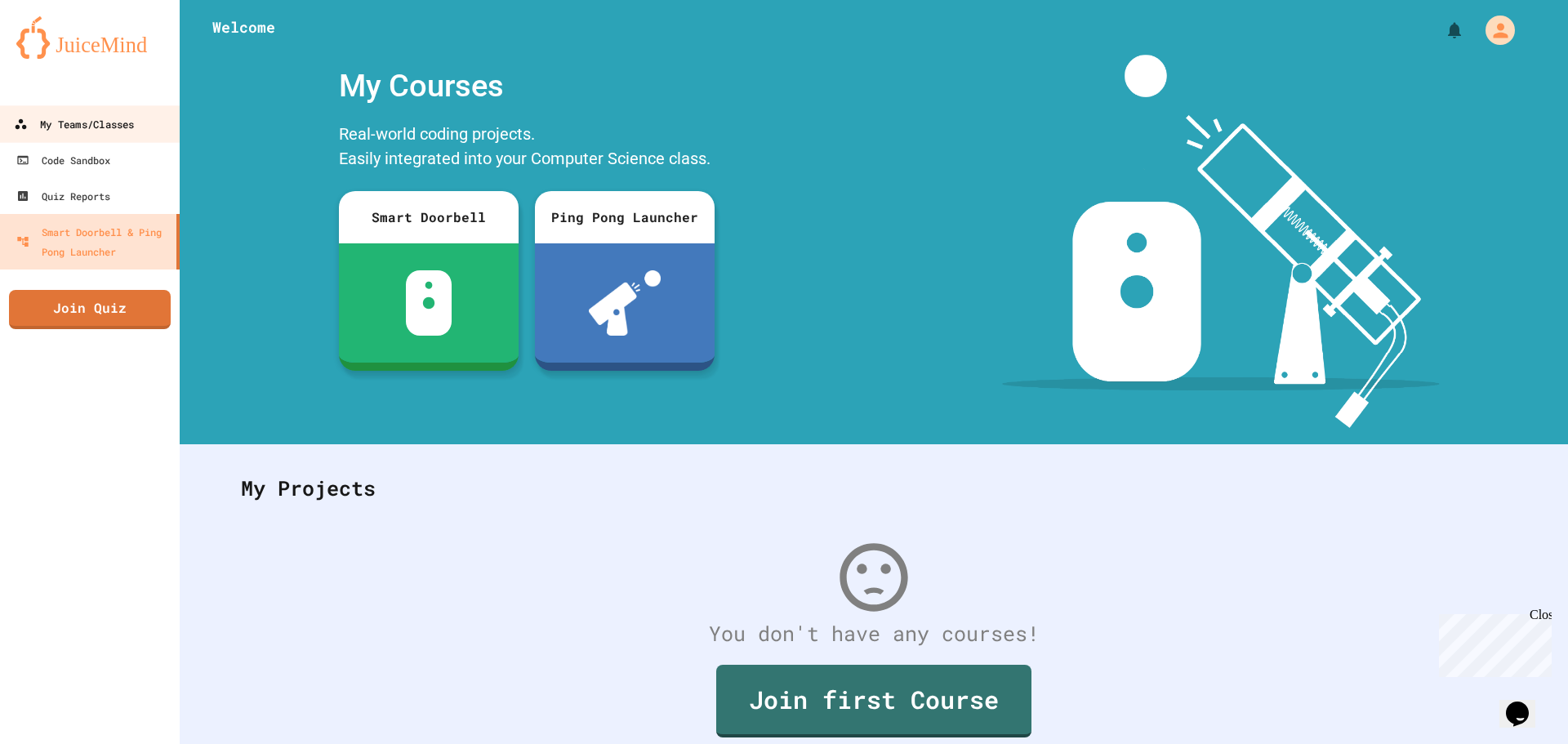
click at [98, 138] on link "My Teams/Classes" at bounding box center [90, 124] width 186 height 37
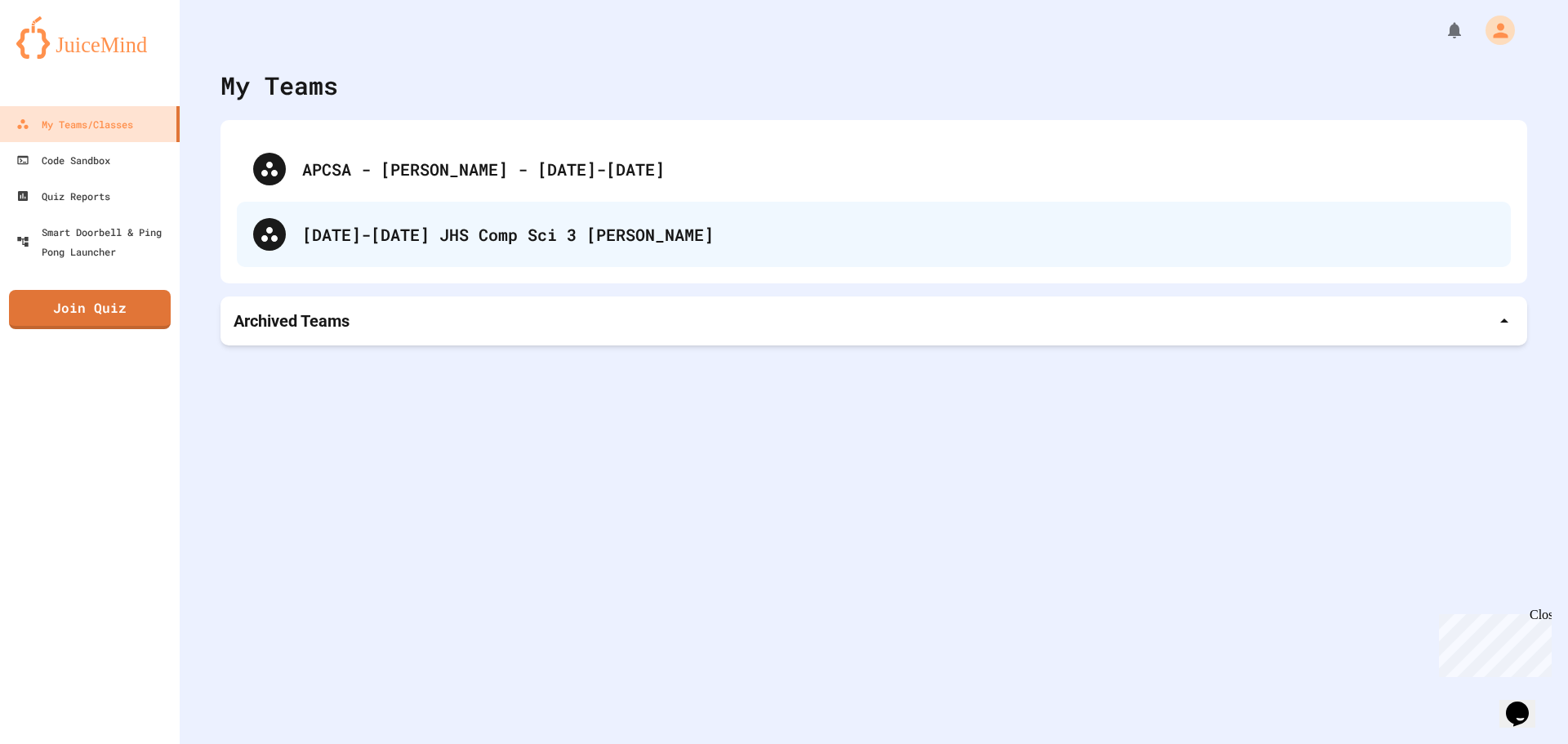
click at [437, 235] on div "[DATE]-[DATE] JHS Comp Sci 3 [PERSON_NAME]" at bounding box center [898, 234] width 1193 height 25
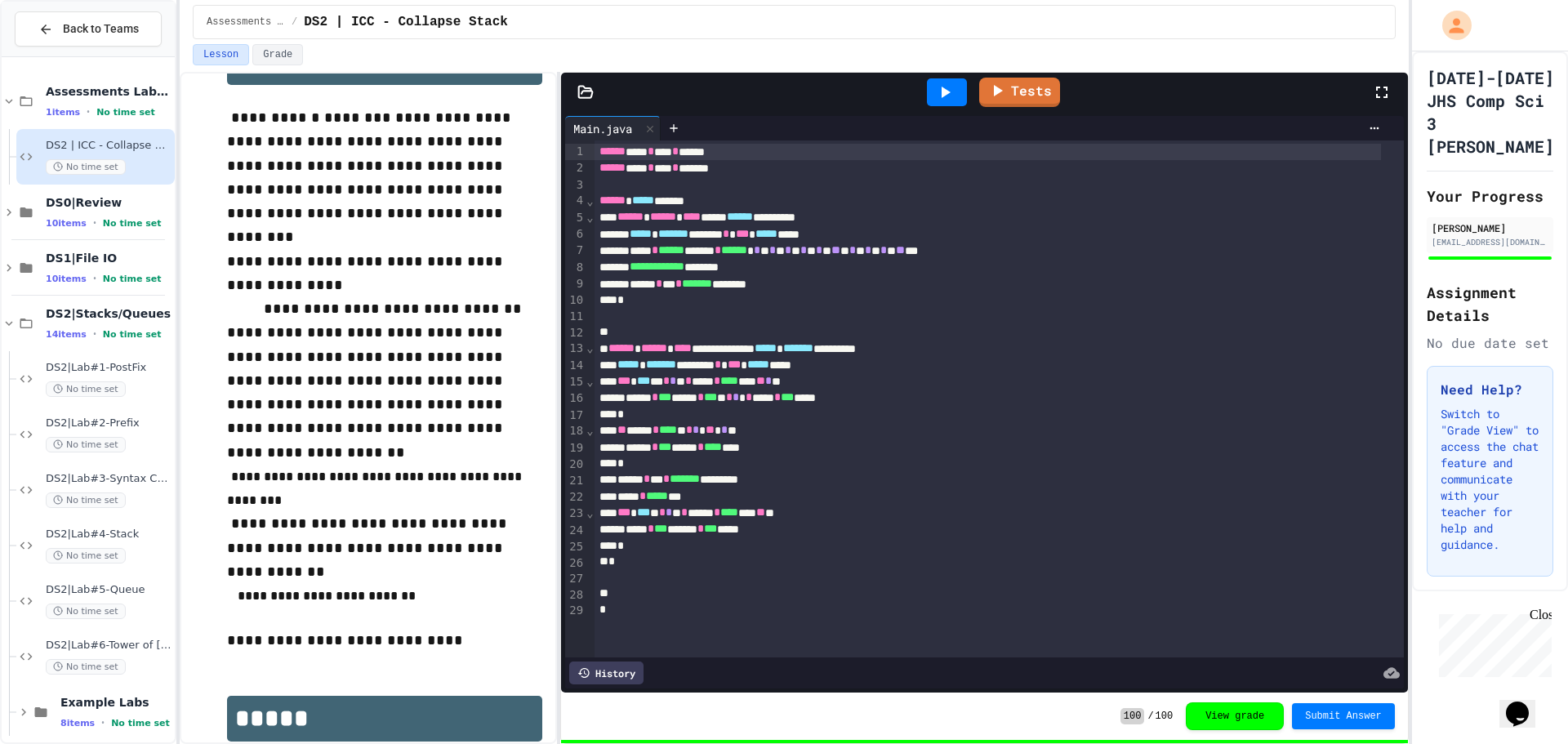
scroll to position [243, 0]
